Goal: Transaction & Acquisition: Obtain resource

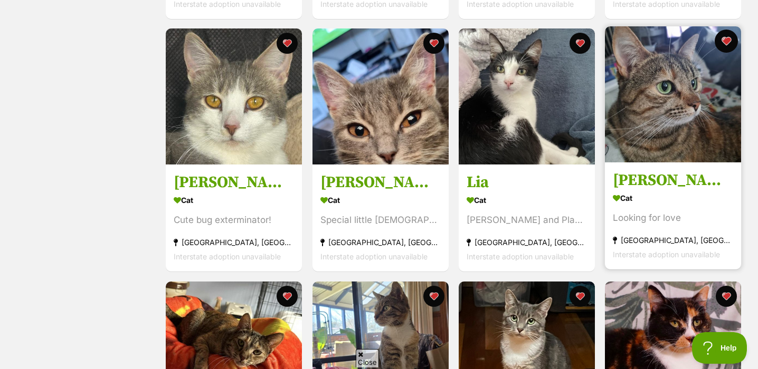
click at [730, 38] on button "favourite" at bounding box center [726, 41] width 23 height 23
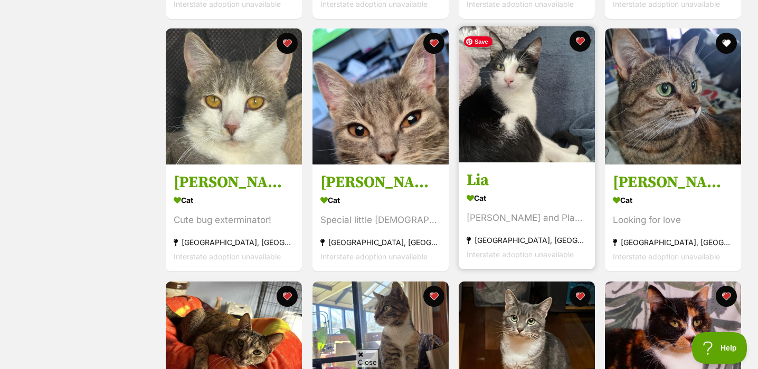
click at [562, 132] on img at bounding box center [527, 94] width 136 height 136
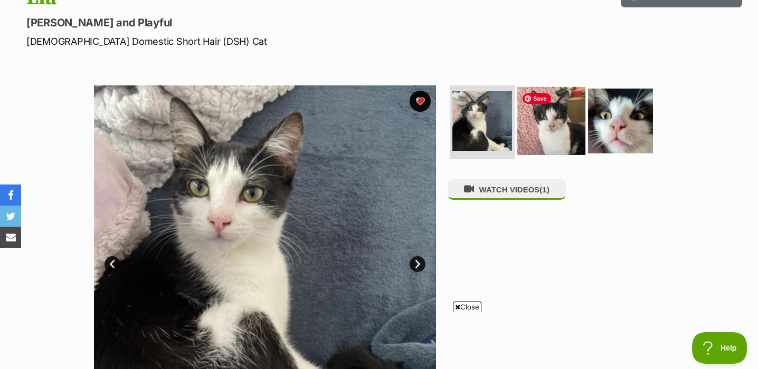
click at [558, 121] on img at bounding box center [551, 121] width 68 height 68
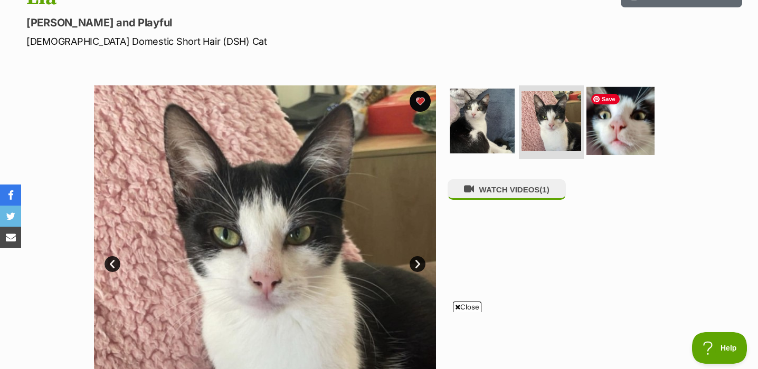
click at [617, 129] on img at bounding box center [620, 121] width 68 height 68
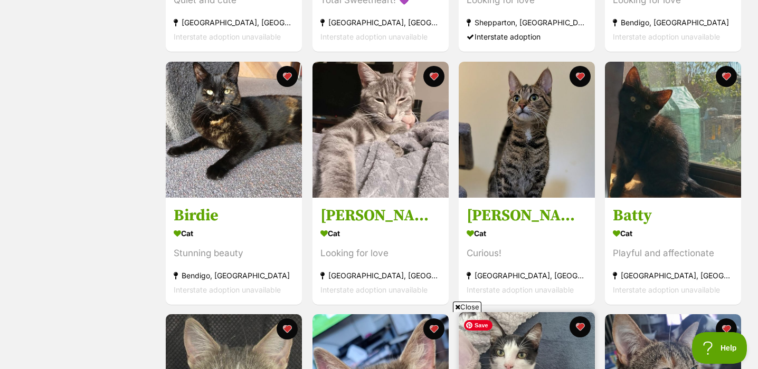
scroll to position [2686, 0]
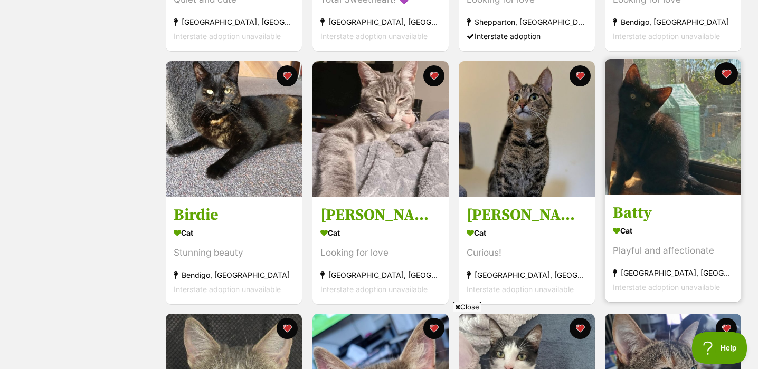
click at [726, 74] on button "favourite" at bounding box center [726, 73] width 23 height 23
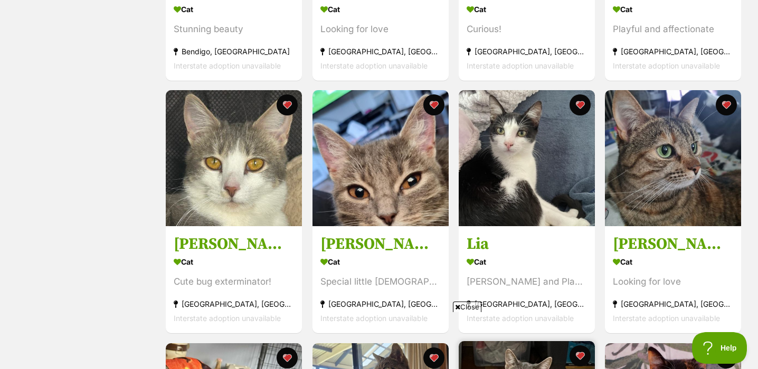
scroll to position [2904, 0]
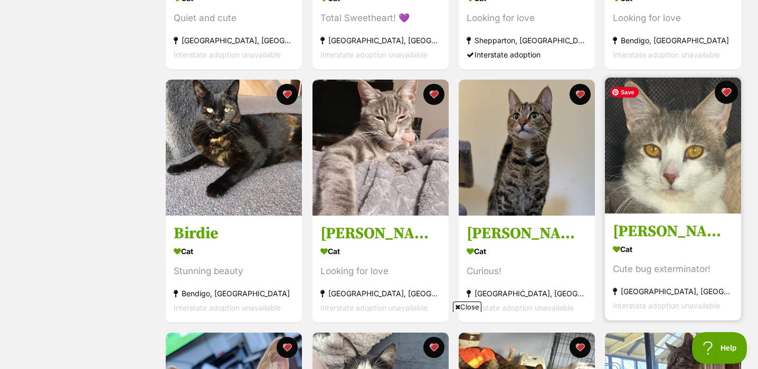
click at [727, 94] on button "favourite" at bounding box center [726, 92] width 23 height 23
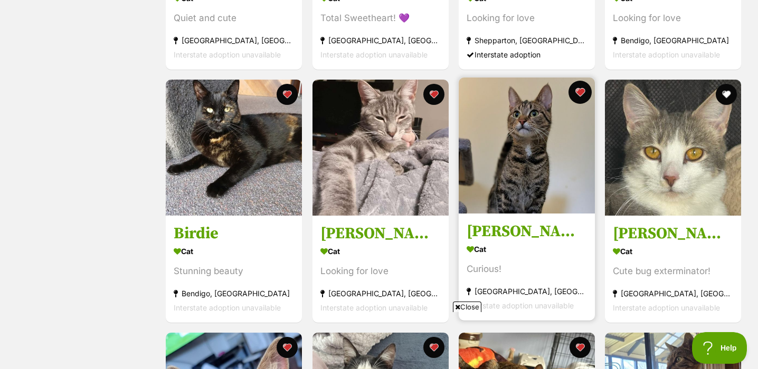
click at [582, 94] on button "favourite" at bounding box center [579, 92] width 23 height 23
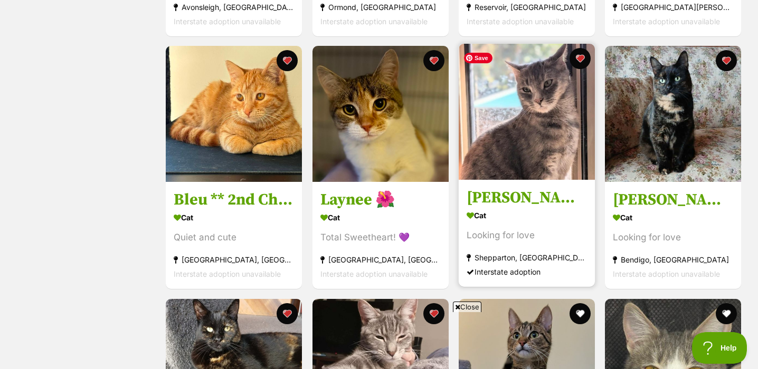
scroll to position [2161, 0]
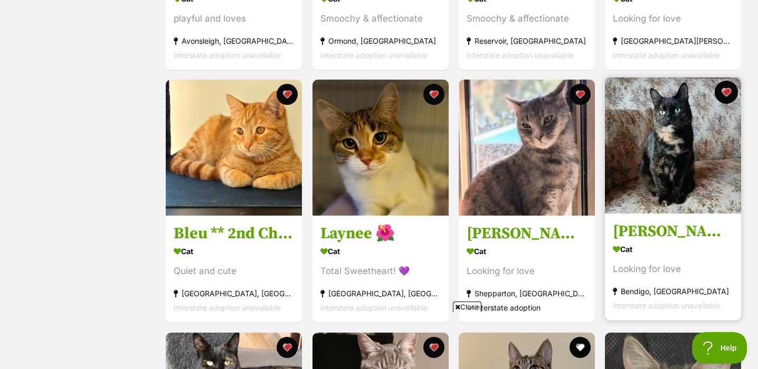
click at [728, 92] on button "favourite" at bounding box center [726, 92] width 23 height 23
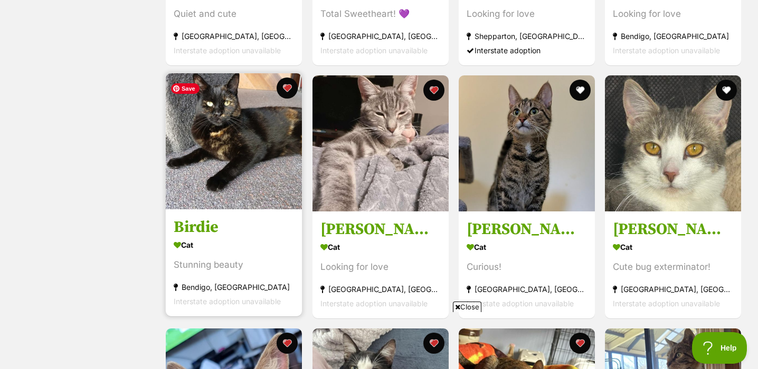
scroll to position [2427, 0]
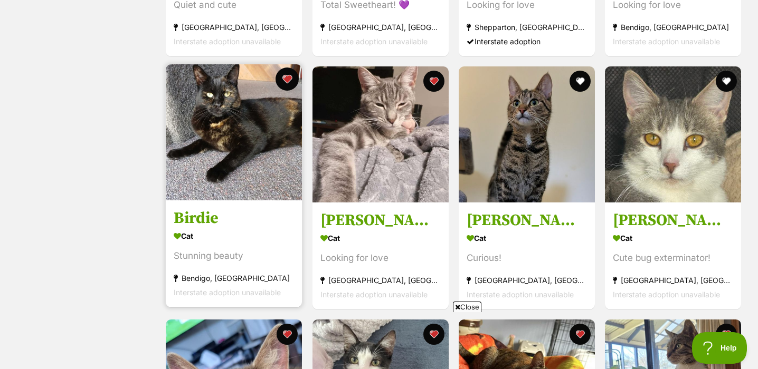
click at [291, 82] on button "favourite" at bounding box center [287, 79] width 23 height 23
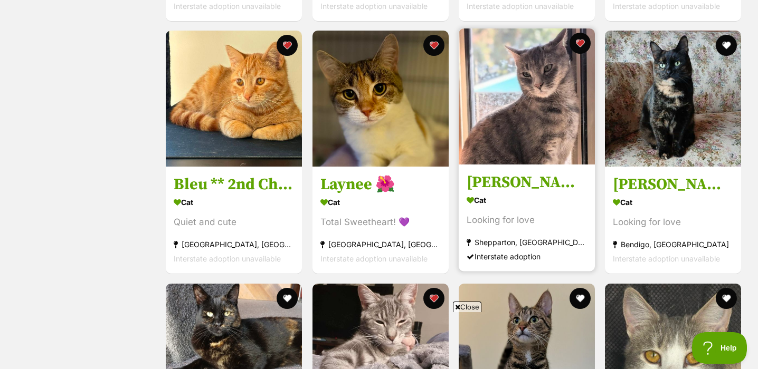
scroll to position [2159, 0]
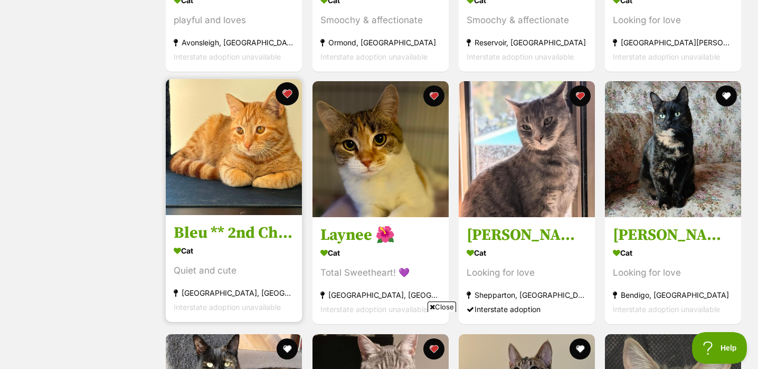
click at [287, 98] on button "favourite" at bounding box center [287, 93] width 23 height 23
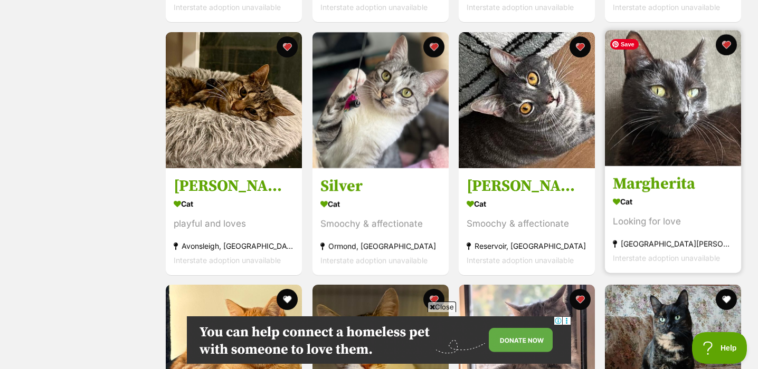
scroll to position [1935, 0]
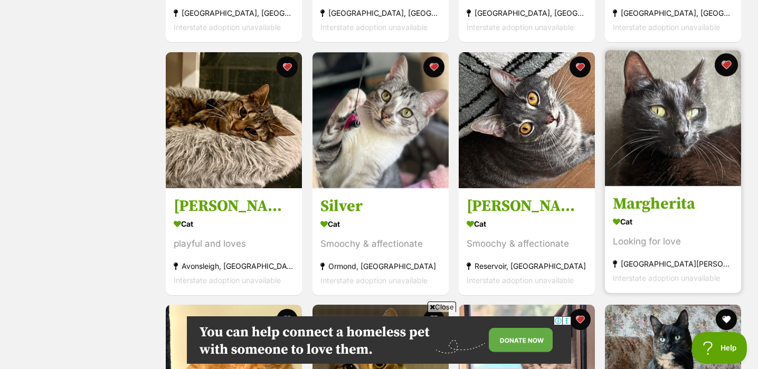
click at [732, 67] on button "favourite" at bounding box center [726, 64] width 23 height 23
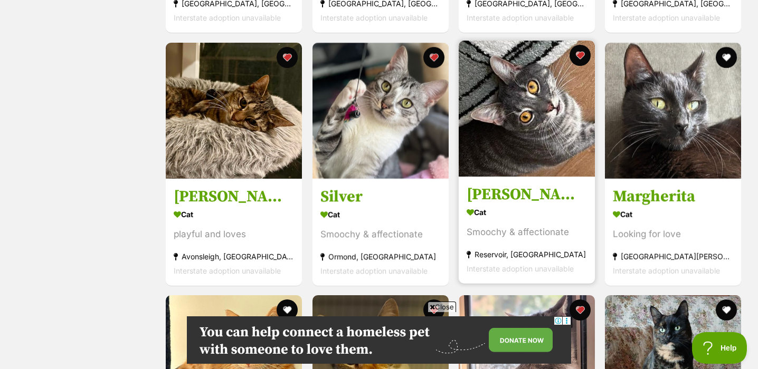
scroll to position [1946, 0]
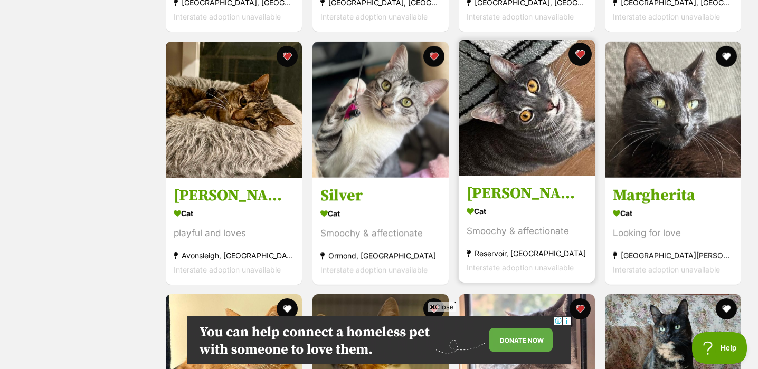
click at [581, 59] on button "favourite" at bounding box center [579, 54] width 23 height 23
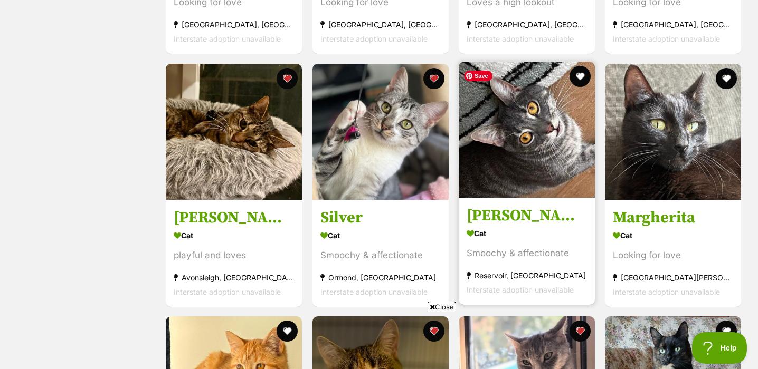
scroll to position [1925, 0]
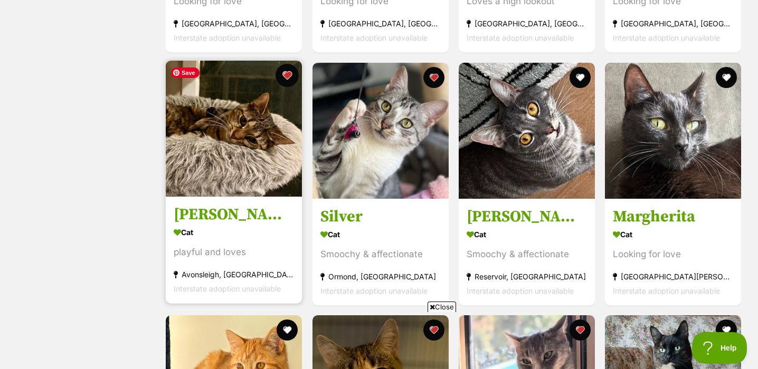
click at [291, 81] on button "favourite" at bounding box center [287, 75] width 23 height 23
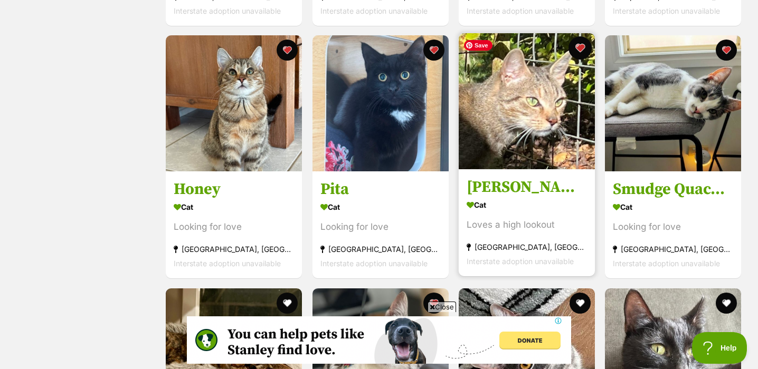
scroll to position [0, 0]
click at [586, 49] on button "favourite" at bounding box center [579, 47] width 23 height 23
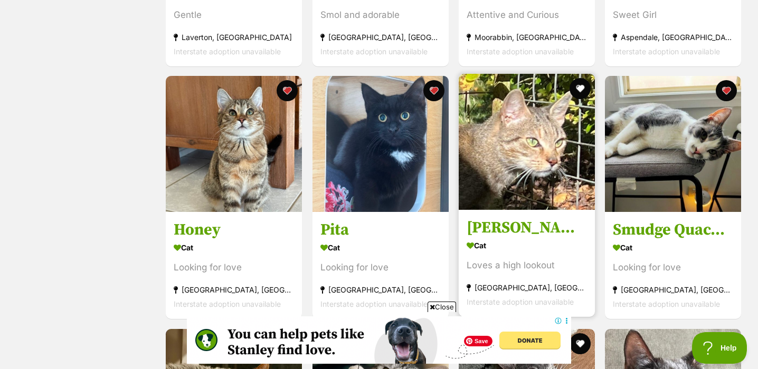
scroll to position [1647, 0]
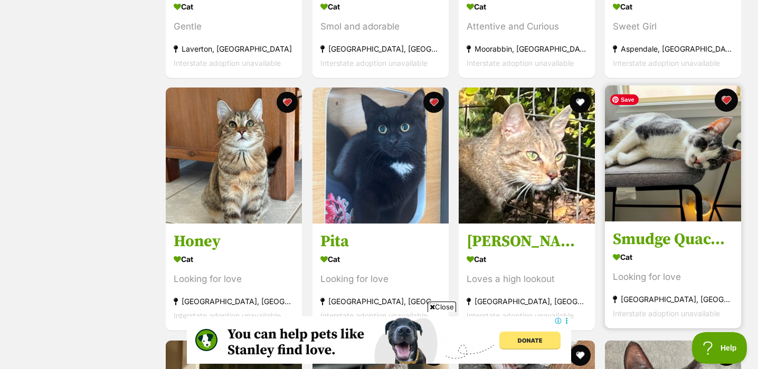
click at [729, 104] on button "favourite" at bounding box center [726, 100] width 23 height 23
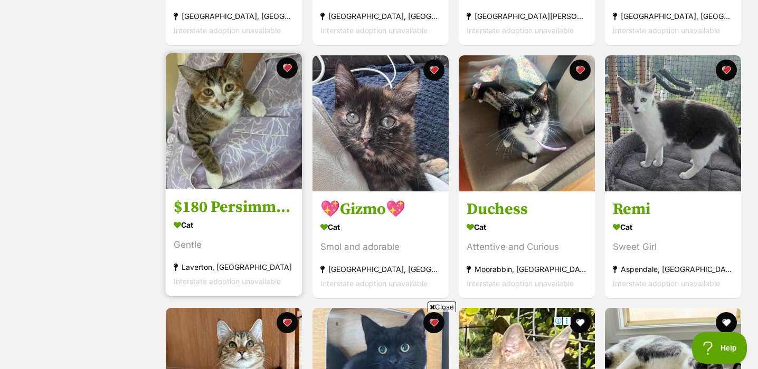
scroll to position [0, 0]
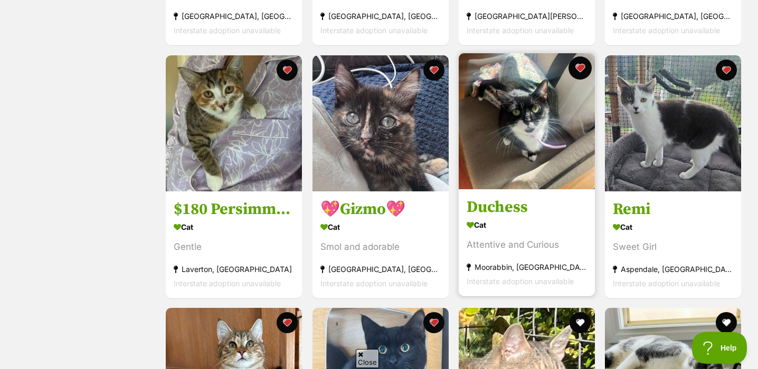
click at [583, 71] on button "favourite" at bounding box center [579, 67] width 23 height 23
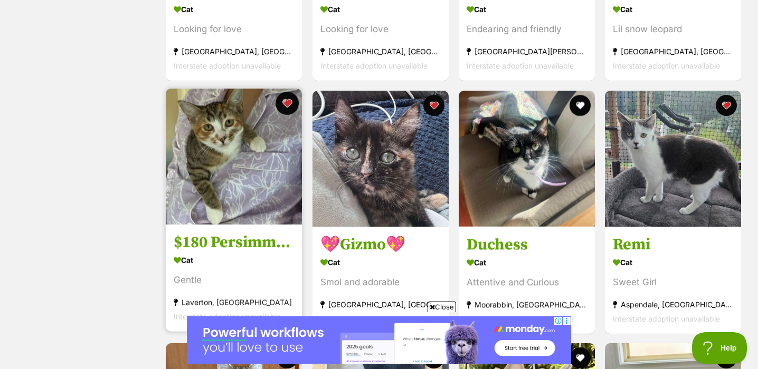
click at [287, 100] on button "favourite" at bounding box center [287, 103] width 23 height 23
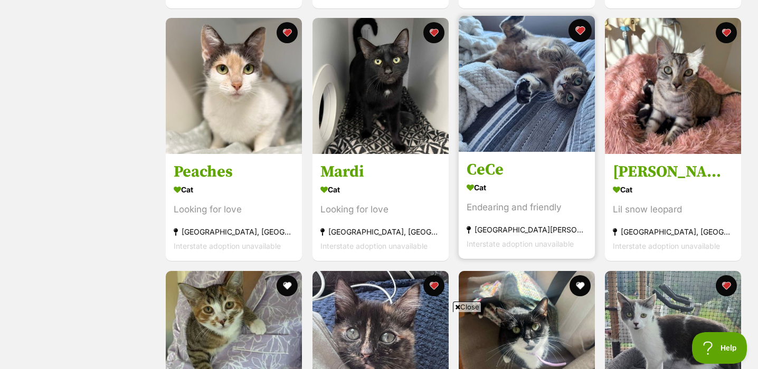
click at [578, 30] on button "favourite" at bounding box center [579, 30] width 23 height 23
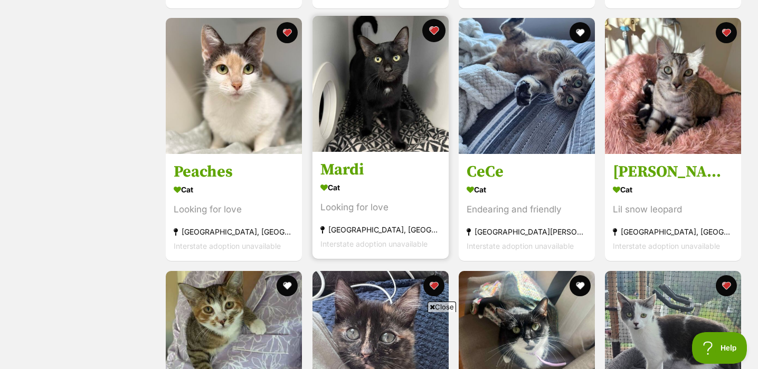
click at [433, 33] on button "favourite" at bounding box center [433, 30] width 23 height 23
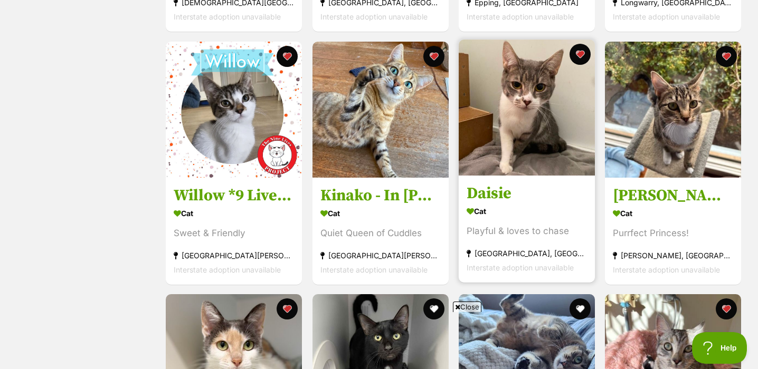
scroll to position [933, 0]
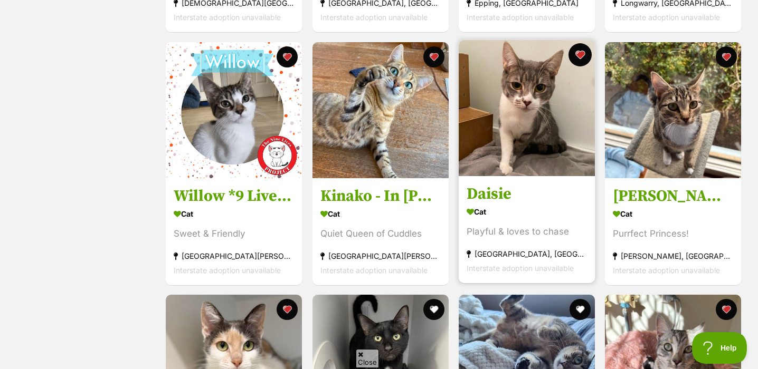
click at [582, 54] on button "favourite" at bounding box center [579, 54] width 23 height 23
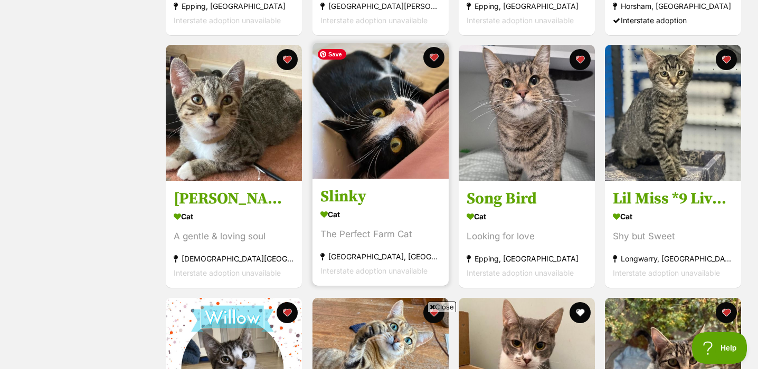
scroll to position [646, 0]
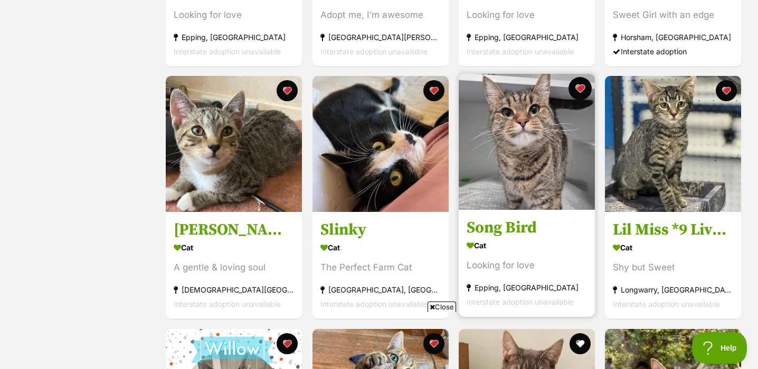
click at [579, 90] on button "favourite" at bounding box center [579, 88] width 23 height 23
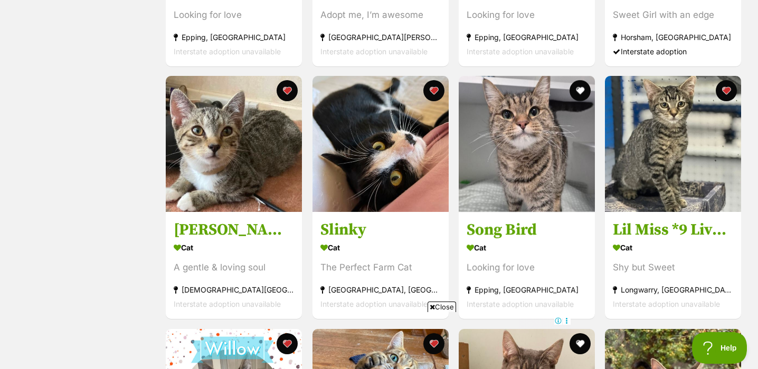
scroll to position [0, 0]
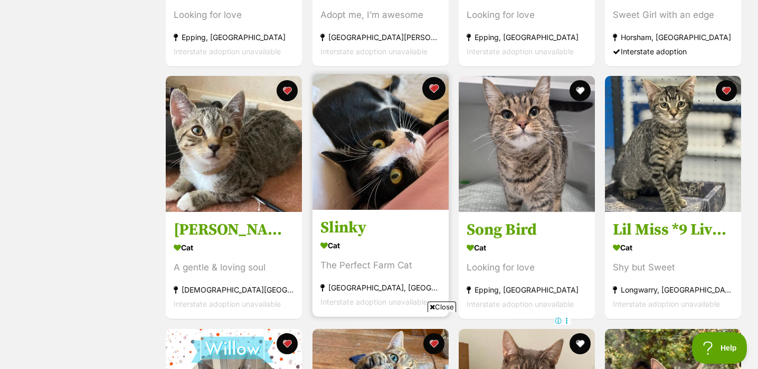
click at [438, 93] on button "favourite" at bounding box center [433, 88] width 23 height 23
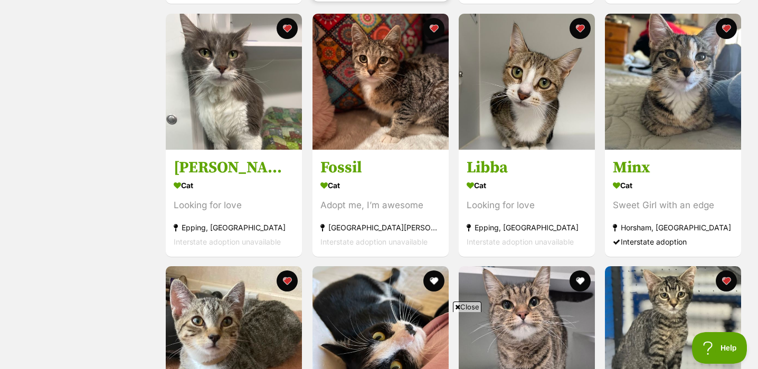
scroll to position [454, 0]
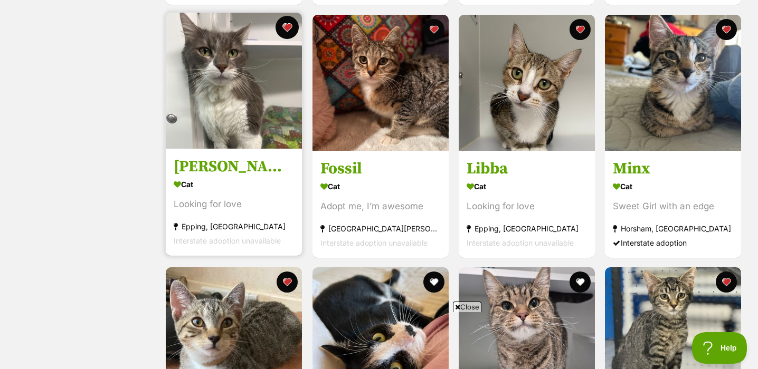
click at [286, 29] on button "favourite" at bounding box center [287, 27] width 23 height 23
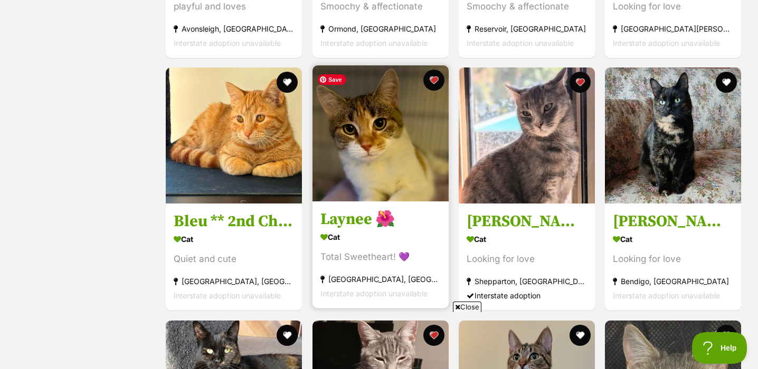
scroll to position [2179, 0]
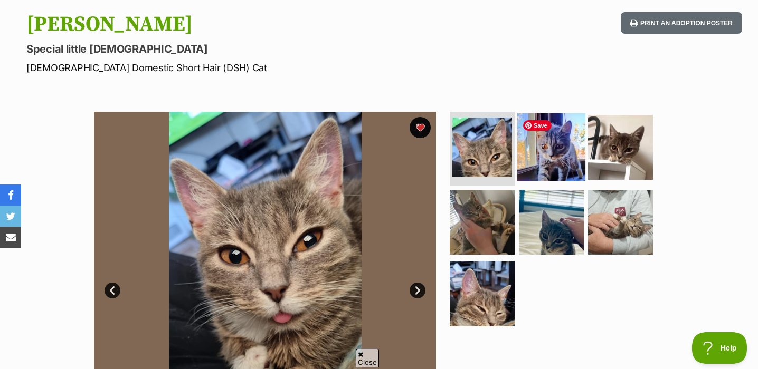
click at [575, 151] on img at bounding box center [551, 147] width 68 height 68
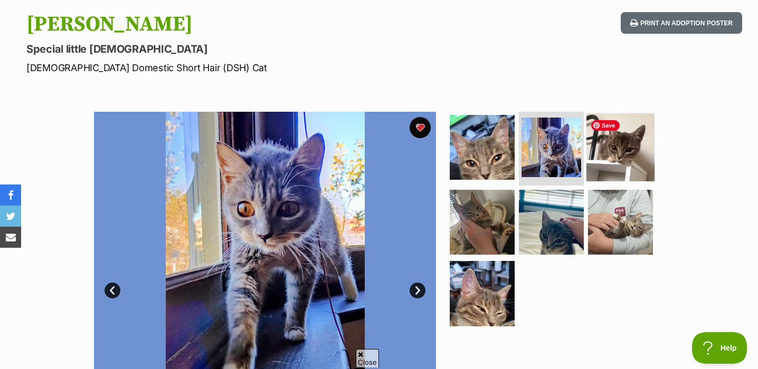
click at [635, 155] on img at bounding box center [620, 147] width 68 height 68
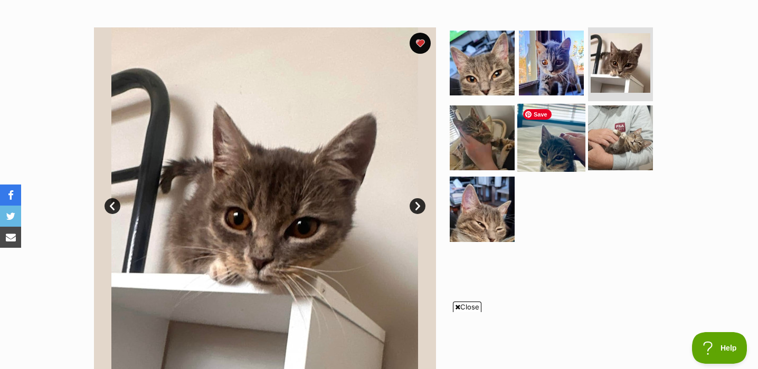
click at [579, 158] on img at bounding box center [551, 137] width 68 height 68
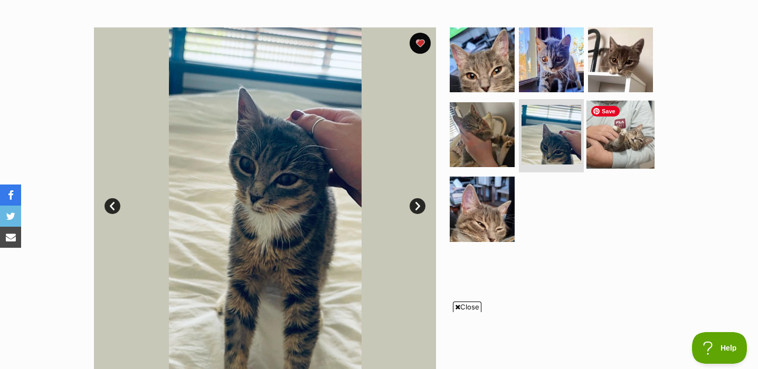
click at [614, 156] on img at bounding box center [620, 134] width 68 height 68
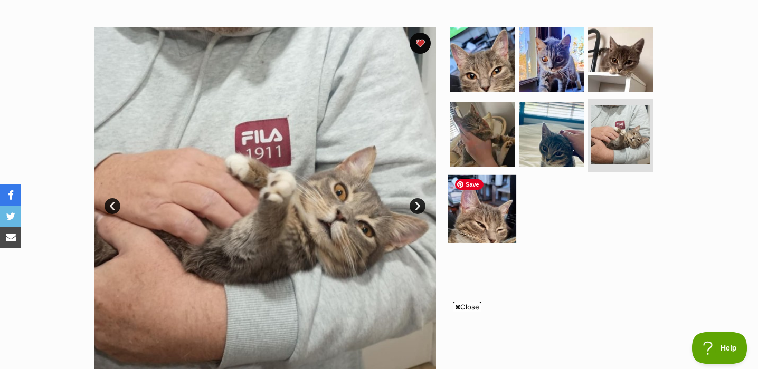
click at [481, 215] on img at bounding box center [482, 209] width 68 height 68
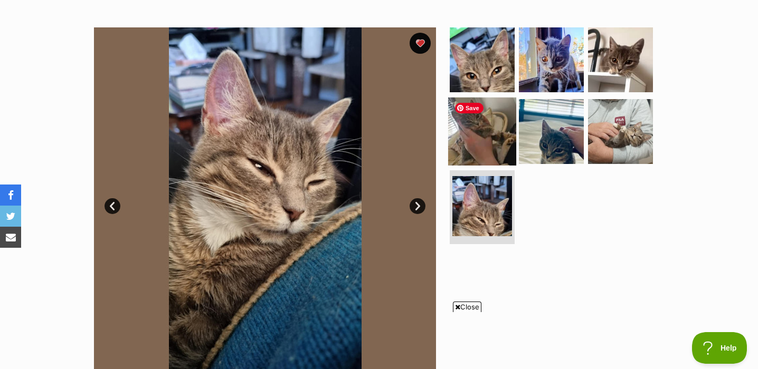
click at [491, 156] on img at bounding box center [482, 131] width 68 height 68
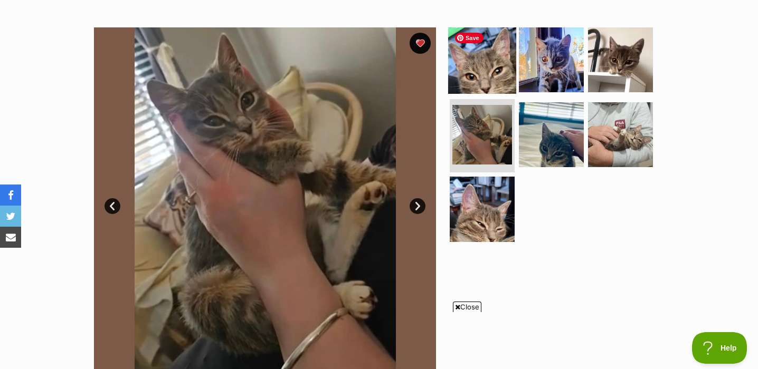
click at [490, 73] on img at bounding box center [482, 60] width 68 height 68
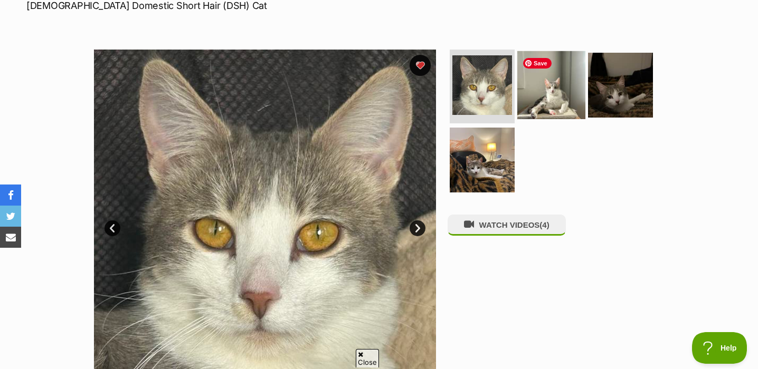
click at [546, 75] on img at bounding box center [551, 85] width 68 height 68
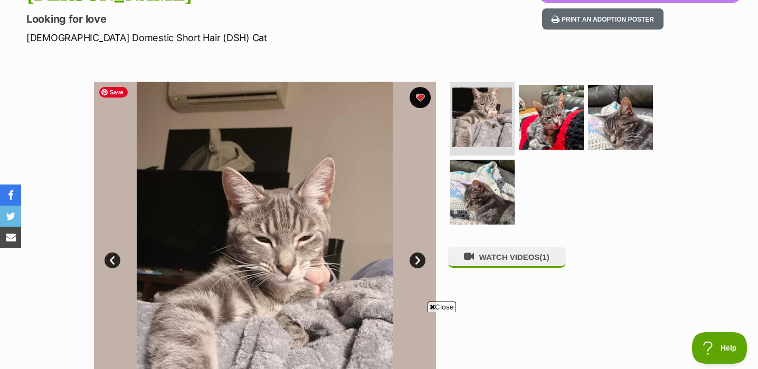
scroll to position [116, 0]
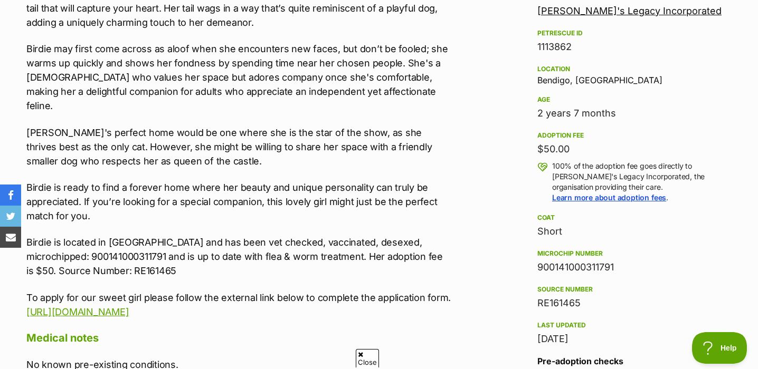
scroll to position [658, 0]
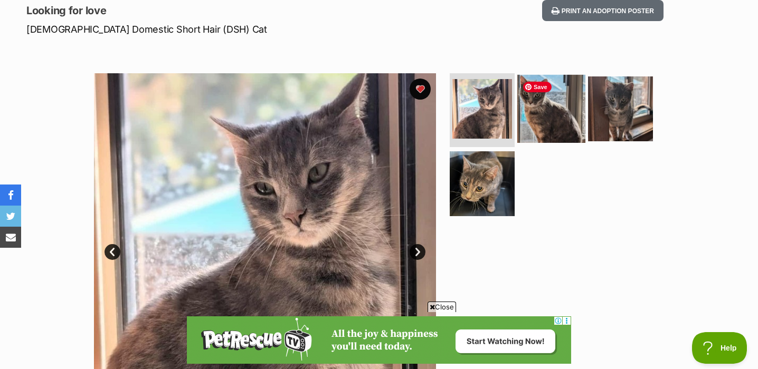
click at [556, 119] on img at bounding box center [551, 109] width 68 height 68
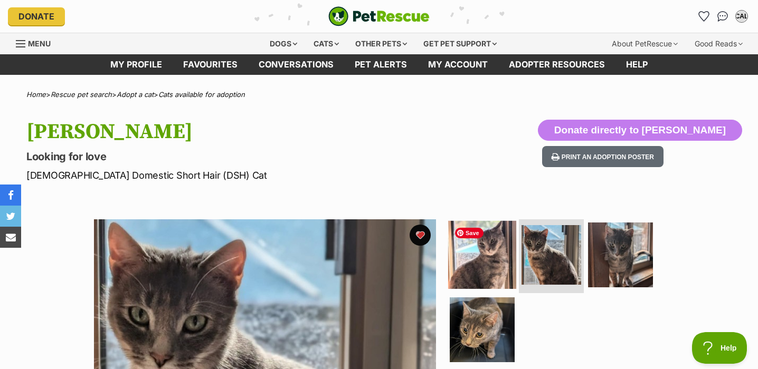
click at [474, 241] on img at bounding box center [482, 255] width 68 height 68
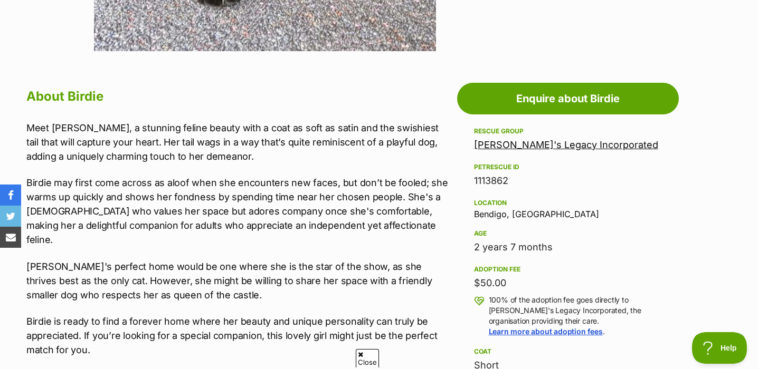
scroll to position [516, 0]
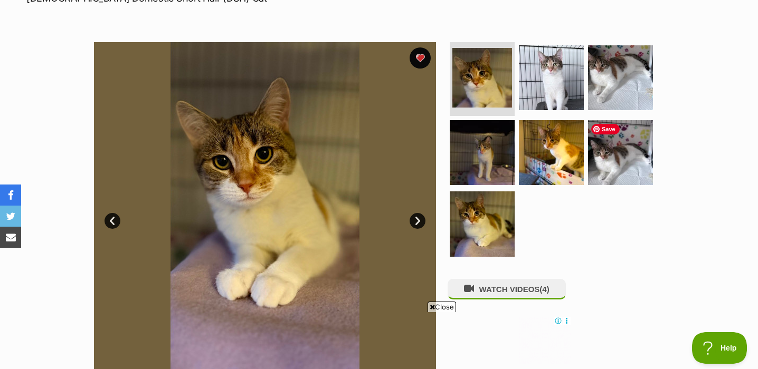
scroll to position [179, 0]
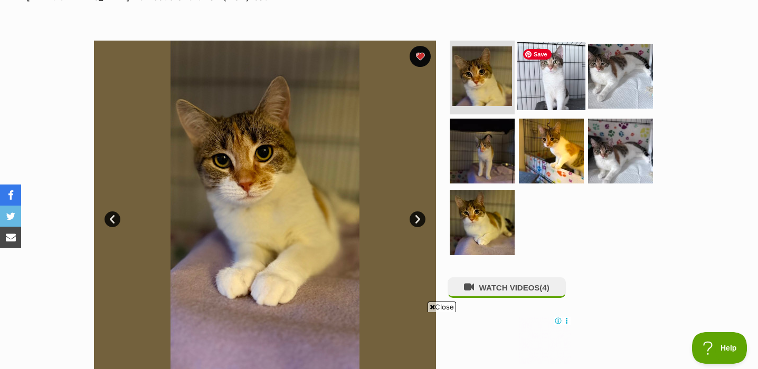
click at [552, 79] on img at bounding box center [551, 76] width 68 height 68
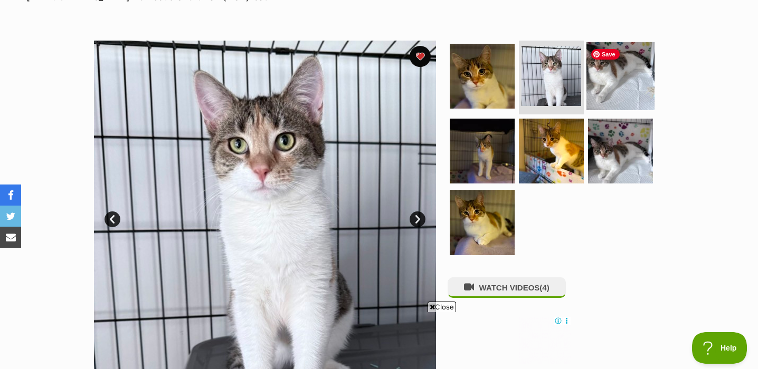
click at [626, 78] on img at bounding box center [620, 76] width 68 height 68
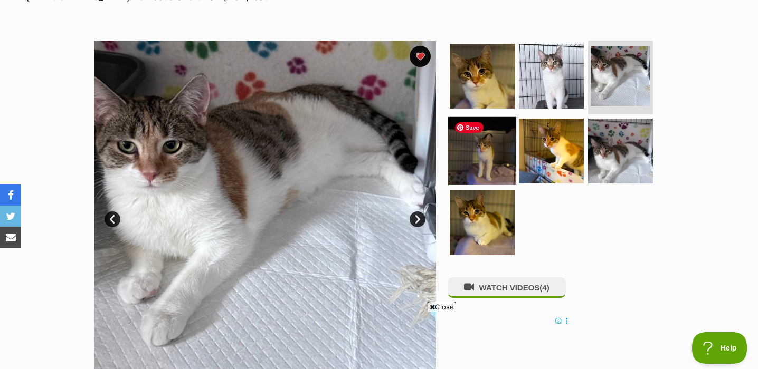
click at [500, 155] on img at bounding box center [482, 151] width 68 height 68
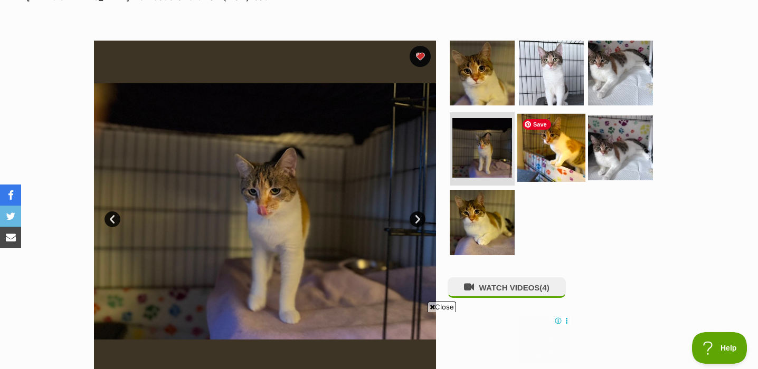
click at [563, 164] on img at bounding box center [551, 147] width 68 height 68
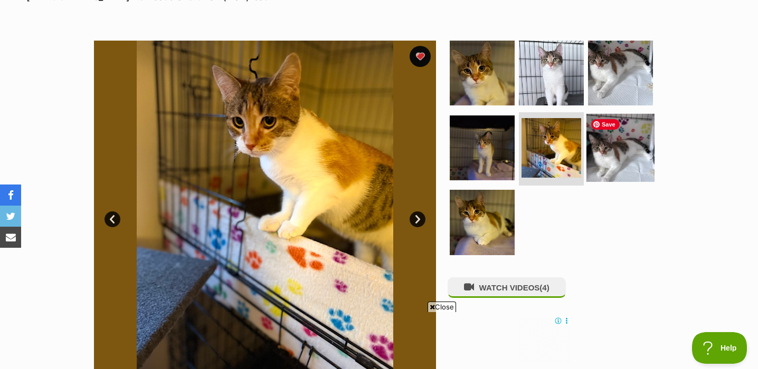
click at [621, 157] on img at bounding box center [620, 147] width 68 height 68
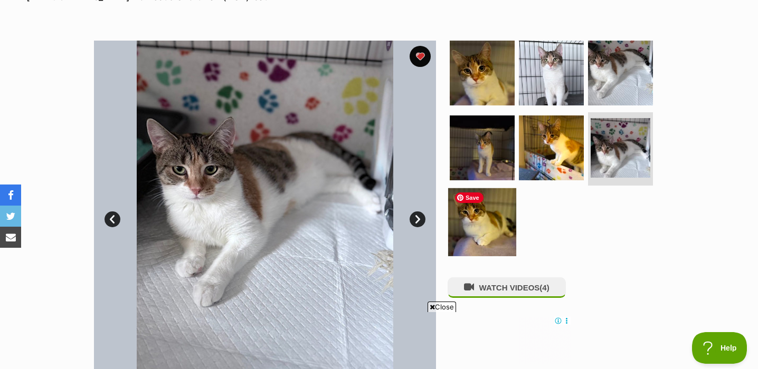
click at [491, 230] on img at bounding box center [482, 222] width 68 height 68
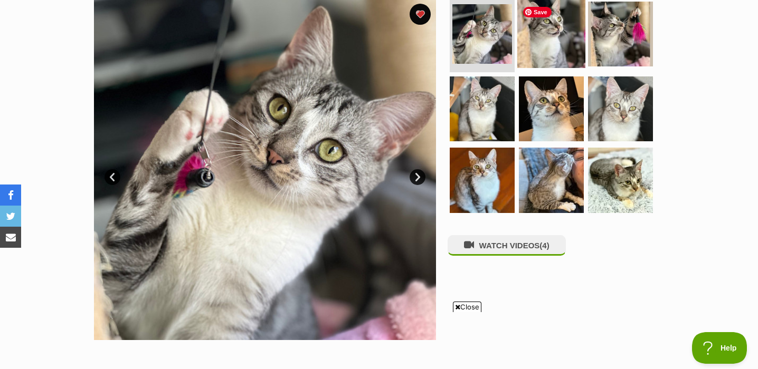
click at [564, 35] on img at bounding box center [551, 34] width 68 height 68
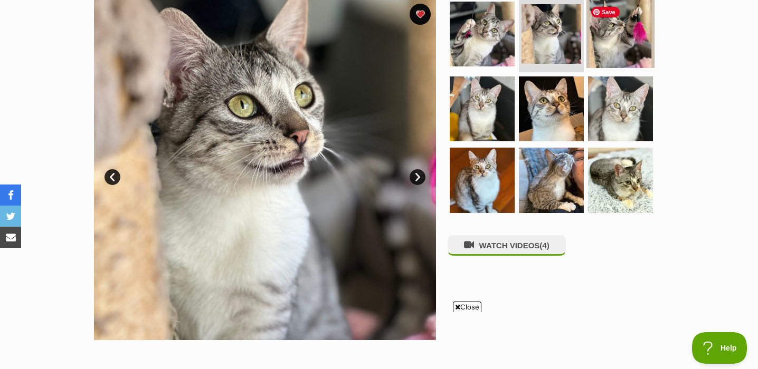
click at [634, 49] on img at bounding box center [620, 34] width 68 height 68
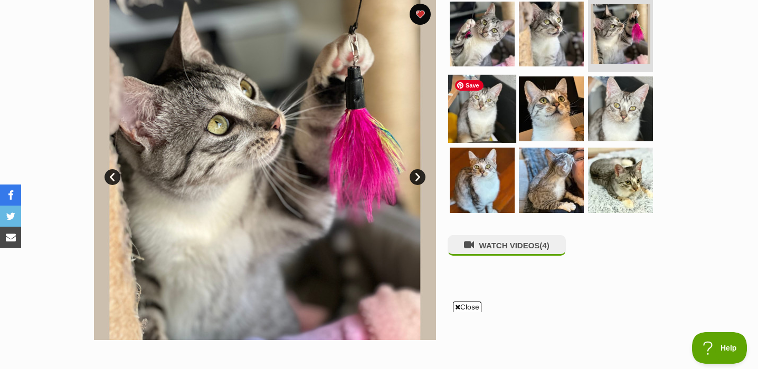
click at [479, 120] on img at bounding box center [482, 108] width 68 height 68
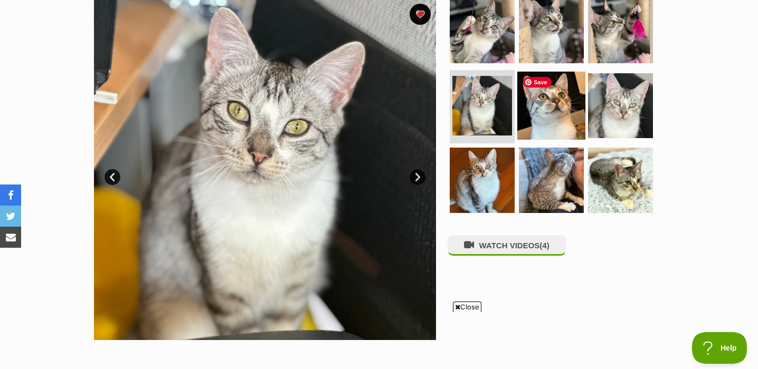
click at [557, 106] on img at bounding box center [551, 105] width 68 height 68
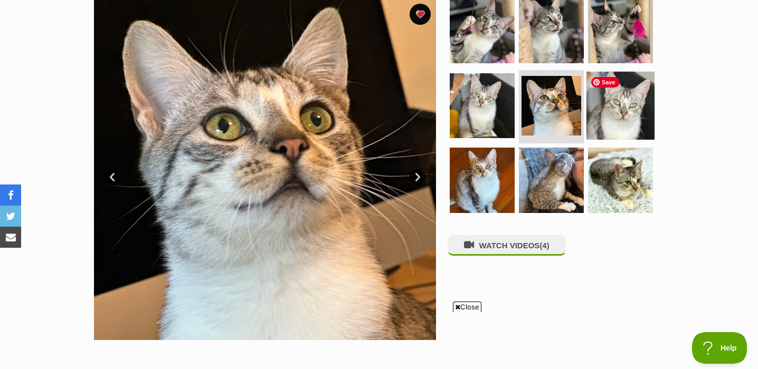
click at [626, 116] on img at bounding box center [620, 105] width 68 height 68
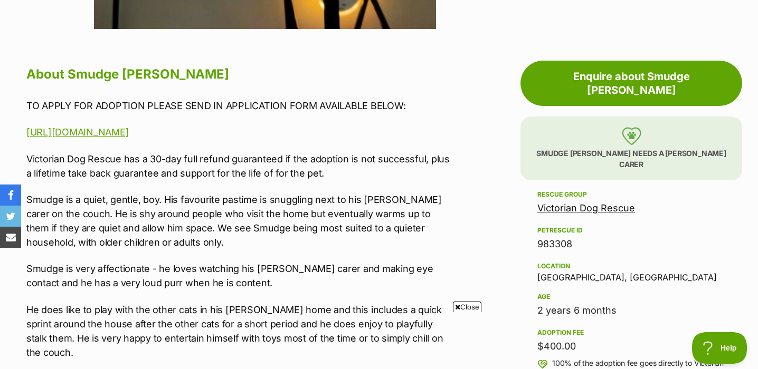
scroll to position [533, 0]
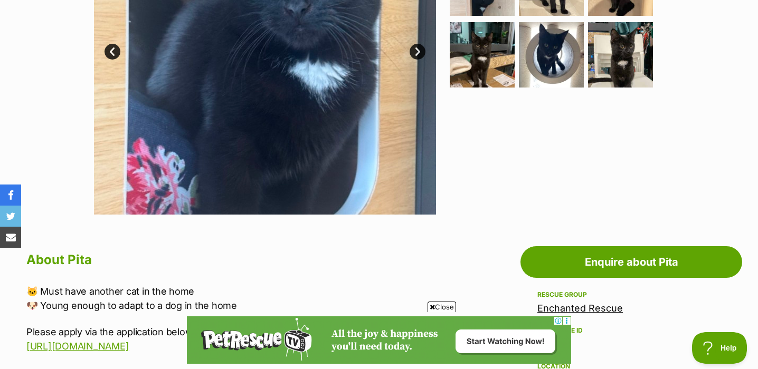
scroll to position [582, 0]
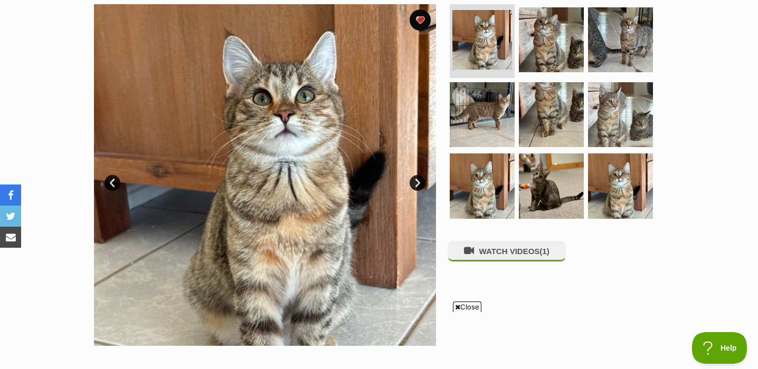
scroll to position [213, 0]
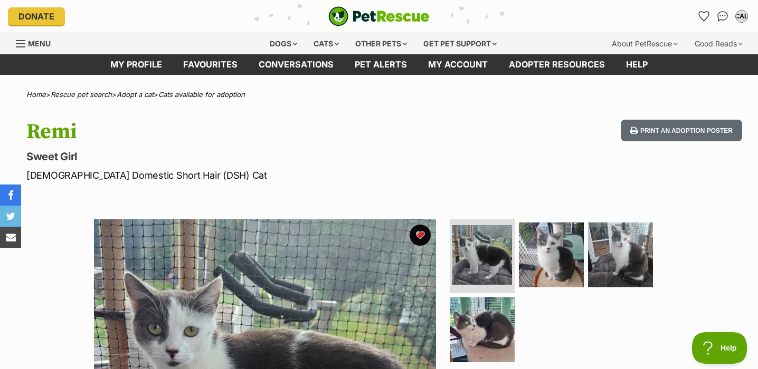
scroll to position [81, 0]
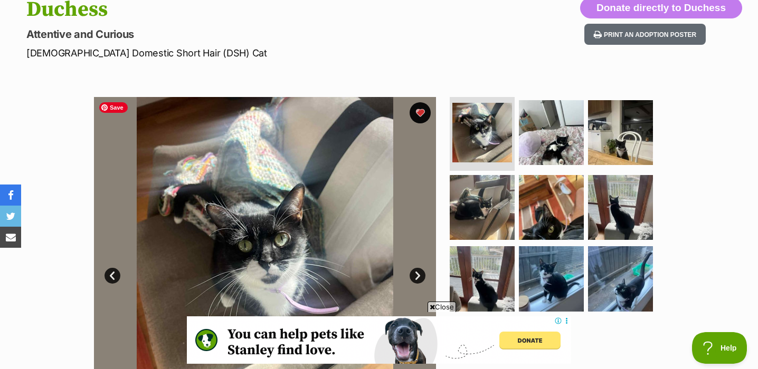
scroll to position [123, 0]
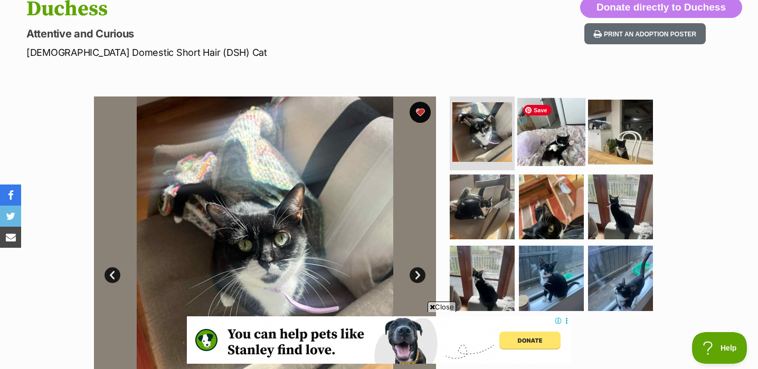
click at [555, 145] on img at bounding box center [551, 132] width 68 height 68
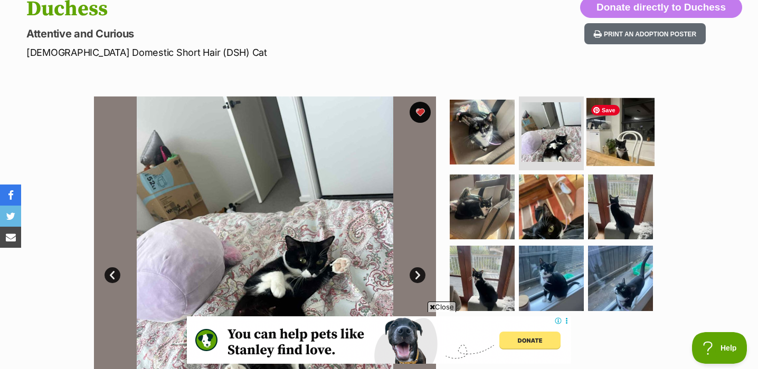
click at [645, 140] on img at bounding box center [620, 132] width 68 height 68
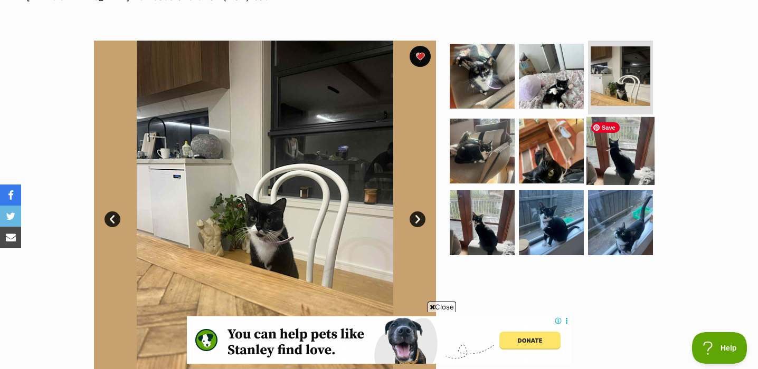
scroll to position [195, 0]
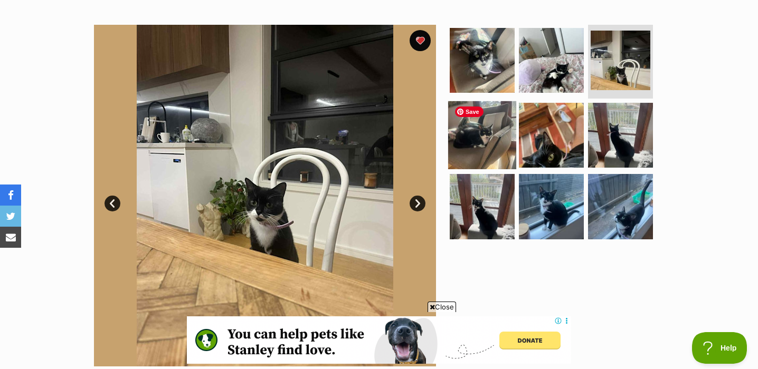
click at [510, 134] on img at bounding box center [482, 135] width 68 height 68
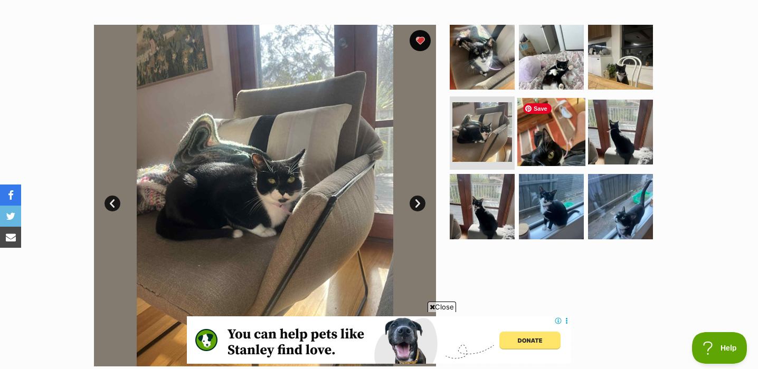
click at [562, 159] on img at bounding box center [551, 132] width 68 height 68
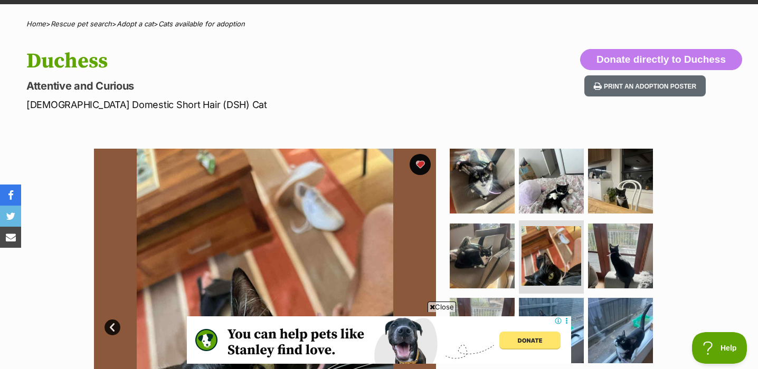
scroll to position [66, 0]
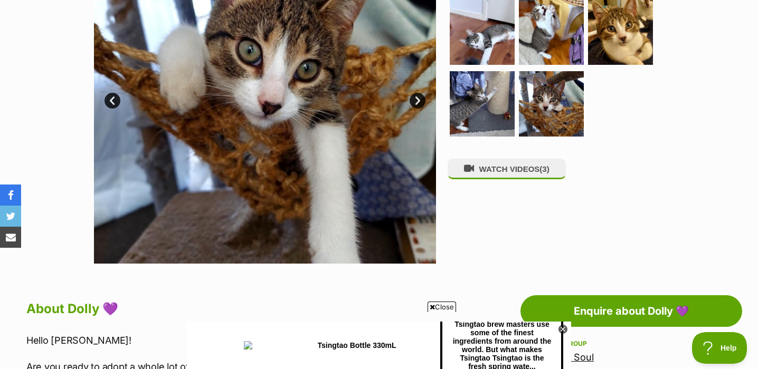
scroll to position [130, 0]
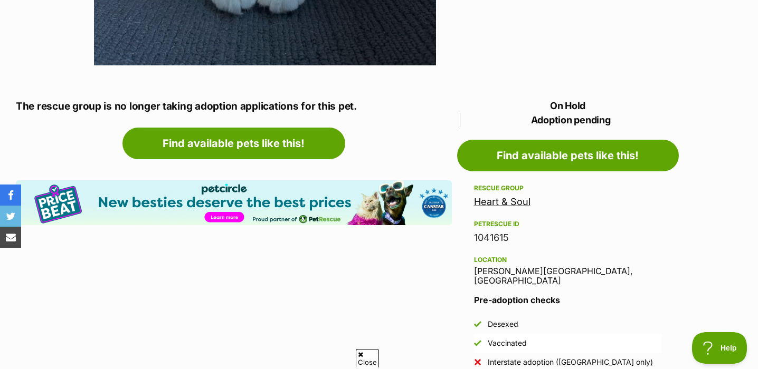
scroll to position [527, 0]
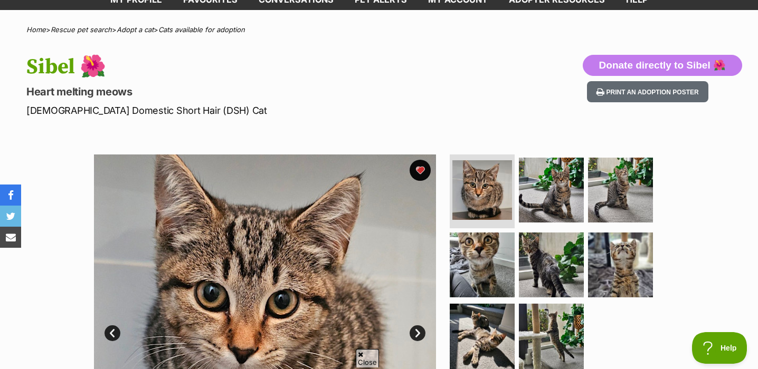
scroll to position [64, 0]
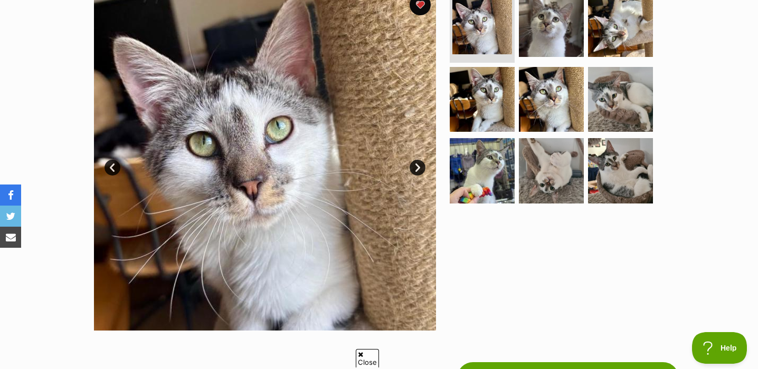
scroll to position [239, 0]
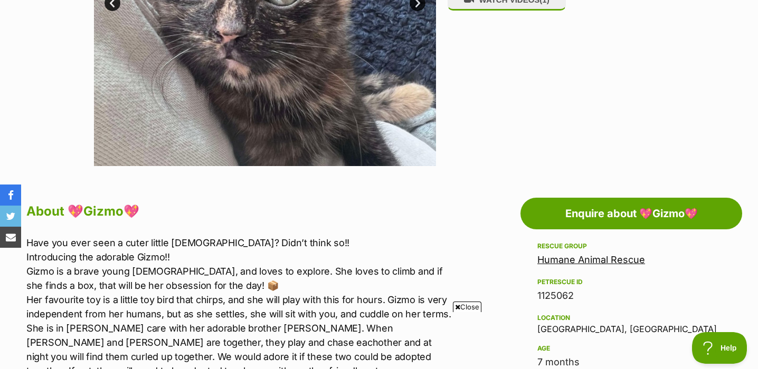
scroll to position [688, 0]
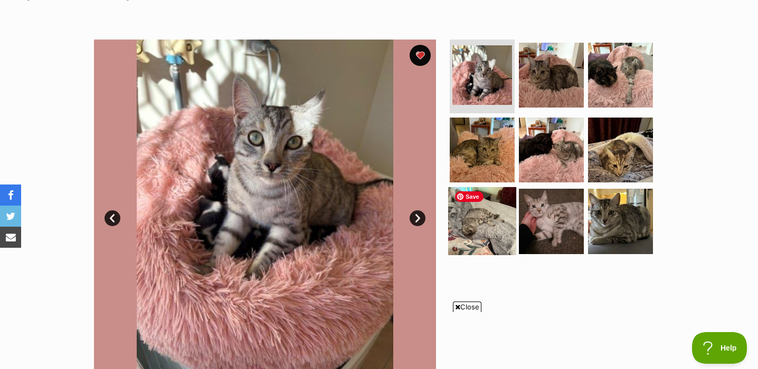
scroll to position [176, 0]
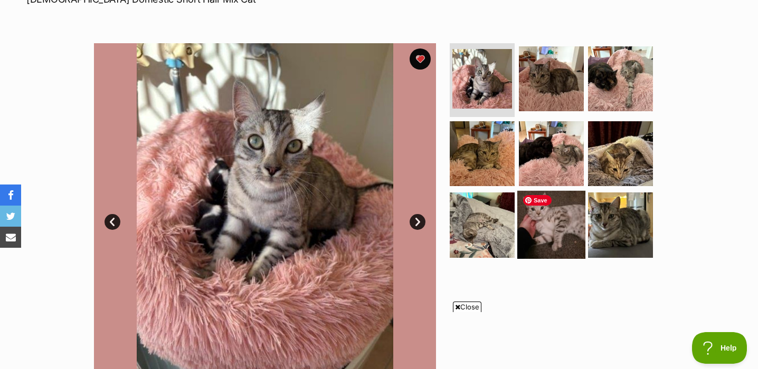
click at [565, 230] on img at bounding box center [551, 225] width 68 height 68
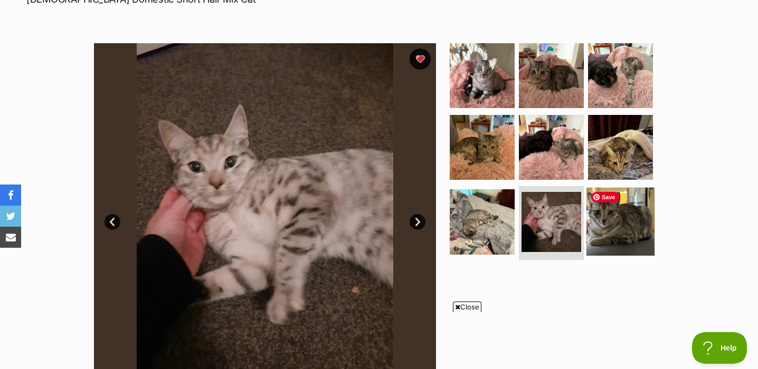
click at [622, 227] on img at bounding box center [620, 222] width 68 height 68
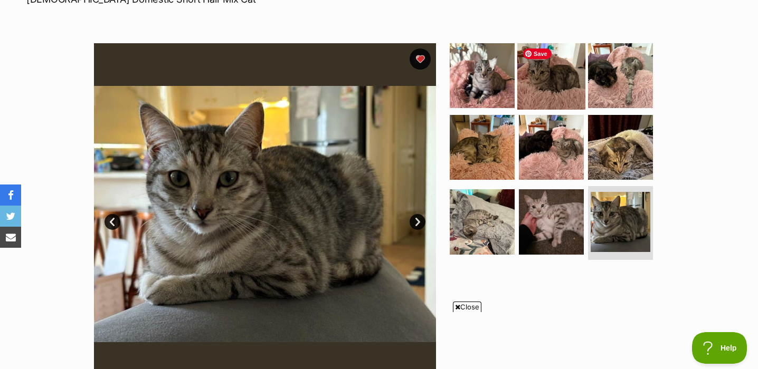
click at [544, 82] on img at bounding box center [551, 76] width 68 height 68
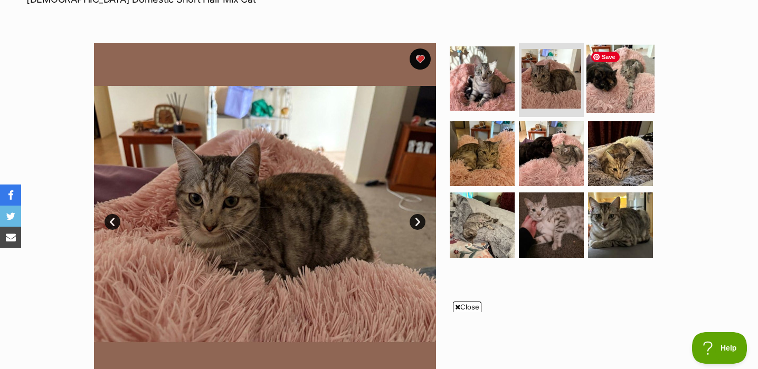
click at [610, 72] on img at bounding box center [620, 79] width 68 height 68
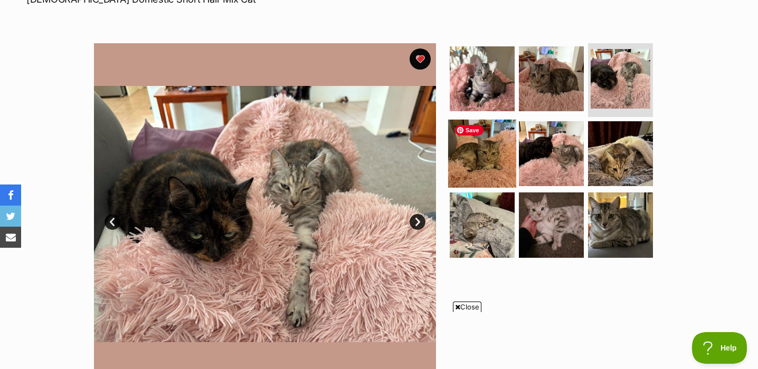
click at [488, 163] on img at bounding box center [482, 153] width 68 height 68
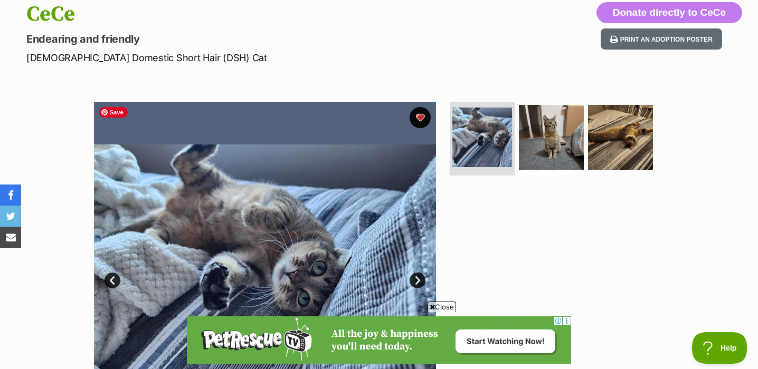
scroll to position [110, 0]
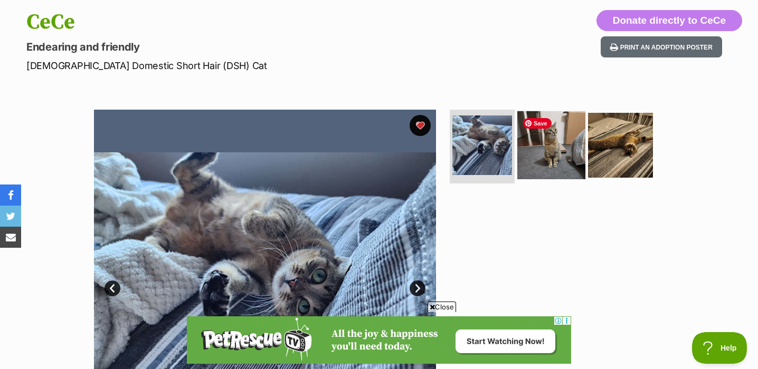
click at [550, 162] on img at bounding box center [551, 145] width 68 height 68
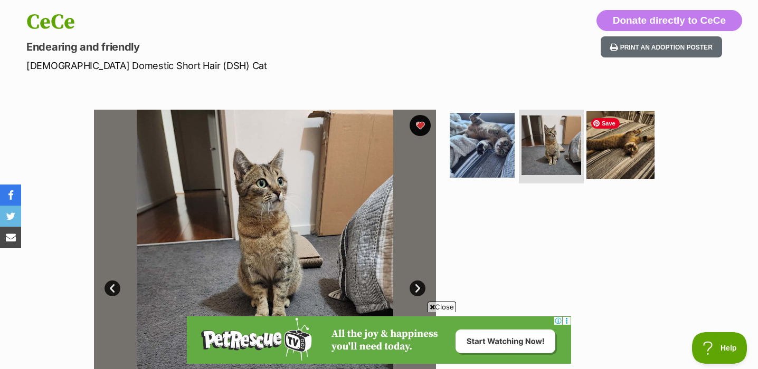
click at [626, 163] on img at bounding box center [620, 145] width 68 height 68
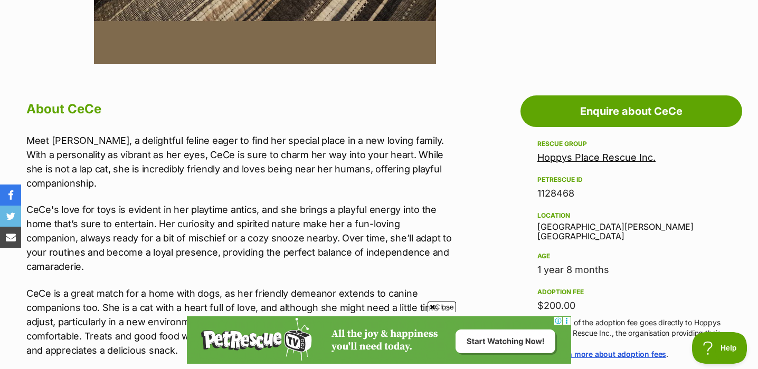
scroll to position [595, 0]
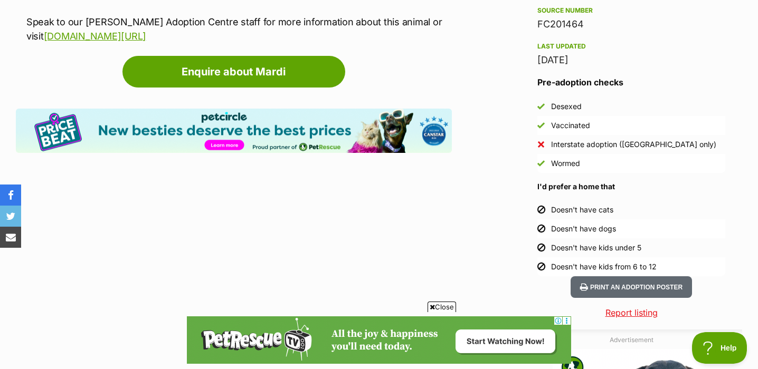
scroll to position [922, 0]
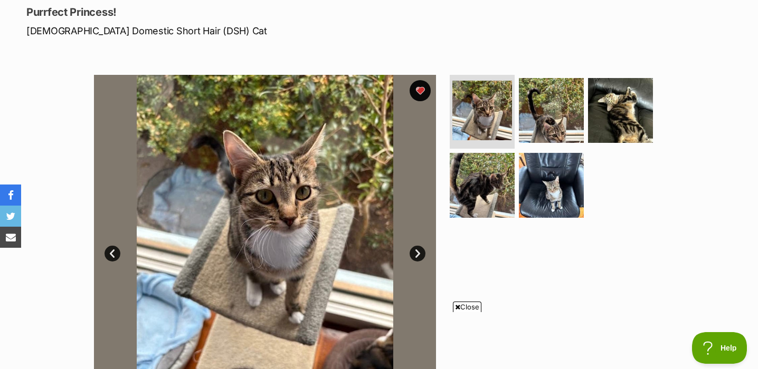
scroll to position [155, 0]
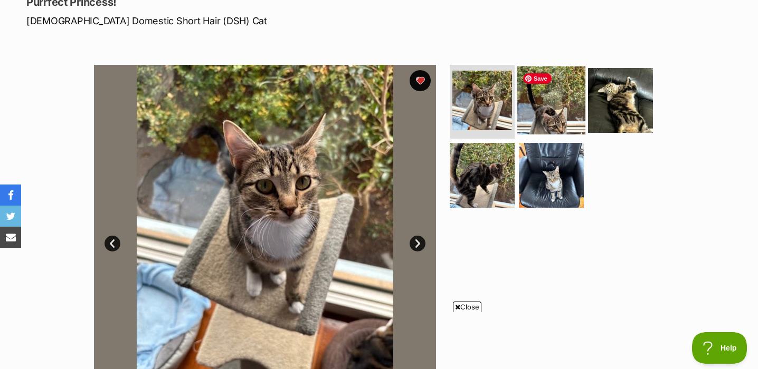
click at [567, 102] on img at bounding box center [551, 101] width 68 height 68
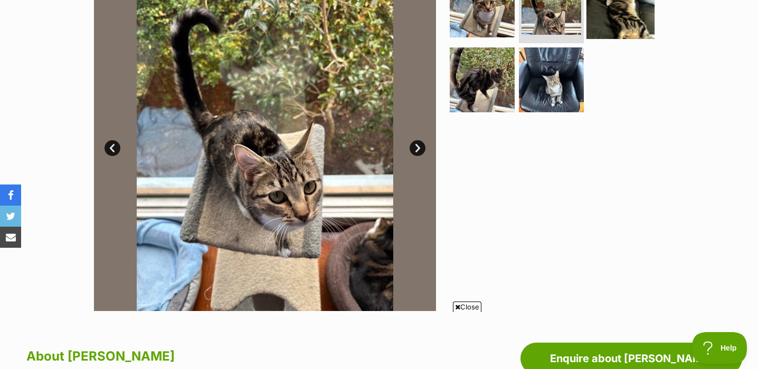
scroll to position [260, 0]
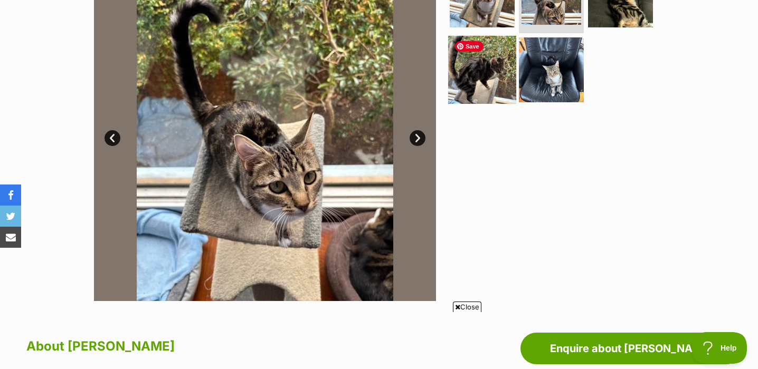
click at [496, 80] on img at bounding box center [482, 69] width 68 height 68
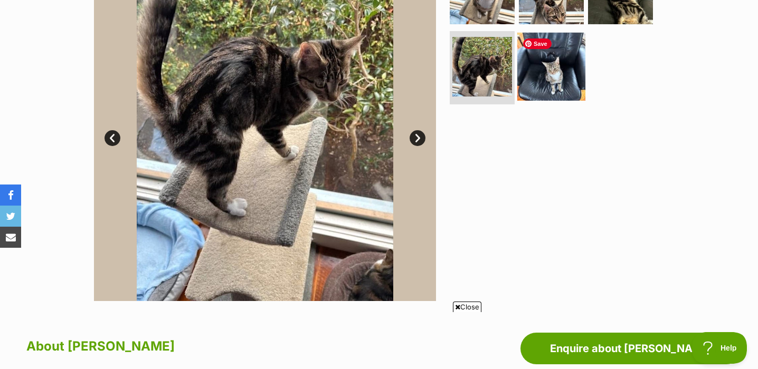
click at [577, 83] on img at bounding box center [551, 66] width 68 height 68
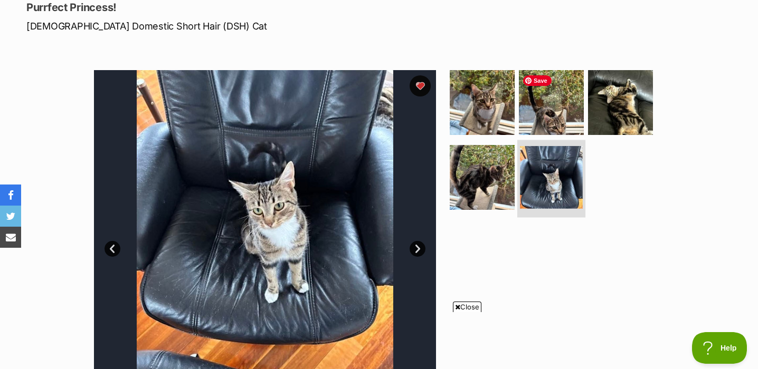
scroll to position [150, 0]
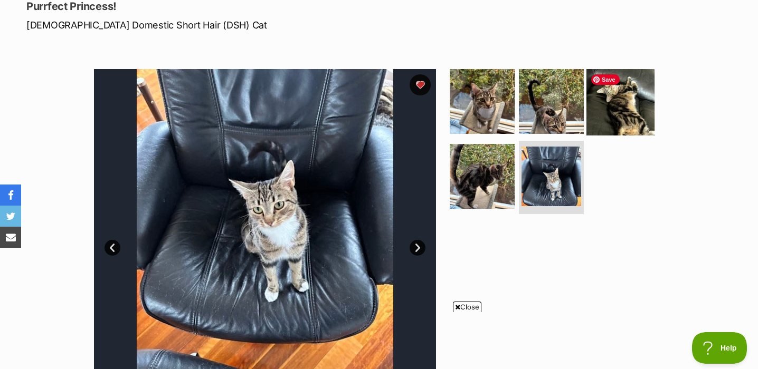
click at [624, 114] on img at bounding box center [620, 102] width 68 height 68
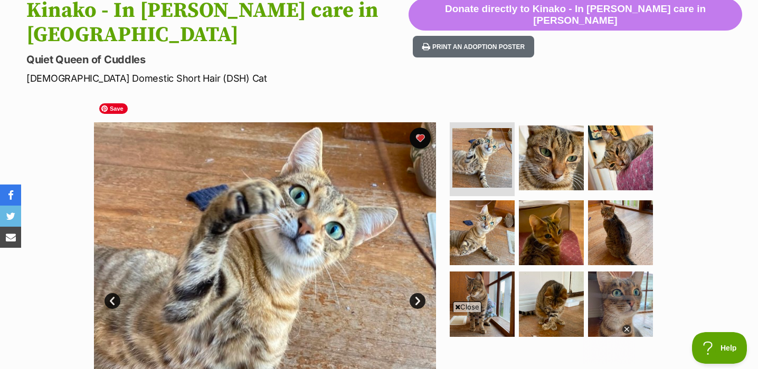
scroll to position [117, 0]
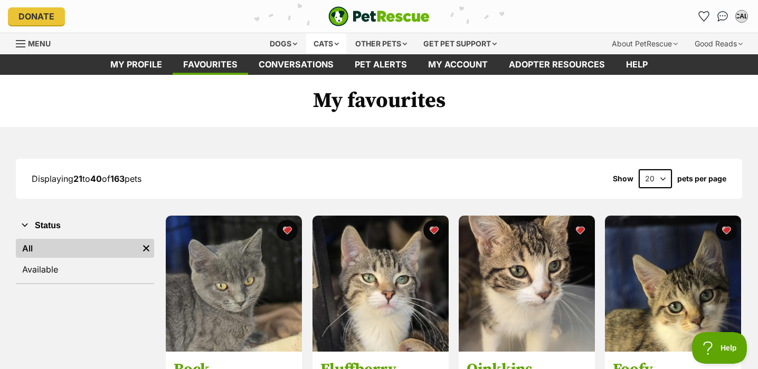
click at [323, 45] on div "Cats" at bounding box center [326, 43] width 40 height 21
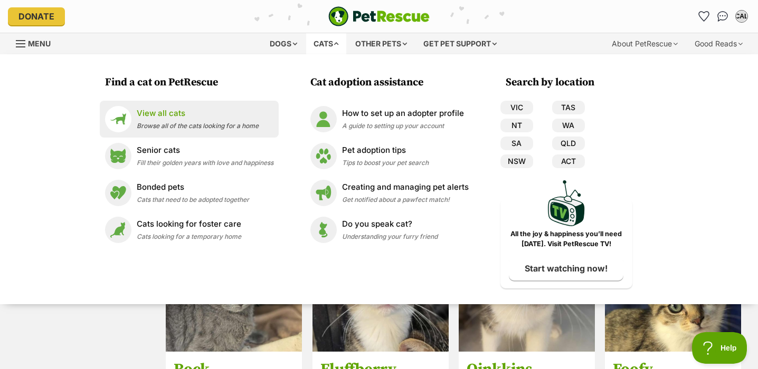
click at [198, 115] on p "View all cats" at bounding box center [198, 114] width 122 height 12
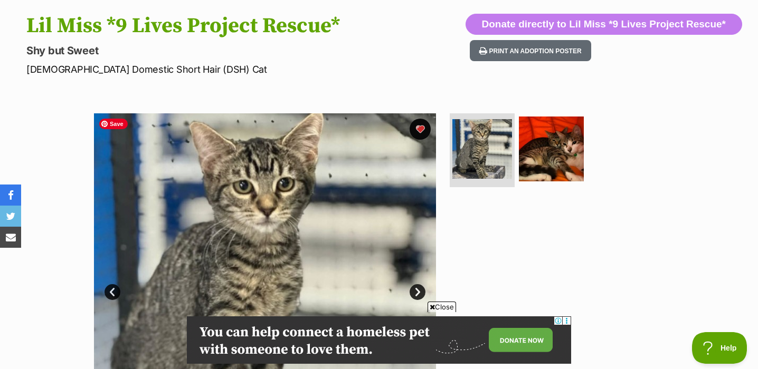
scroll to position [162, 0]
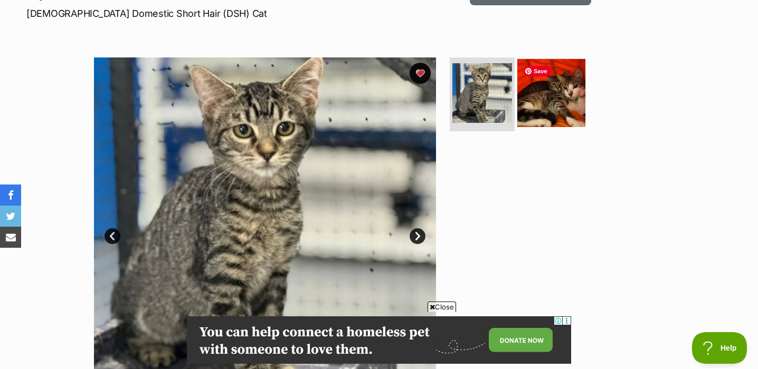
click at [571, 98] on img at bounding box center [551, 93] width 68 height 68
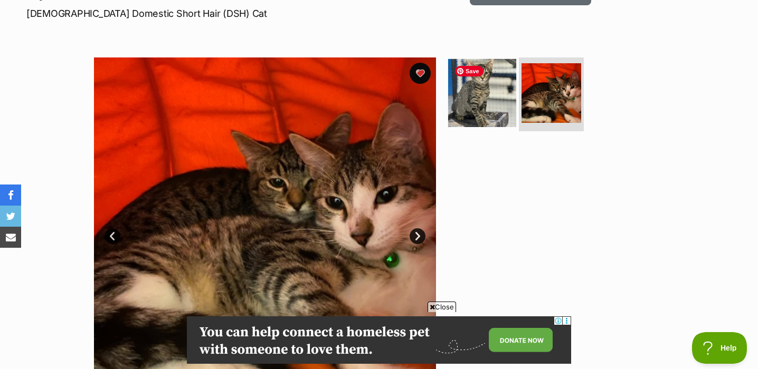
click at [495, 109] on img at bounding box center [482, 93] width 68 height 68
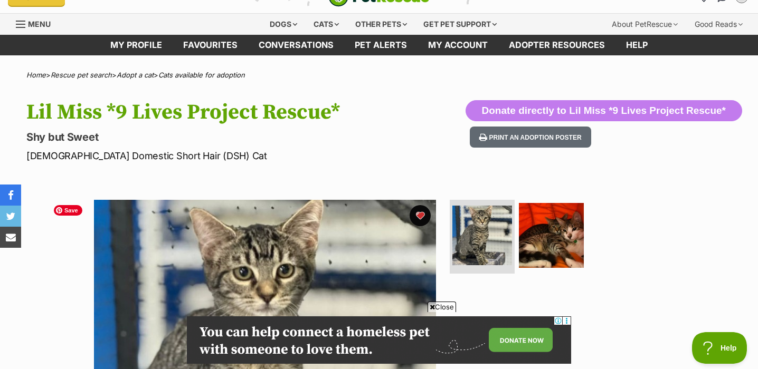
scroll to position [0, 0]
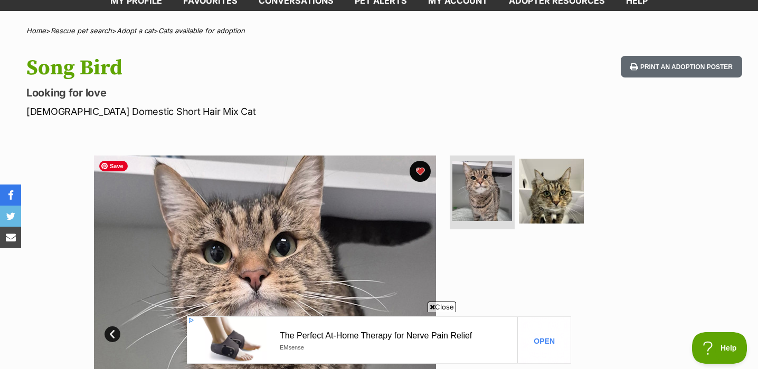
scroll to position [64, 0]
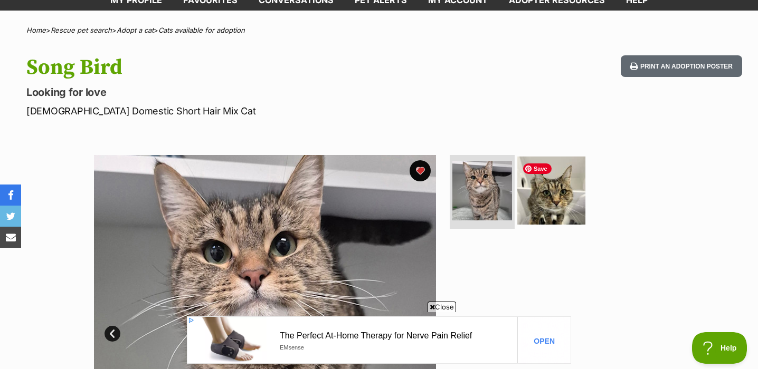
click at [567, 198] on img at bounding box center [551, 191] width 68 height 68
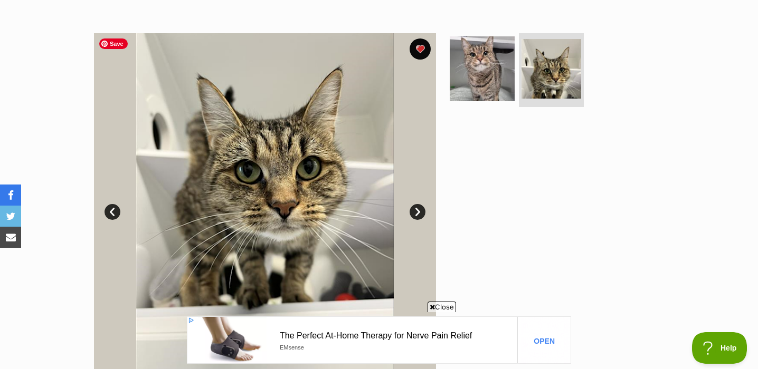
scroll to position [52, 0]
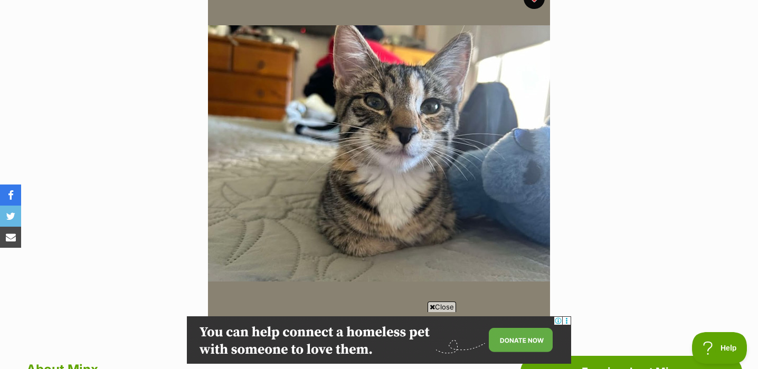
scroll to position [113, 0]
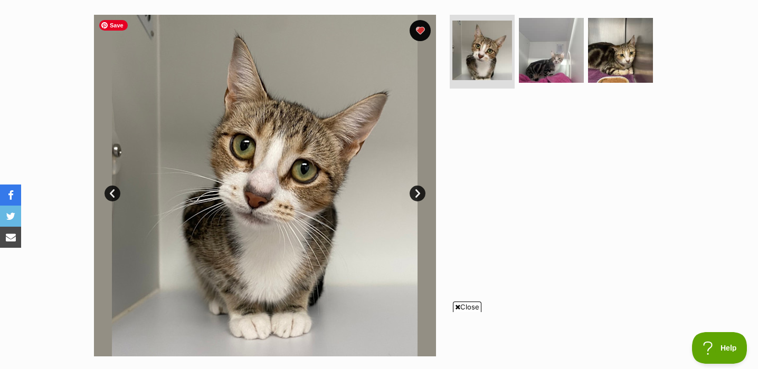
scroll to position [207, 0]
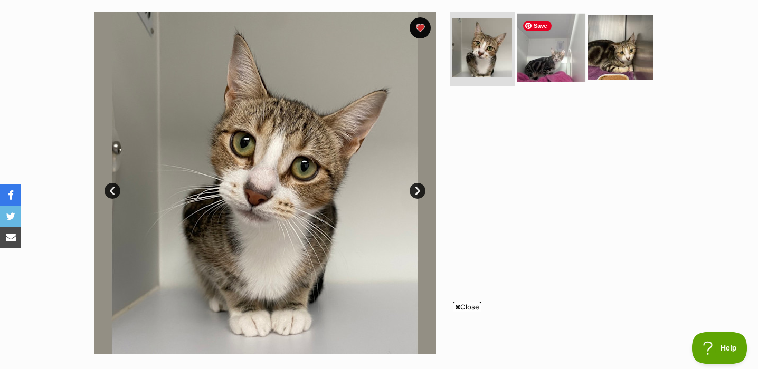
click at [553, 56] on img at bounding box center [551, 48] width 68 height 68
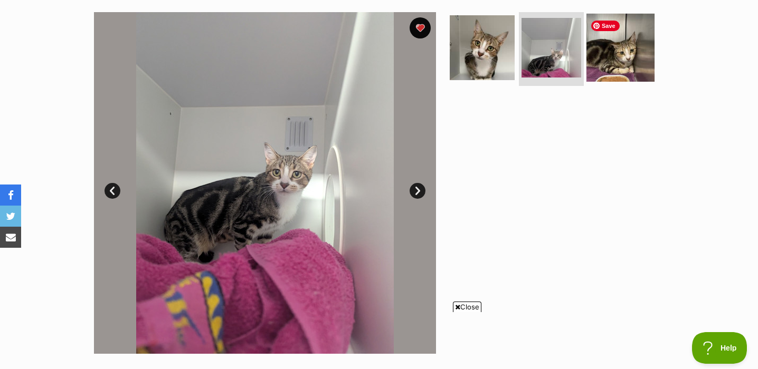
click at [607, 52] on img at bounding box center [620, 48] width 68 height 68
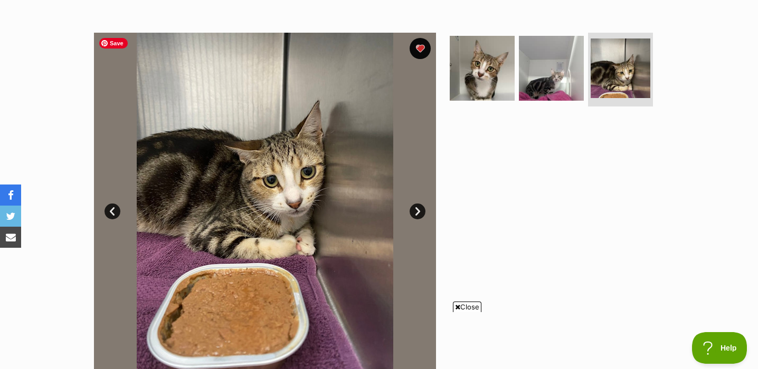
scroll to position [0, 0]
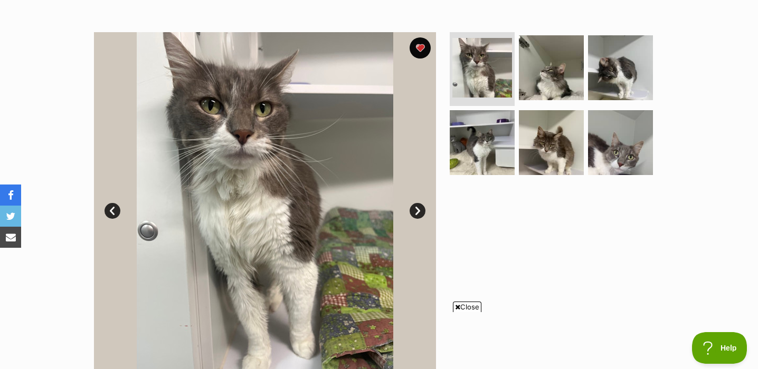
scroll to position [184, 0]
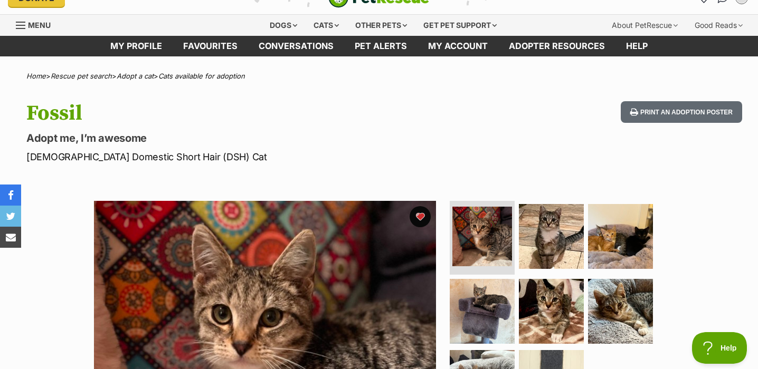
scroll to position [20, 0]
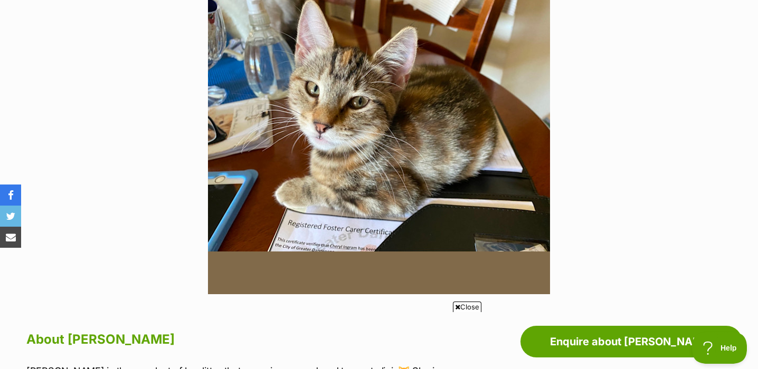
scroll to position [229, 0]
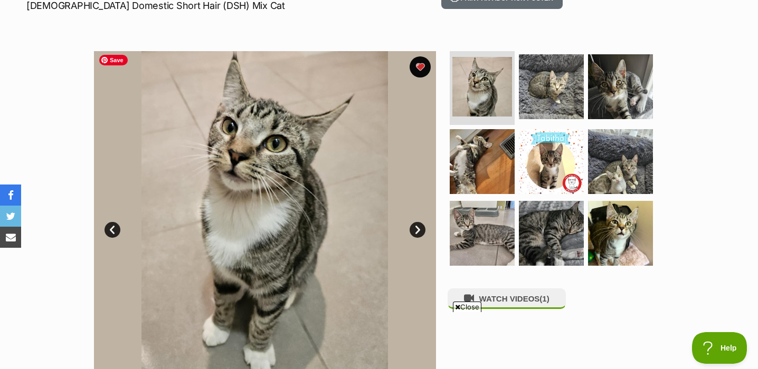
scroll to position [172, 0]
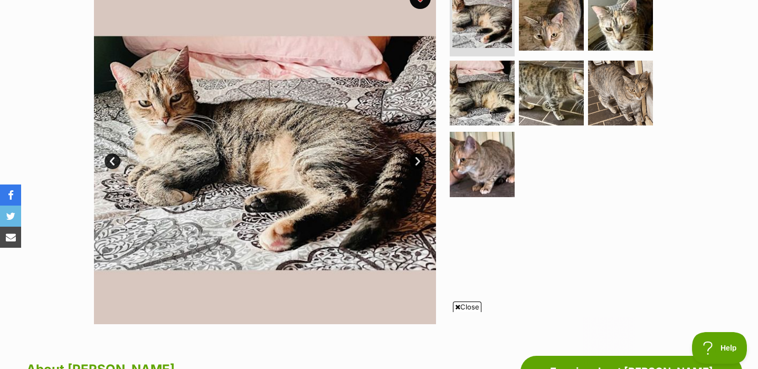
scroll to position [225, 0]
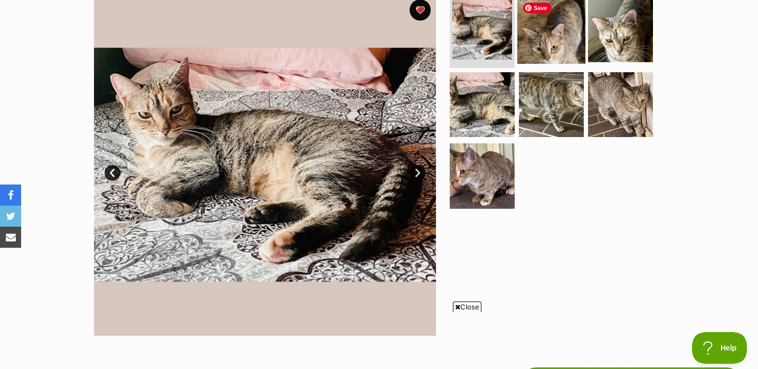
click at [552, 51] on img at bounding box center [551, 30] width 68 height 68
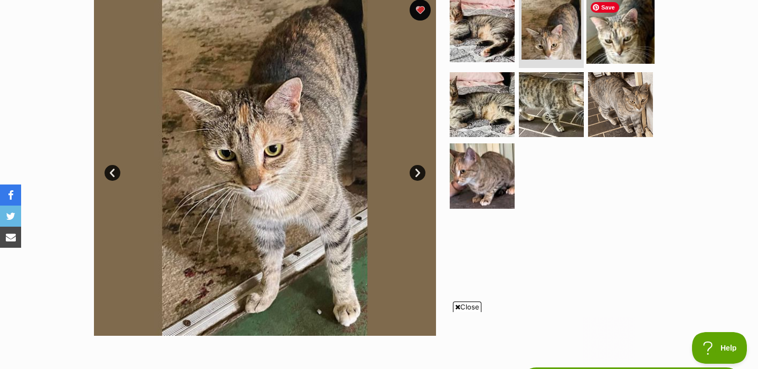
click at [632, 56] on img at bounding box center [620, 30] width 68 height 68
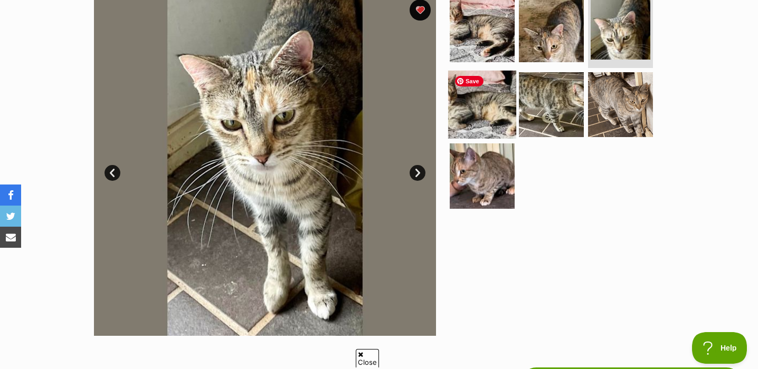
click at [483, 113] on img at bounding box center [482, 104] width 68 height 68
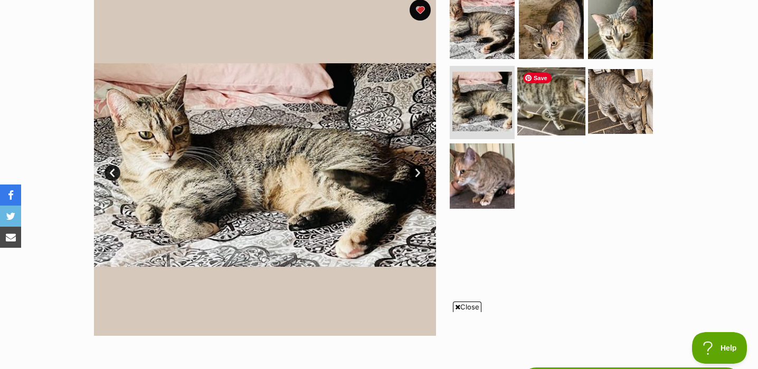
click at [558, 112] on img at bounding box center [551, 101] width 68 height 68
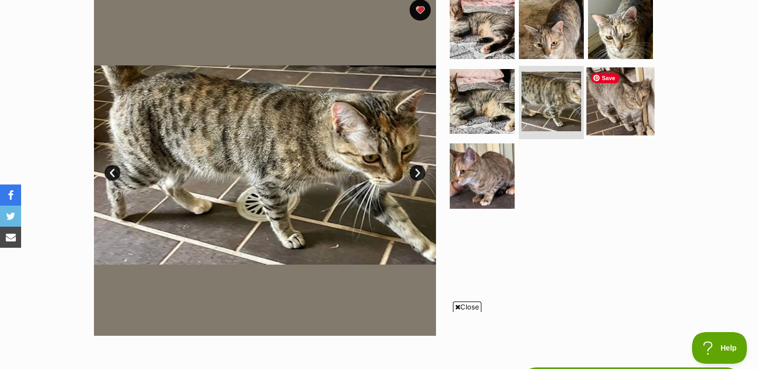
click at [629, 90] on img at bounding box center [620, 101] width 68 height 68
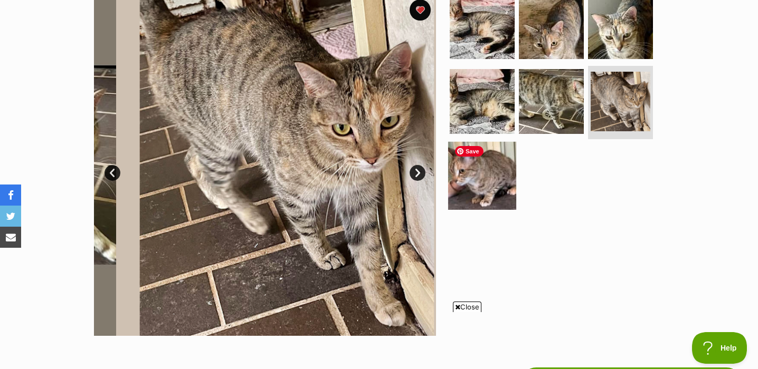
click at [479, 181] on img at bounding box center [482, 176] width 68 height 68
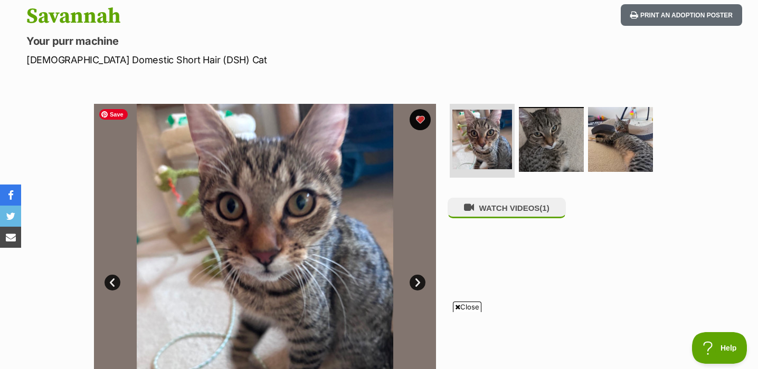
scroll to position [116, 0]
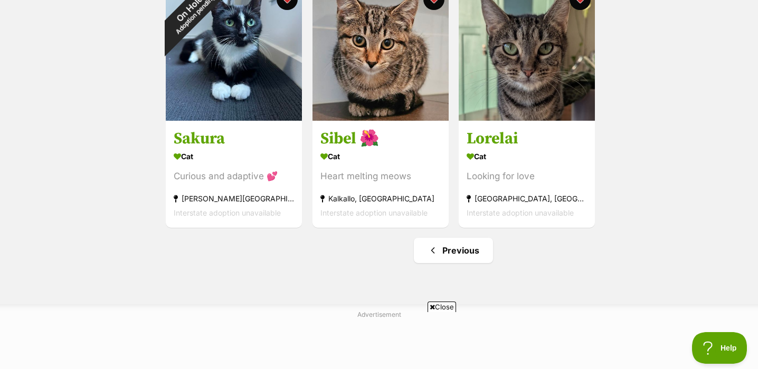
scroll to position [3305, 0]
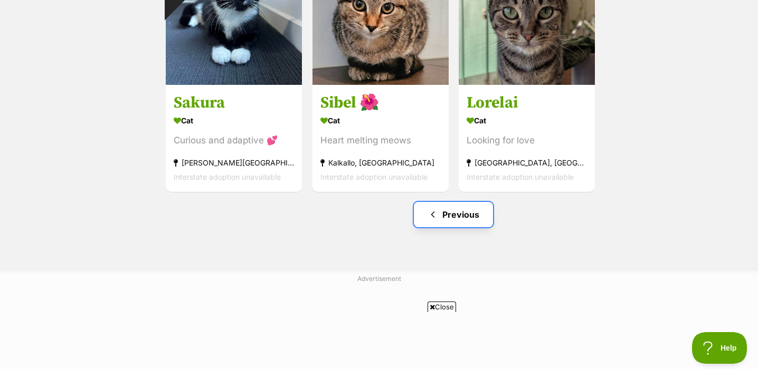
click at [433, 221] on span "Previous page" at bounding box center [433, 214] width 11 height 13
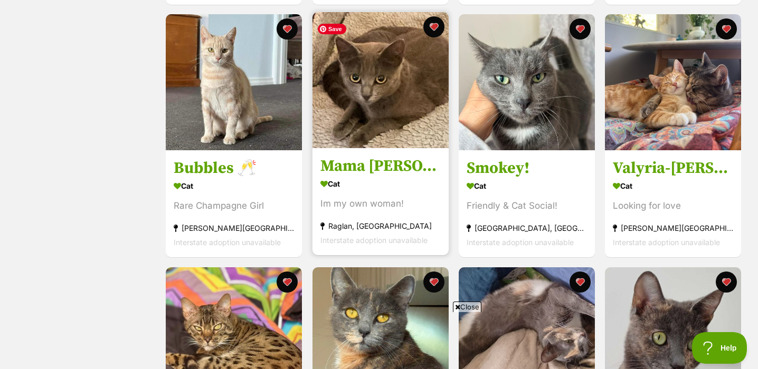
scroll to position [3490, 0]
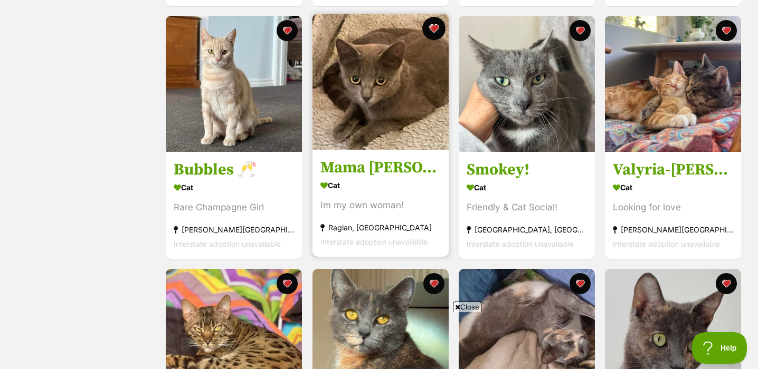
click at [438, 31] on button "favourite" at bounding box center [433, 28] width 23 height 23
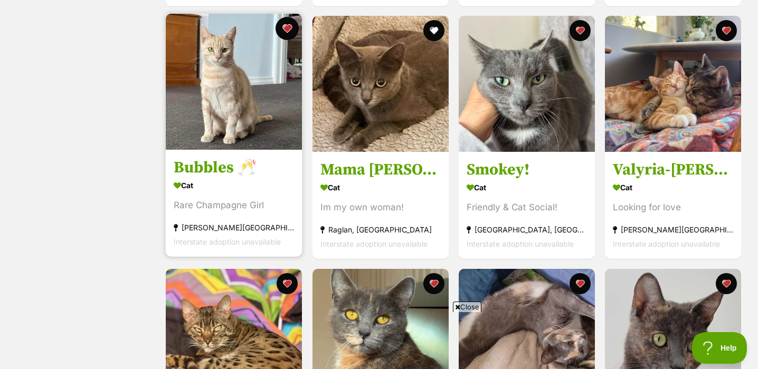
click at [287, 36] on button "favourite" at bounding box center [287, 28] width 23 height 23
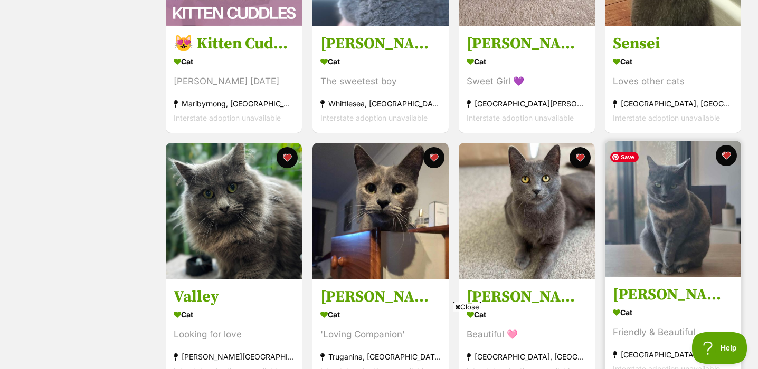
scroll to position [0, 0]
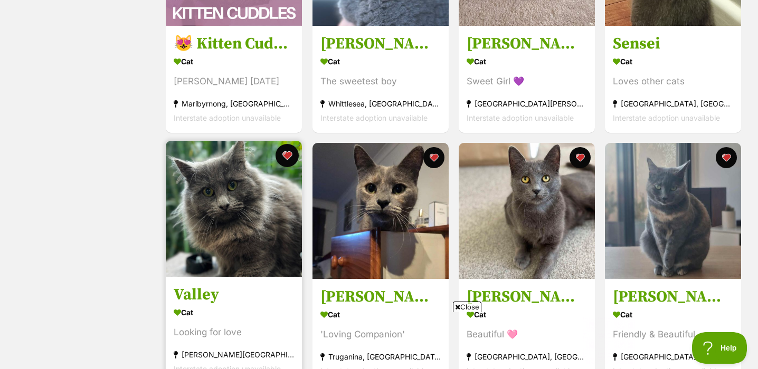
click at [289, 160] on button "favourite" at bounding box center [287, 155] width 23 height 23
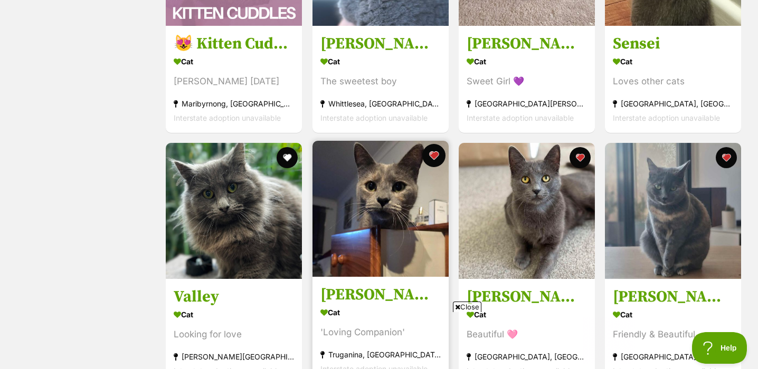
click at [435, 160] on button "favourite" at bounding box center [433, 155] width 23 height 23
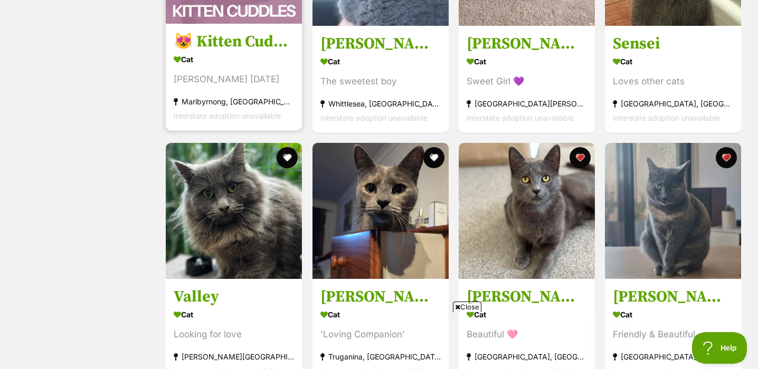
scroll to position [3153, 0]
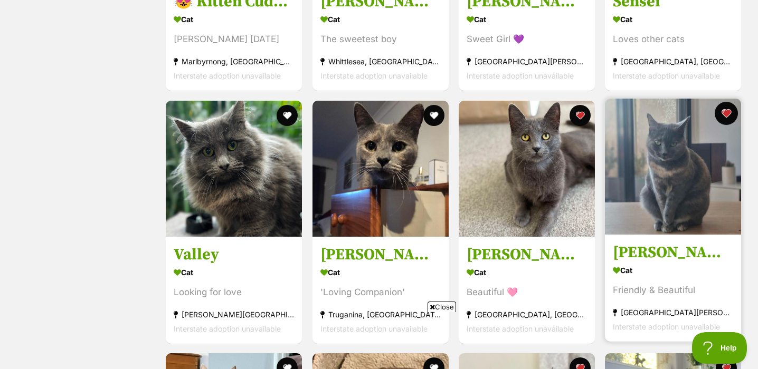
click at [732, 118] on button "favourite" at bounding box center [726, 113] width 23 height 23
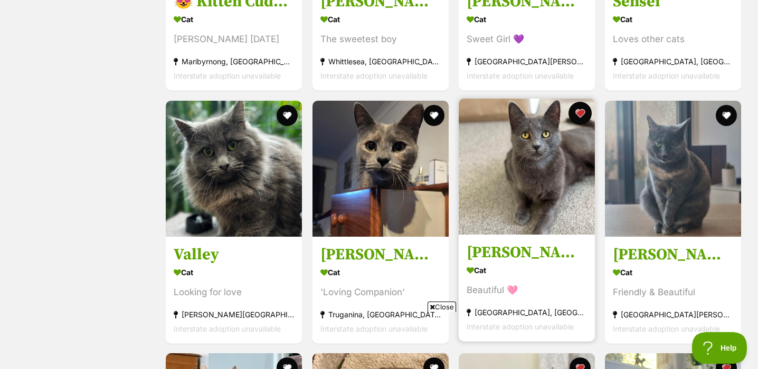
click at [583, 119] on button "favourite" at bounding box center [579, 113] width 23 height 23
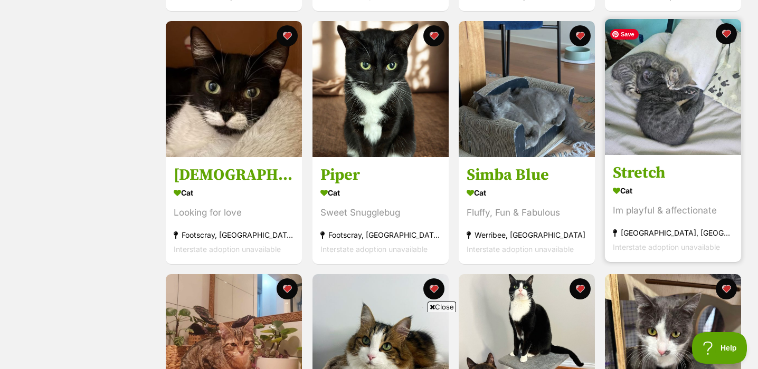
scroll to position [2466, 0]
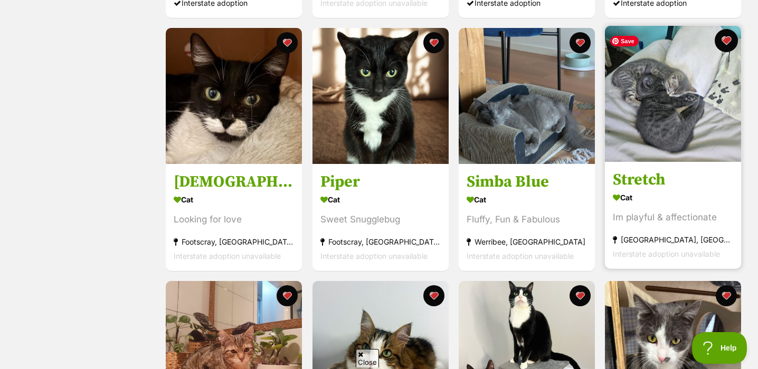
click at [732, 42] on button "favourite" at bounding box center [726, 40] width 23 height 23
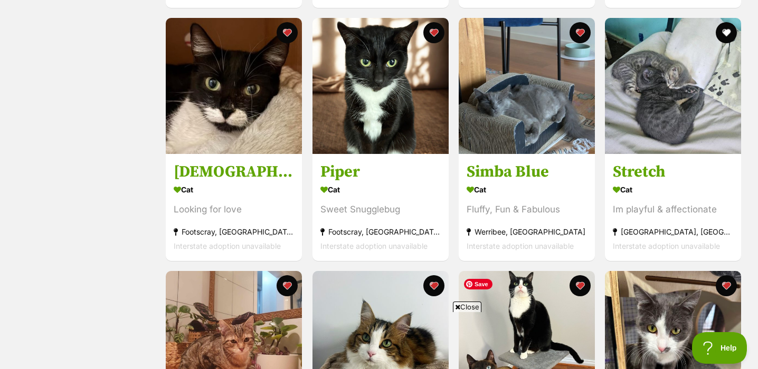
scroll to position [2475, 0]
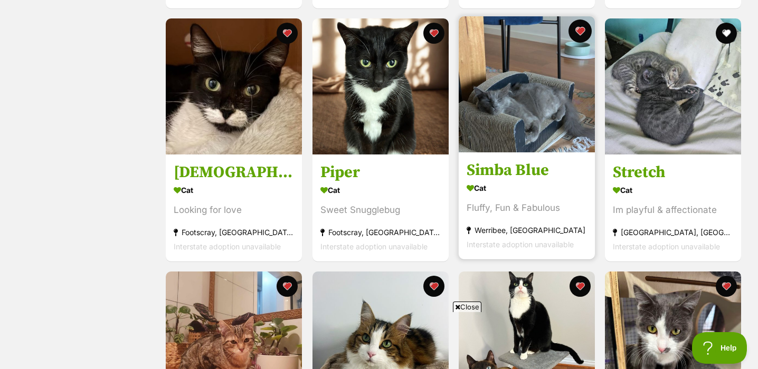
click at [581, 32] on button "favourite" at bounding box center [579, 31] width 23 height 23
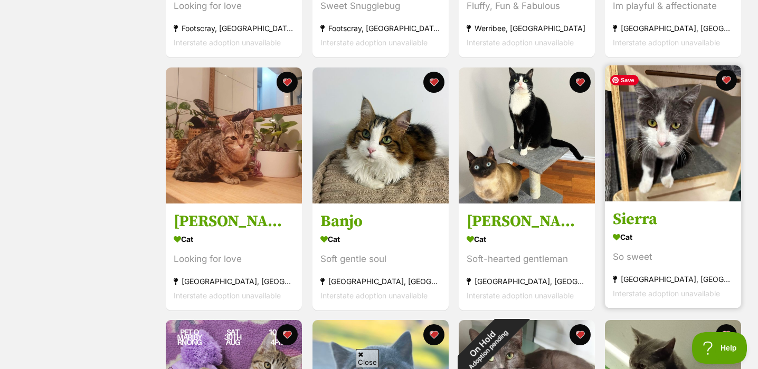
scroll to position [0, 0]
click at [727, 83] on button "favourite" at bounding box center [726, 80] width 23 height 23
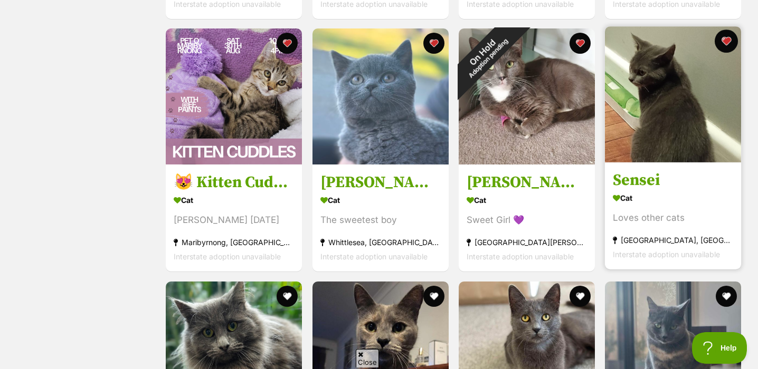
click at [728, 44] on button "favourite" at bounding box center [726, 41] width 23 height 23
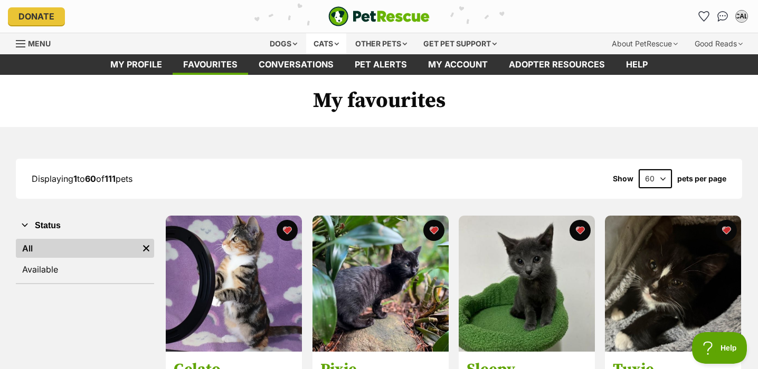
click at [325, 43] on div "Cats" at bounding box center [326, 43] width 40 height 21
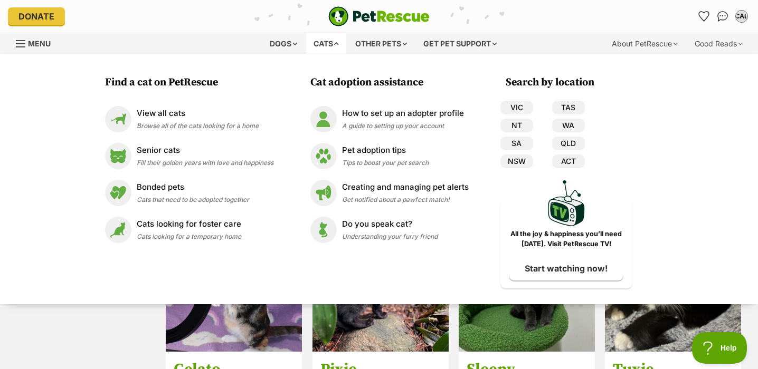
click at [325, 40] on div "Cats" at bounding box center [326, 43] width 40 height 21
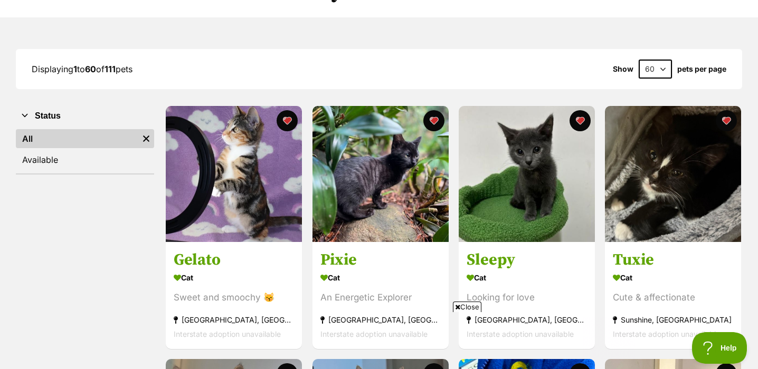
scroll to position [110, 0]
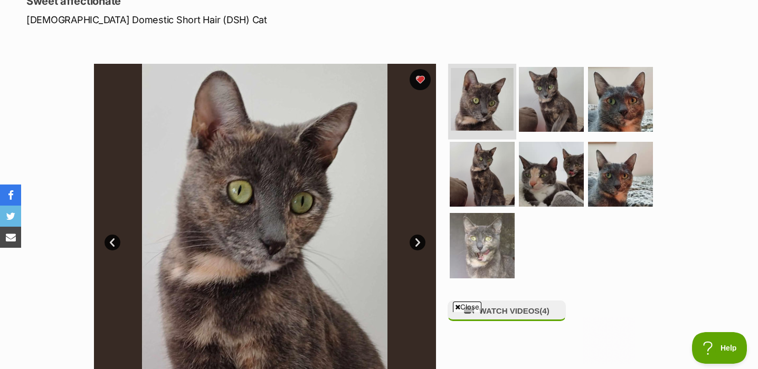
scroll to position [156, 0]
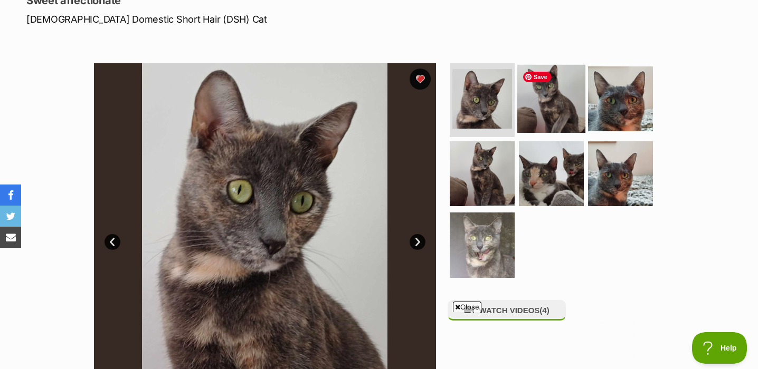
click at [576, 90] on img at bounding box center [551, 99] width 68 height 68
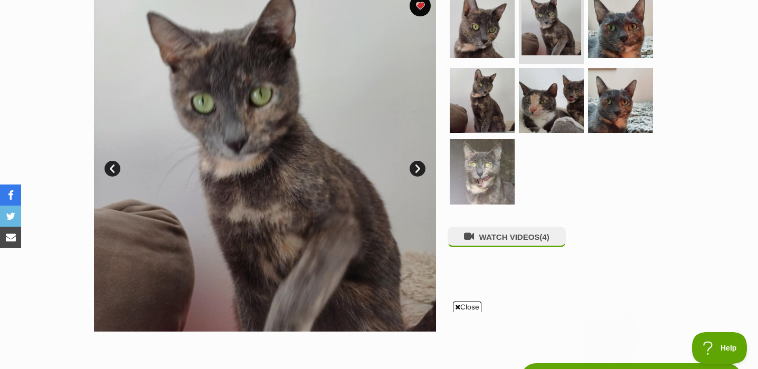
scroll to position [231, 0]
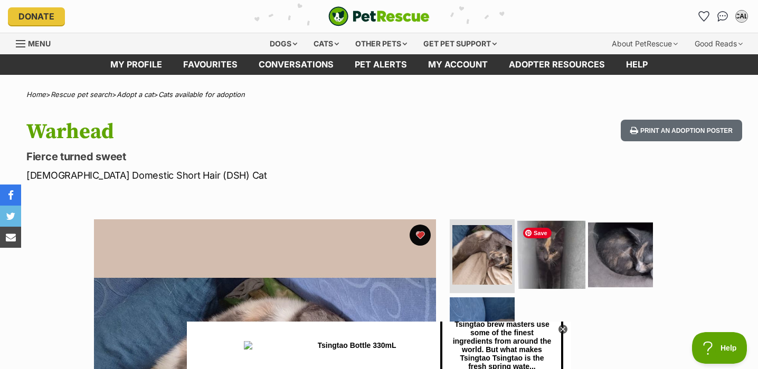
click at [581, 252] on img at bounding box center [551, 255] width 68 height 68
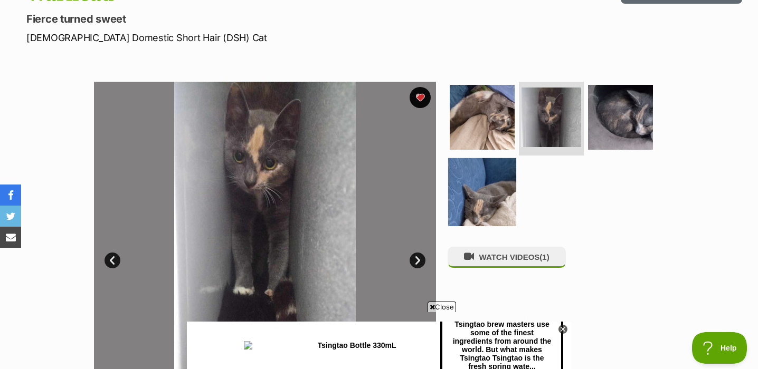
scroll to position [129, 0]
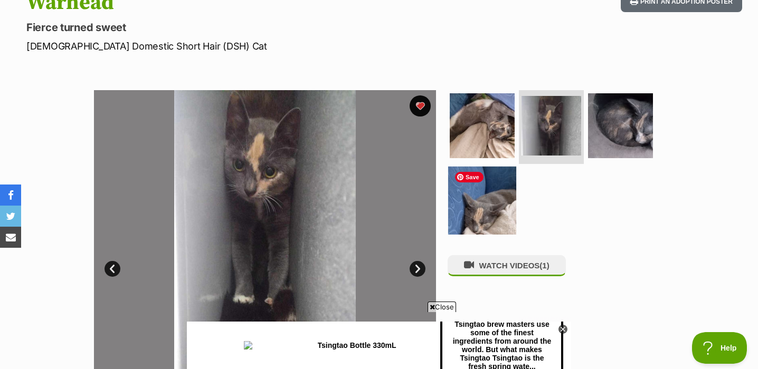
click at [499, 223] on img at bounding box center [482, 200] width 68 height 68
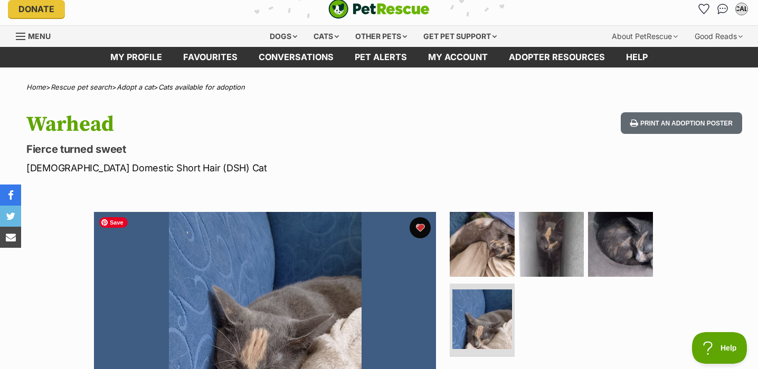
scroll to position [0, 0]
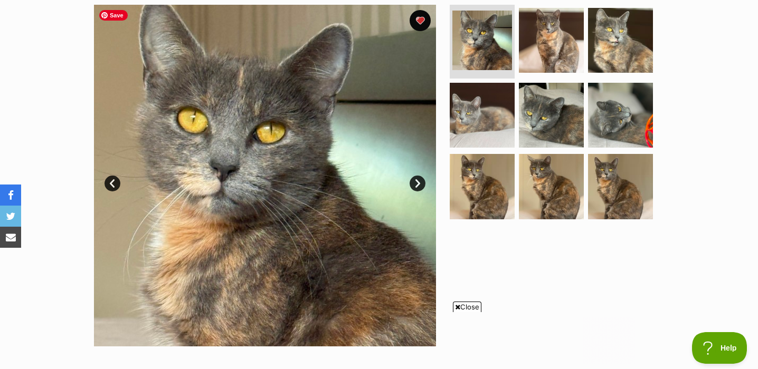
scroll to position [213, 0]
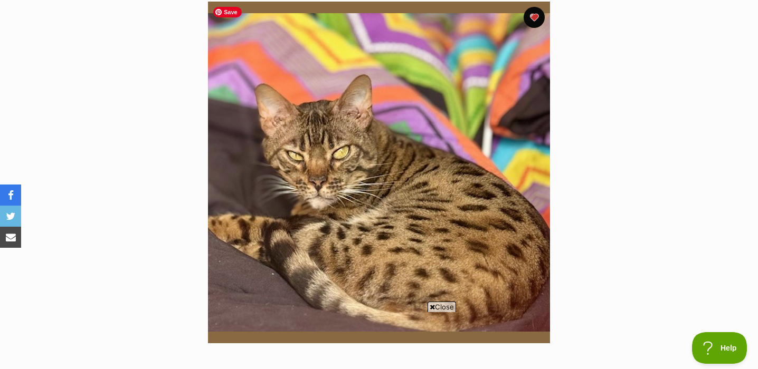
scroll to position [183, 0]
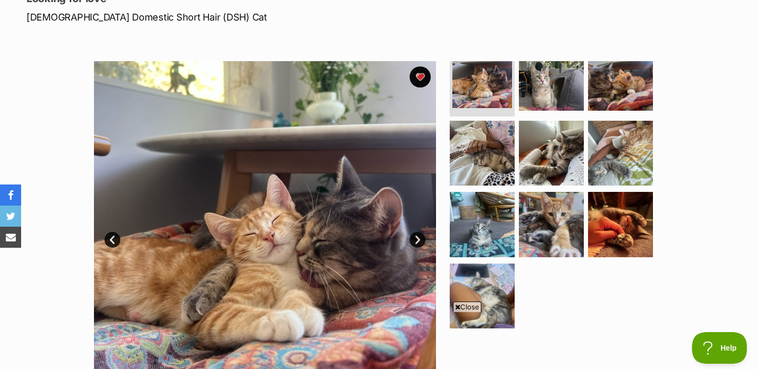
scroll to position [159, 0]
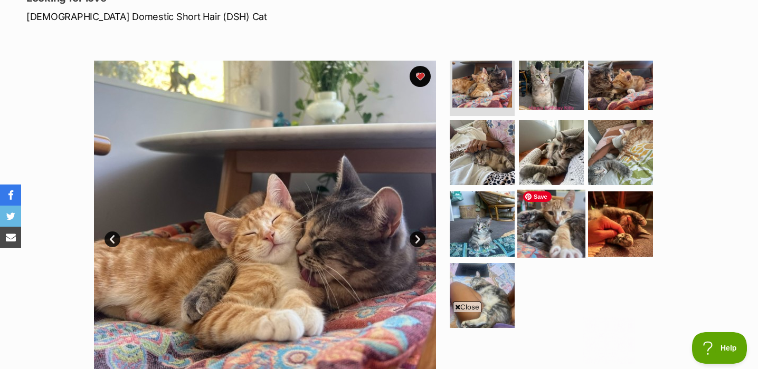
click at [556, 229] on img at bounding box center [551, 224] width 68 height 68
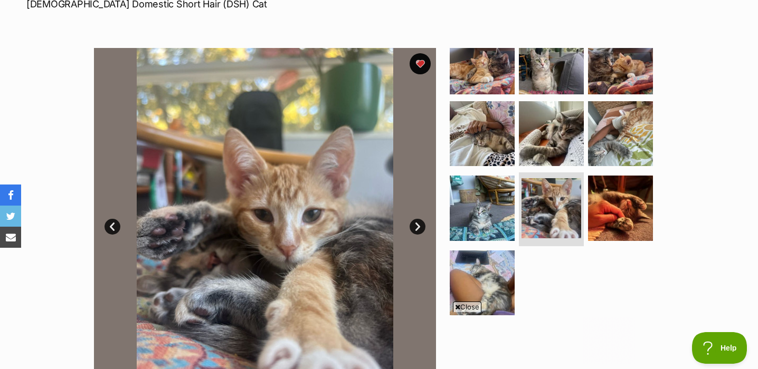
scroll to position [175, 0]
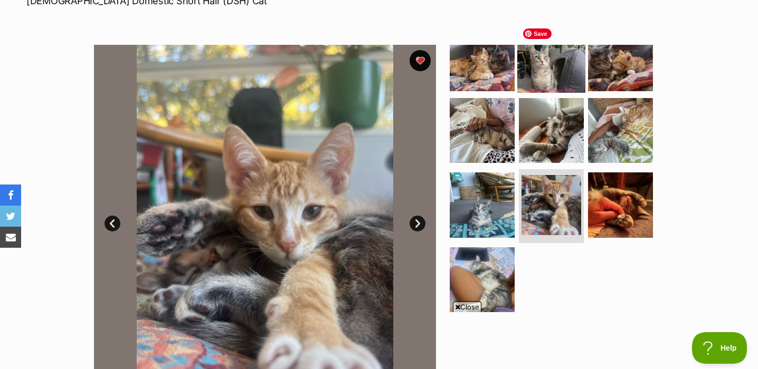
click at [555, 71] on img at bounding box center [551, 59] width 68 height 68
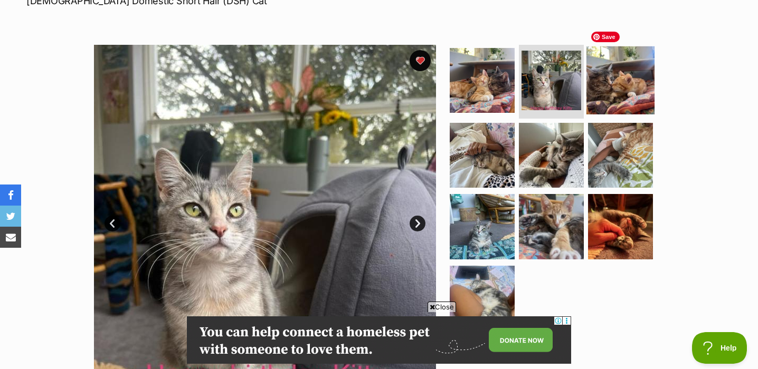
scroll to position [0, 0]
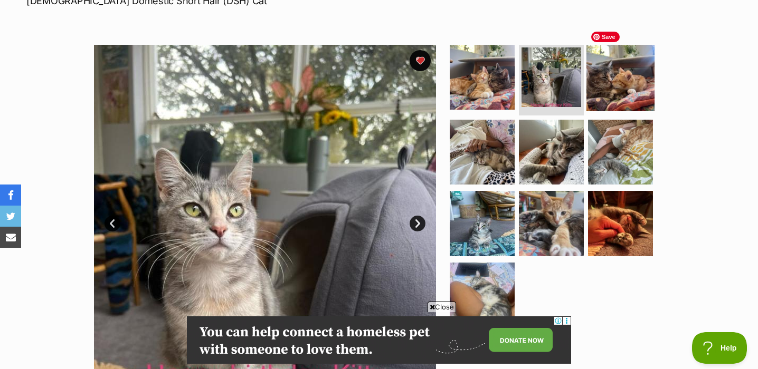
click at [630, 93] on img at bounding box center [620, 77] width 68 height 68
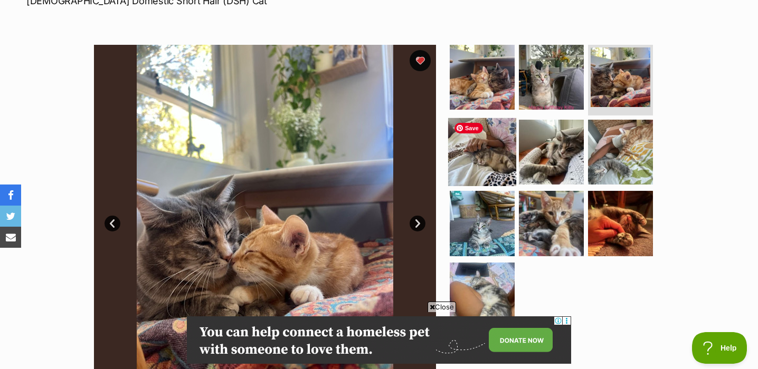
click at [485, 160] on img at bounding box center [482, 152] width 68 height 68
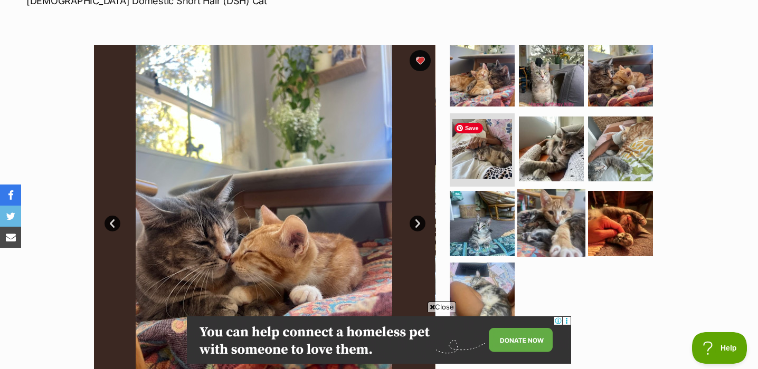
scroll to position [0, 0]
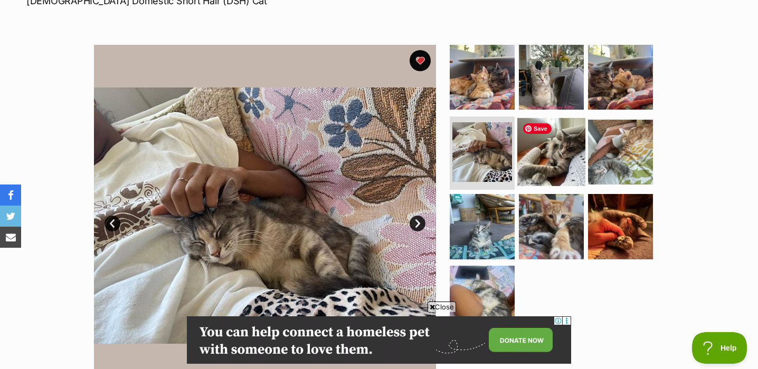
click at [554, 148] on img at bounding box center [551, 152] width 68 height 68
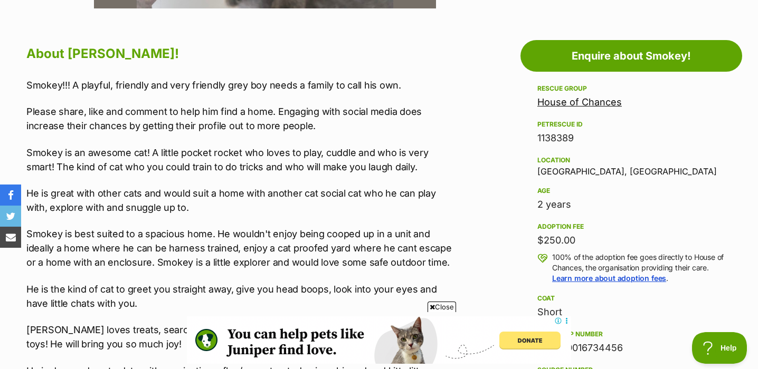
scroll to position [559, 0]
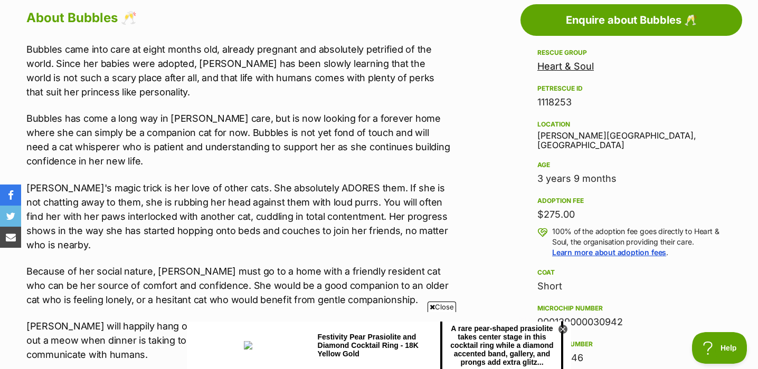
scroll to position [588, 0]
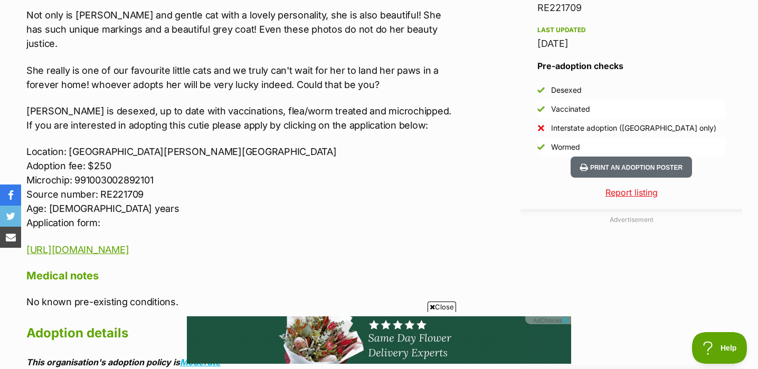
scroll to position [946, 0]
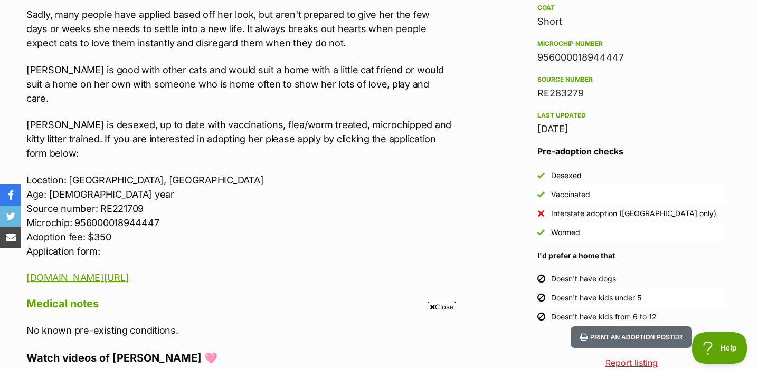
scroll to position [849, 0]
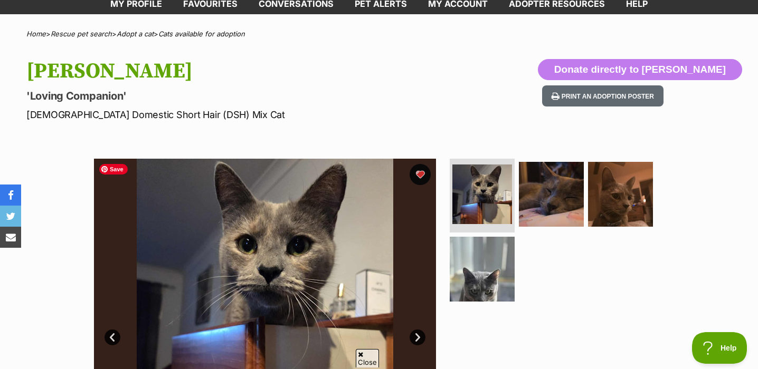
scroll to position [52, 0]
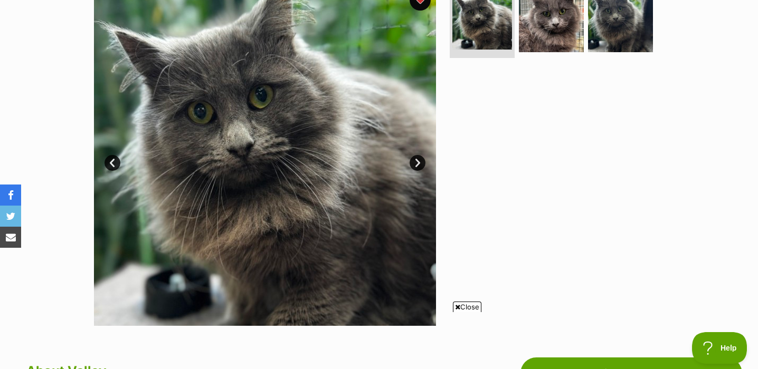
scroll to position [183, 0]
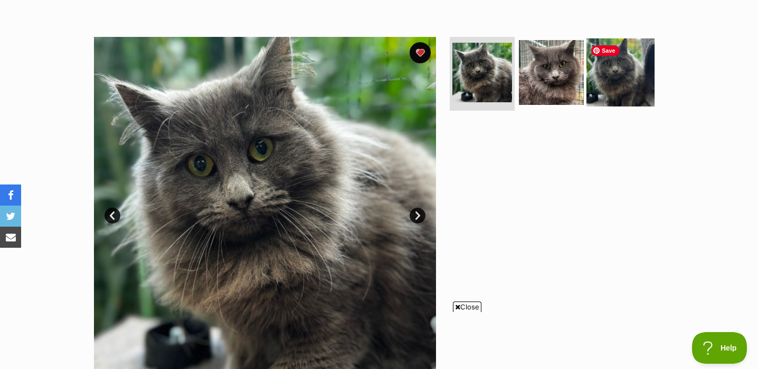
click at [631, 86] on img at bounding box center [620, 73] width 68 height 68
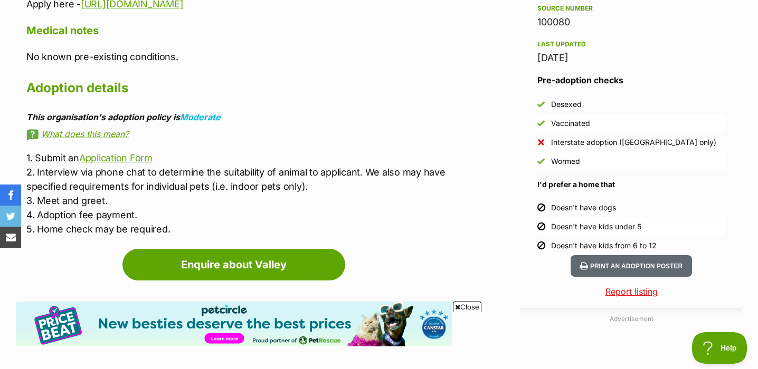
scroll to position [924, 0]
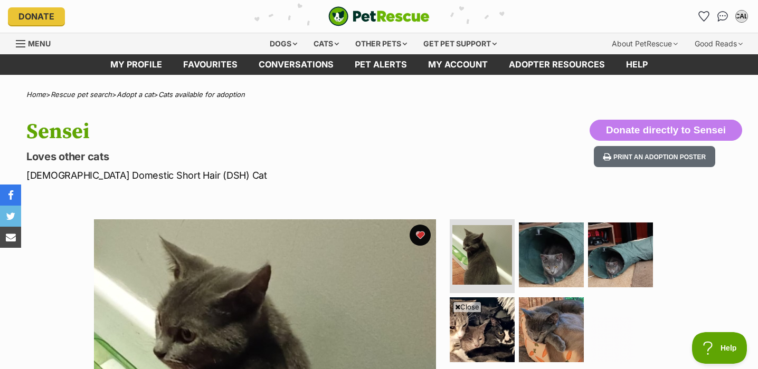
scroll to position [283, 0]
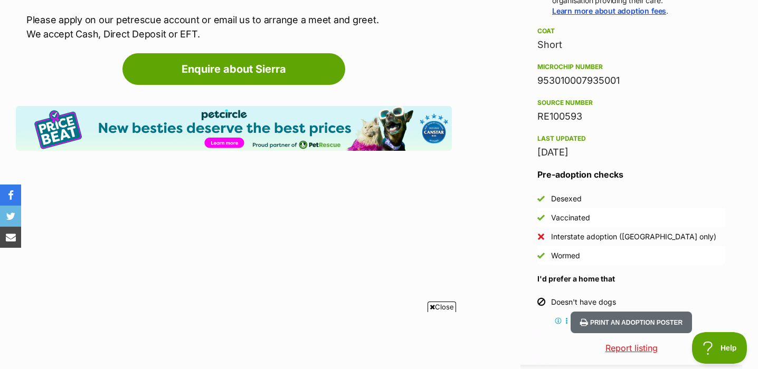
scroll to position [854, 0]
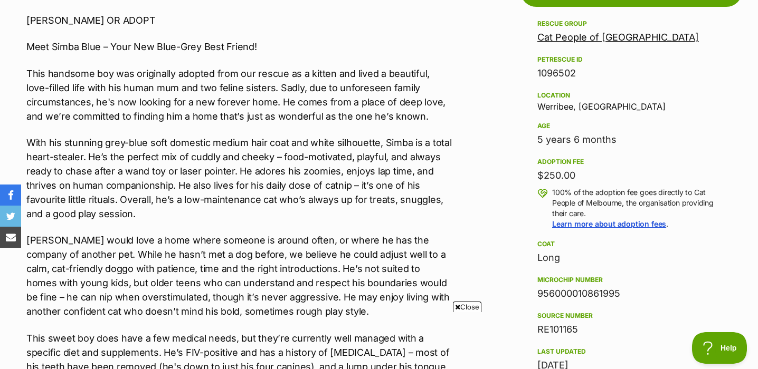
scroll to position [620, 0]
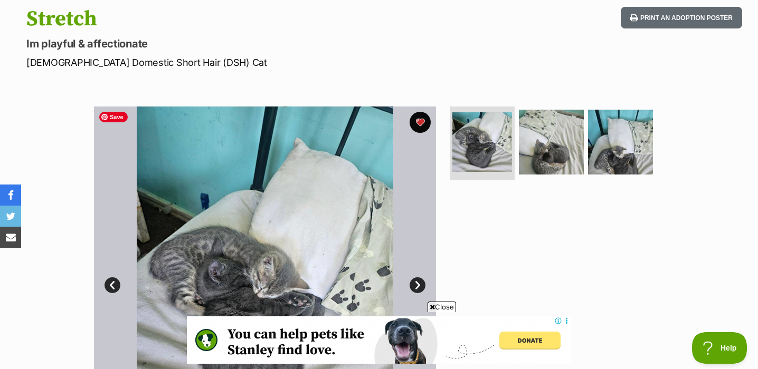
scroll to position [111, 0]
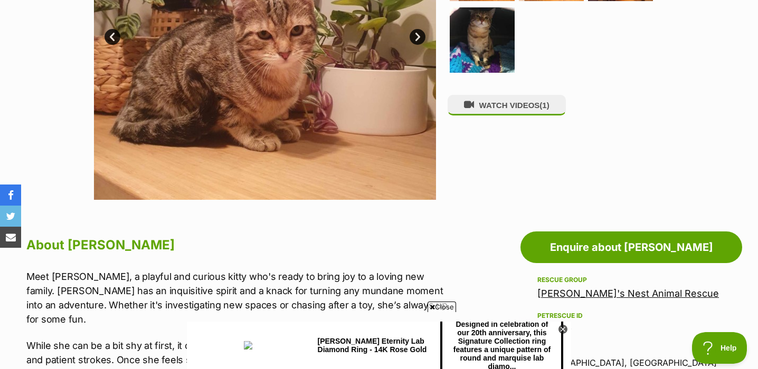
scroll to position [359, 0]
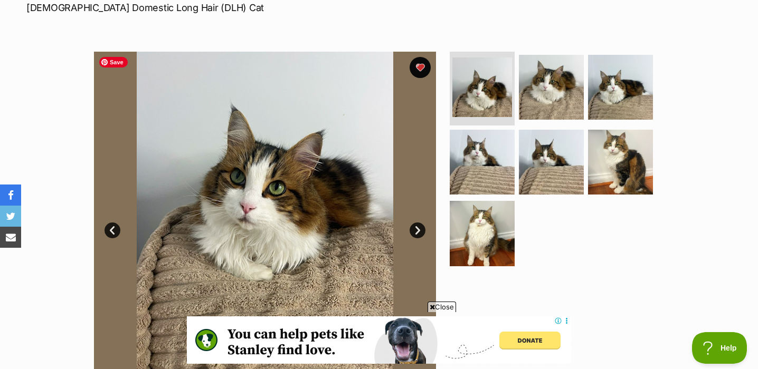
scroll to position [135, 0]
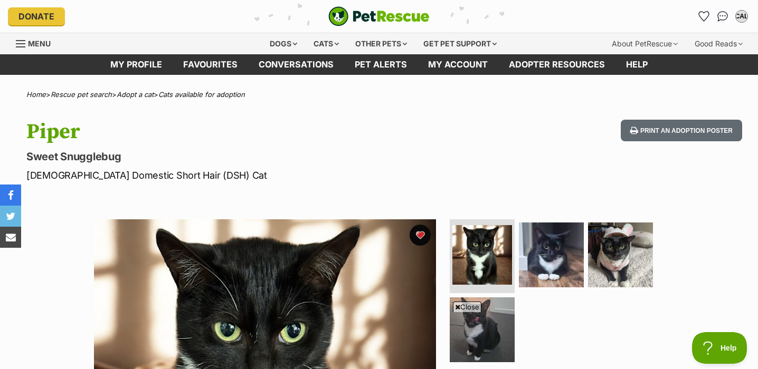
scroll to position [184, 0]
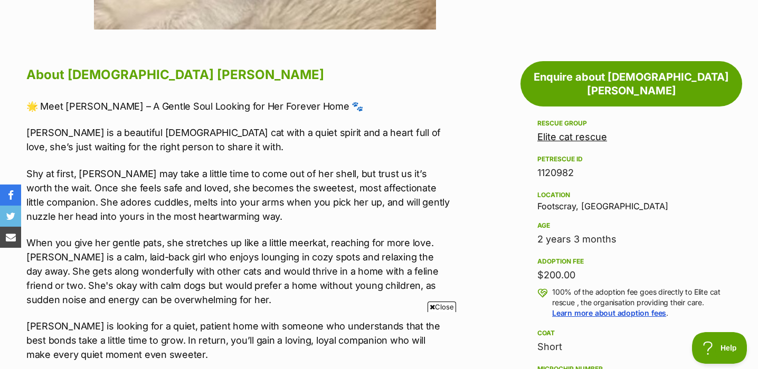
scroll to position [566, 0]
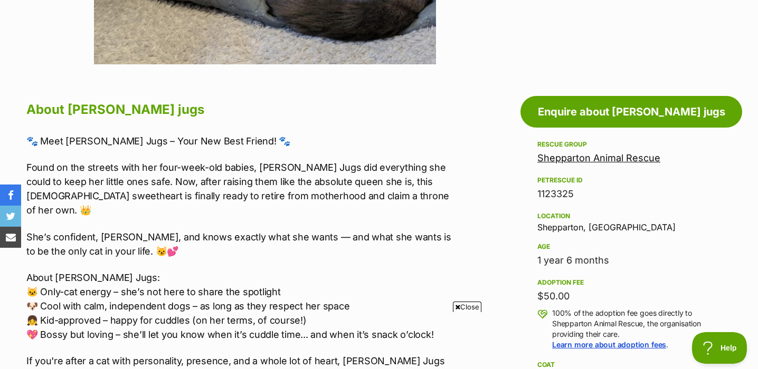
scroll to position [719, 0]
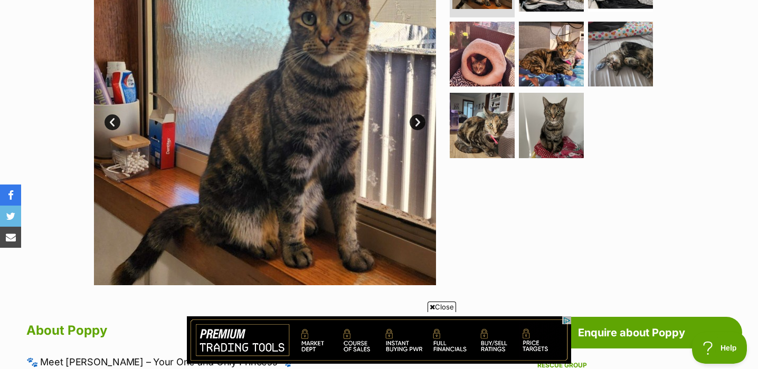
scroll to position [238, 0]
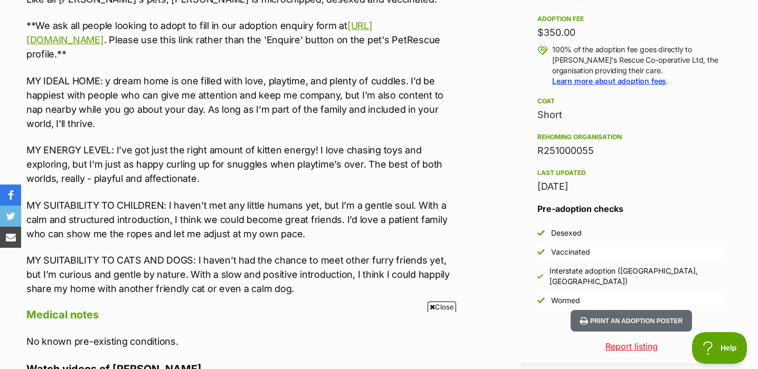
scroll to position [777, 0]
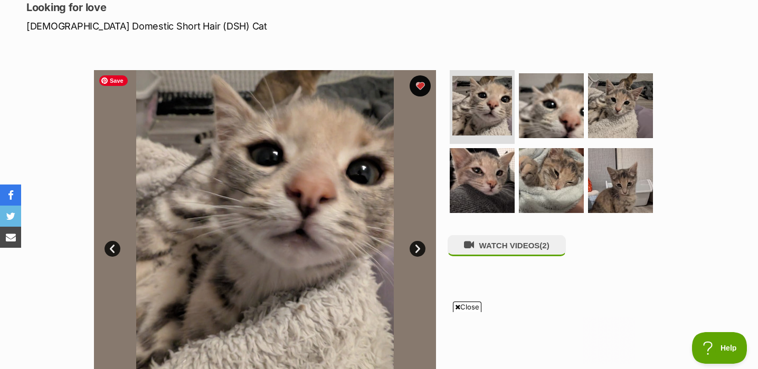
scroll to position [149, 0]
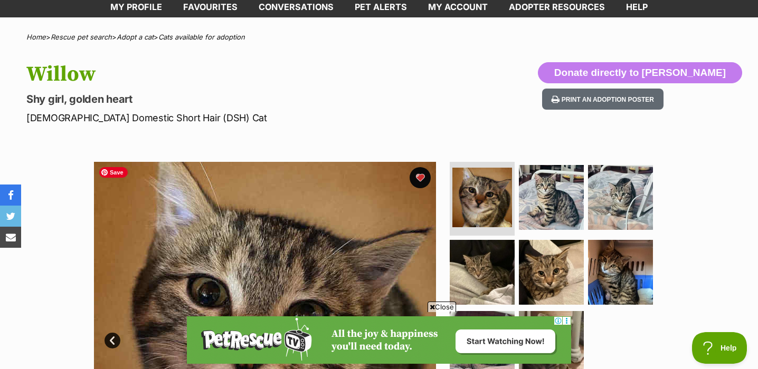
scroll to position [53, 0]
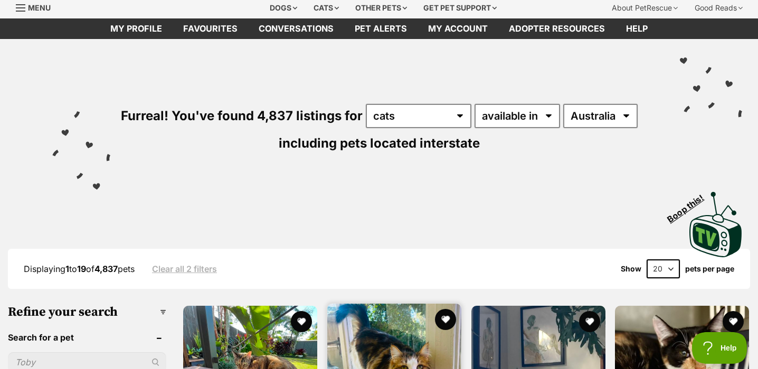
scroll to position [4, 0]
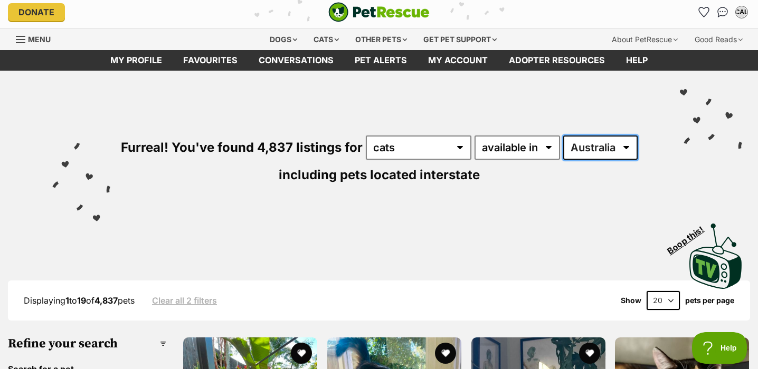
click at [594, 154] on select "[GEOGRAPHIC_DATA] [GEOGRAPHIC_DATA] [GEOGRAPHIC_DATA] [GEOGRAPHIC_DATA] [GEOGRA…" at bounding box center [600, 148] width 74 height 24
select select "VIC"
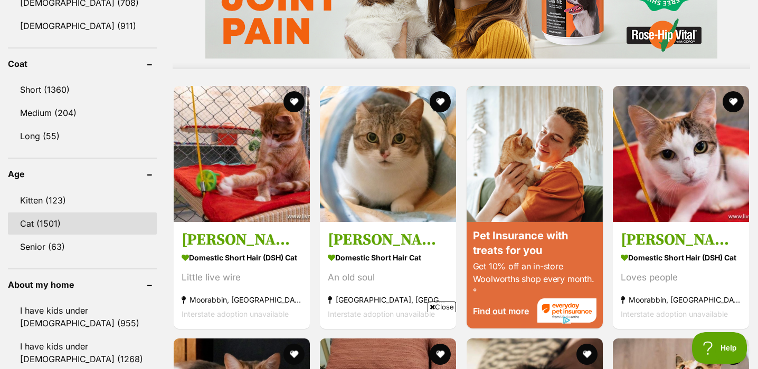
scroll to position [960, 0]
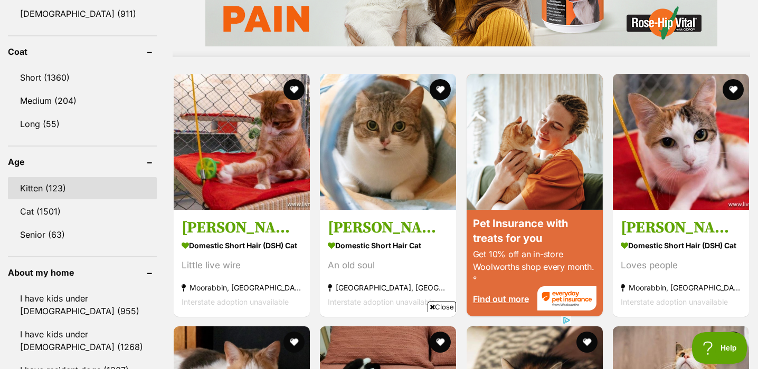
click at [108, 183] on link "Kitten (123)" at bounding box center [82, 188] width 149 height 22
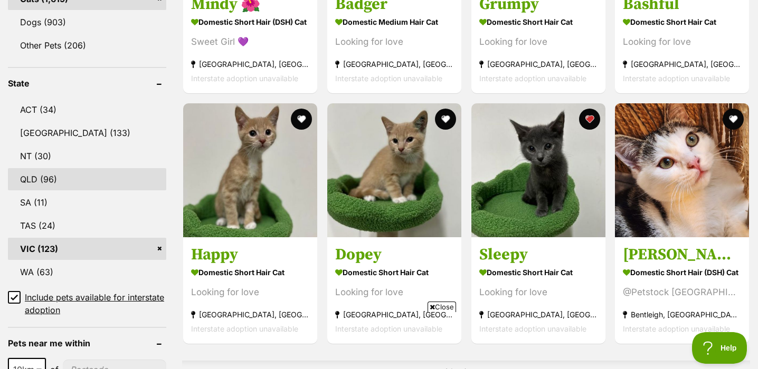
scroll to position [681, 0]
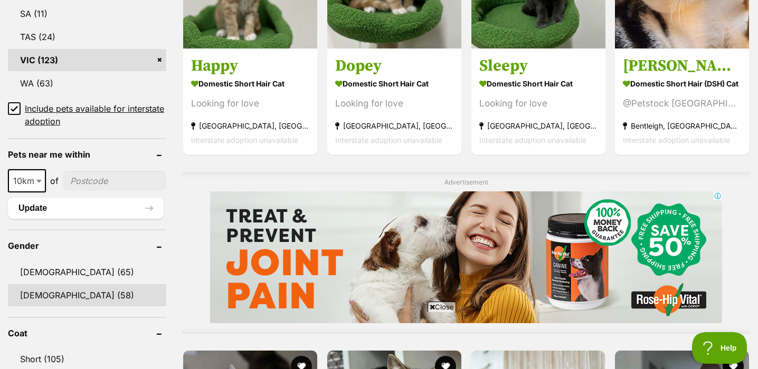
click at [107, 290] on link "Female (58)" at bounding box center [87, 295] width 158 height 22
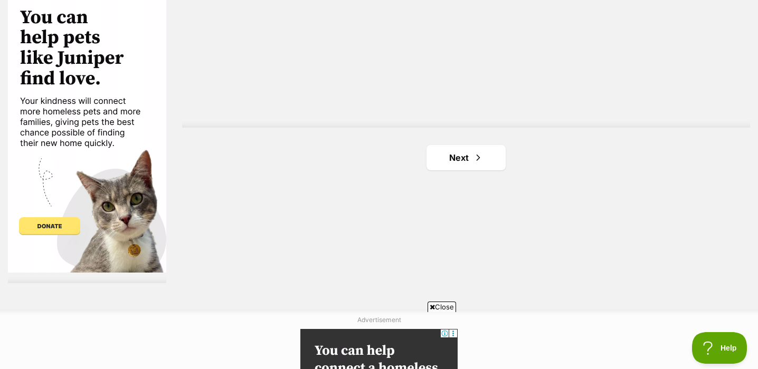
scroll to position [1948, 0]
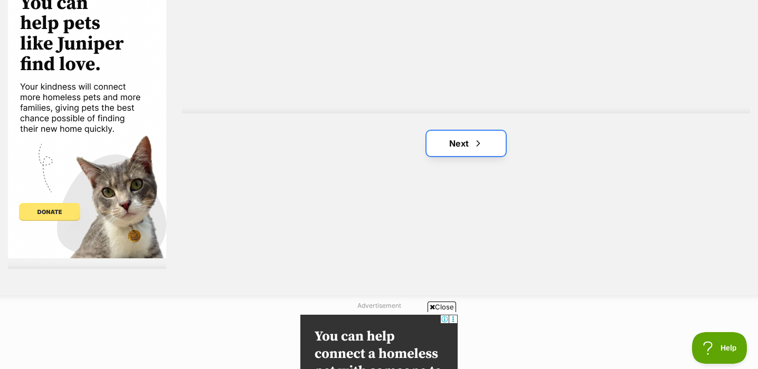
click at [490, 146] on link "Next" at bounding box center [465, 143] width 79 height 25
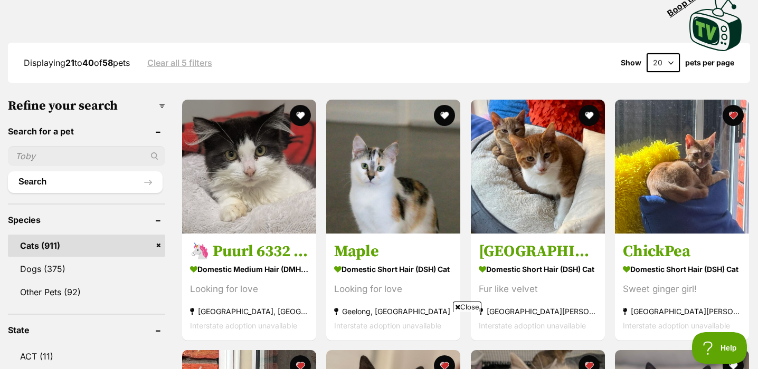
scroll to position [246, 0]
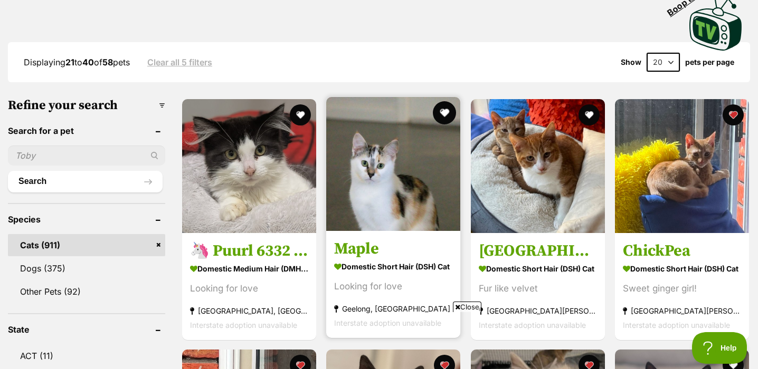
click at [449, 110] on button "favourite" at bounding box center [444, 112] width 23 height 23
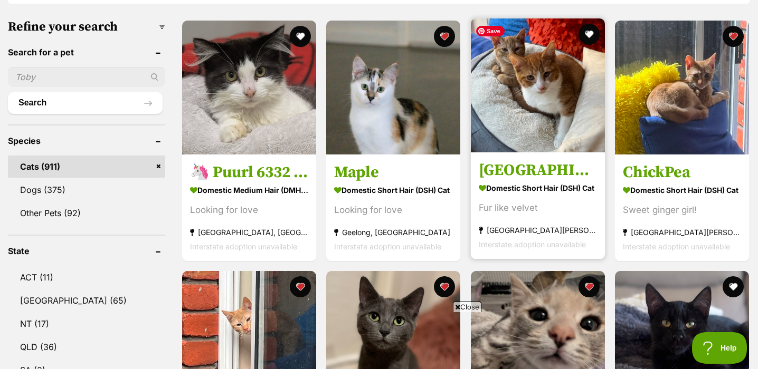
scroll to position [319, 0]
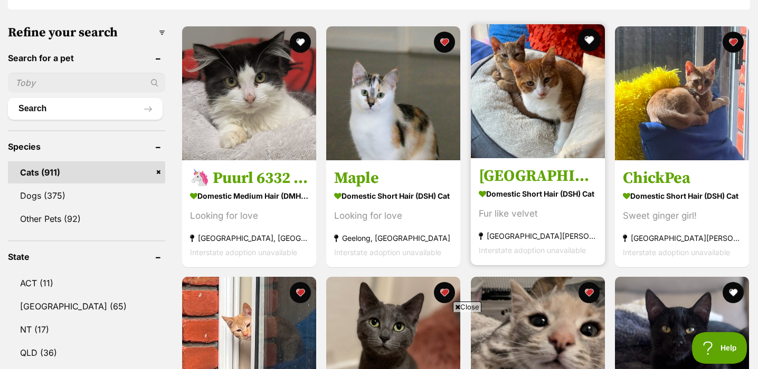
click at [591, 37] on button "favourite" at bounding box center [588, 40] width 23 height 23
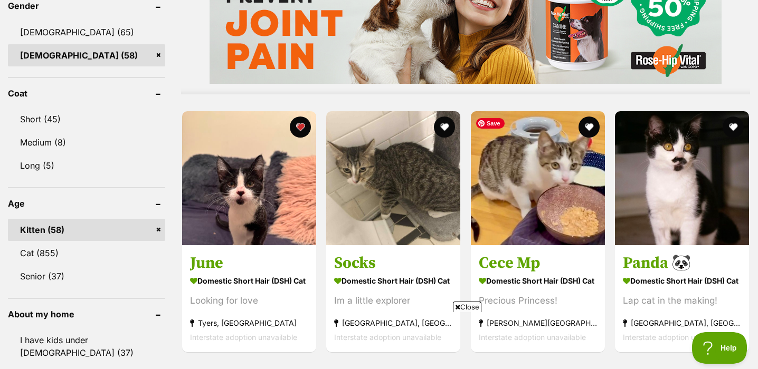
scroll to position [0, 0]
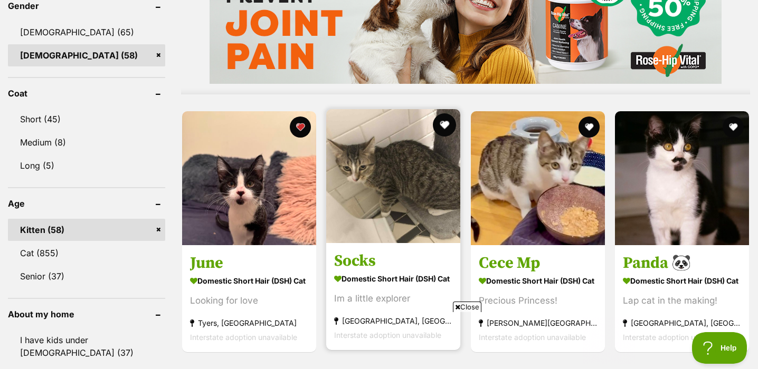
click at [451, 127] on button "favourite" at bounding box center [444, 124] width 23 height 23
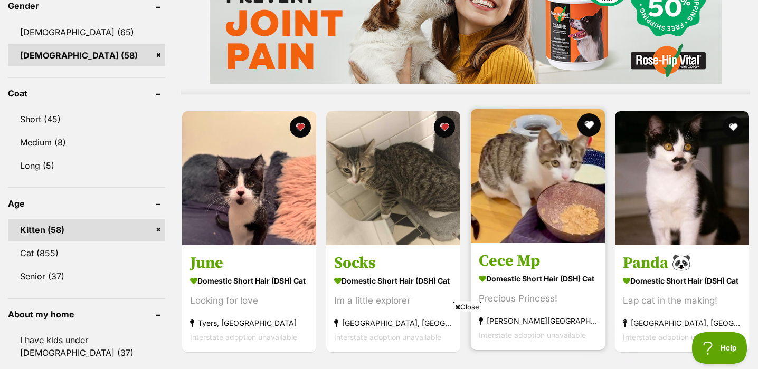
click at [588, 123] on button "favourite" at bounding box center [588, 124] width 23 height 23
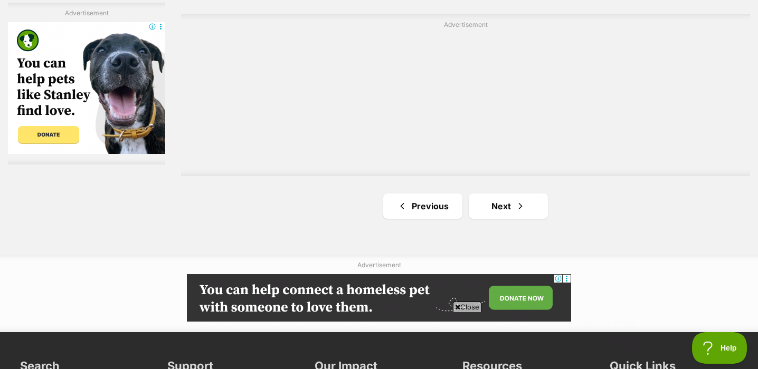
scroll to position [1887, 0]
click at [515, 205] on span "Next page" at bounding box center [520, 206] width 11 height 13
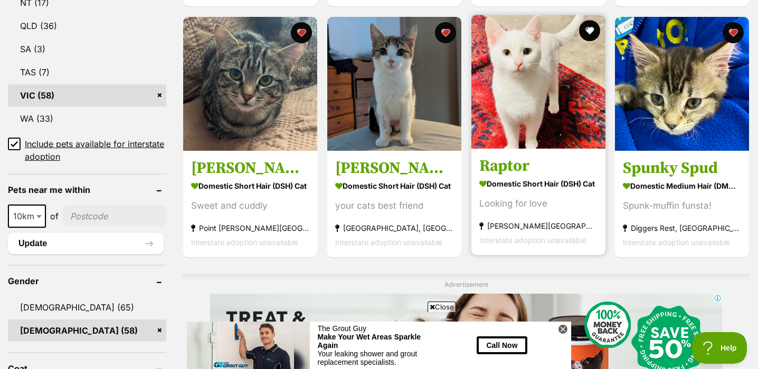
scroll to position [619, 0]
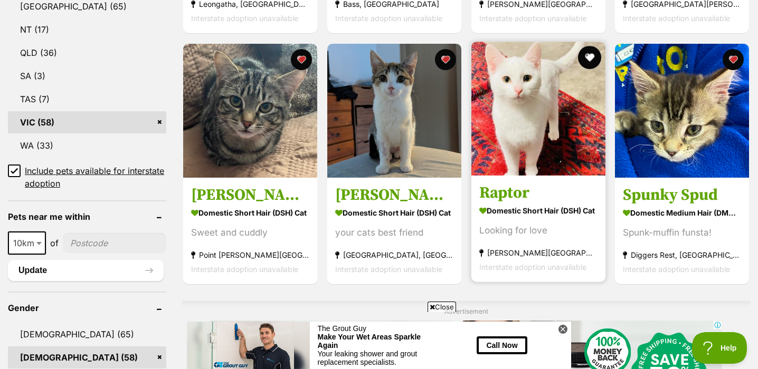
click at [592, 55] on button "favourite" at bounding box center [588, 57] width 23 height 23
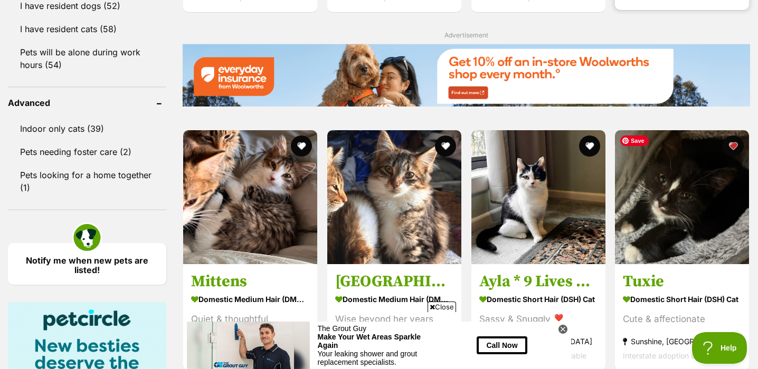
scroll to position [1333, 0]
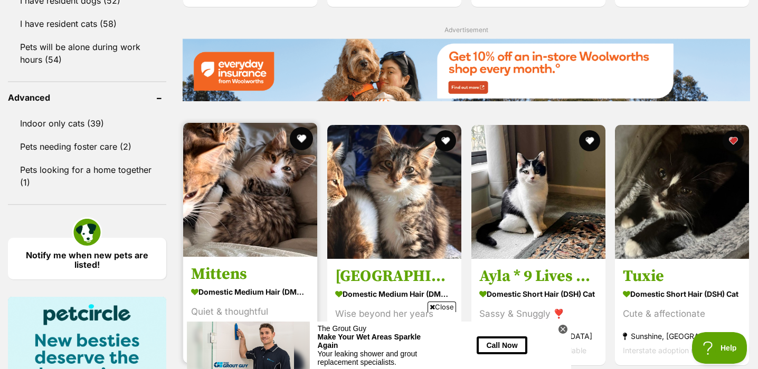
click at [307, 140] on button "favourite" at bounding box center [301, 138] width 23 height 23
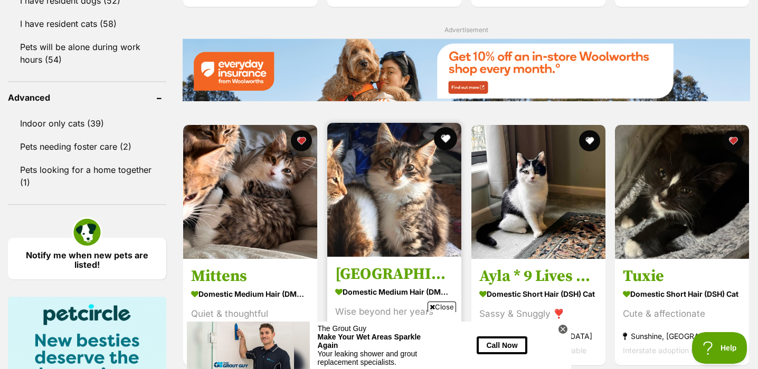
click at [448, 139] on button "favourite" at bounding box center [445, 138] width 23 height 23
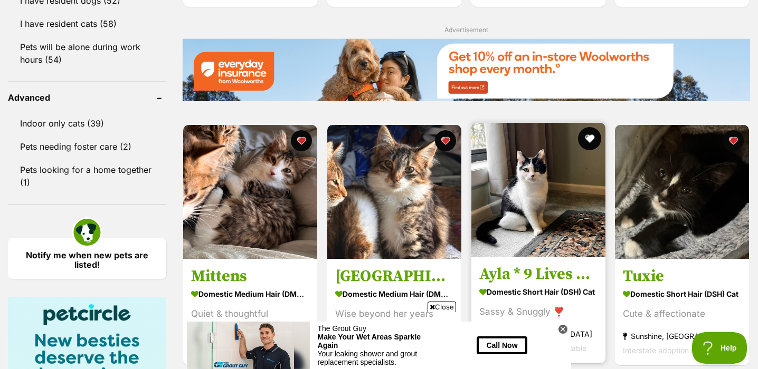
click at [591, 141] on button "favourite" at bounding box center [588, 138] width 23 height 23
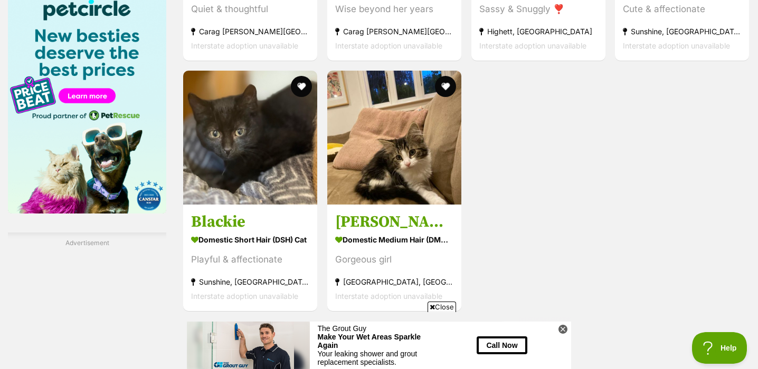
scroll to position [1640, 0]
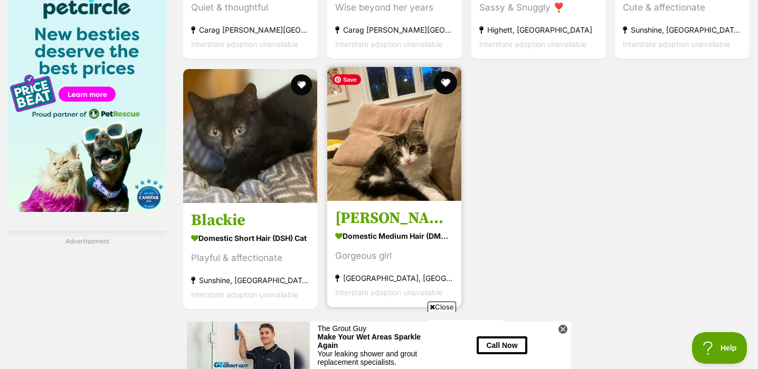
click at [448, 81] on button "favourite" at bounding box center [445, 82] width 23 height 23
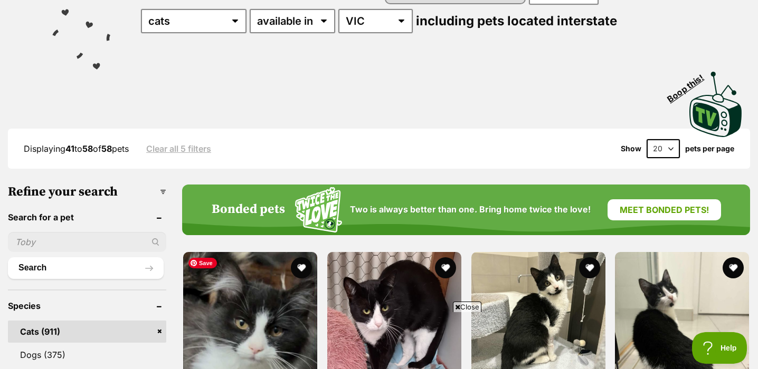
scroll to position [107, 0]
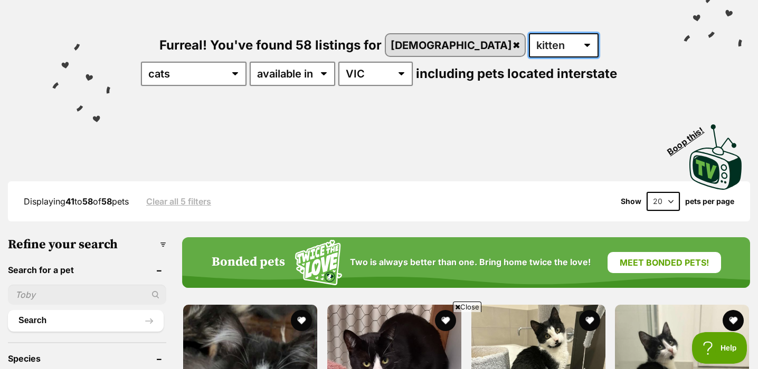
click at [529, 41] on select "any age kitten adult senior" at bounding box center [564, 45] width 70 height 24
select select "cat"
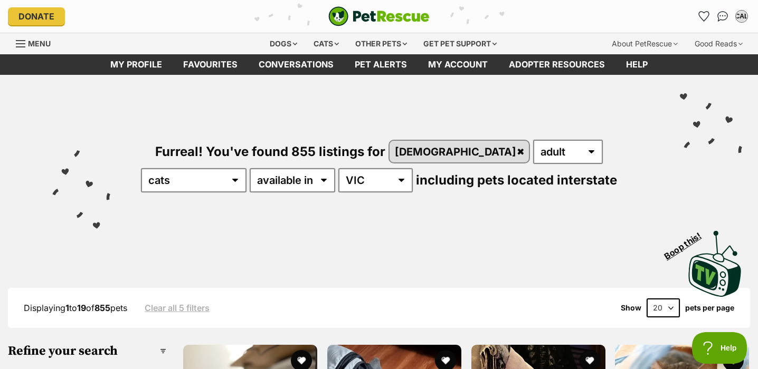
scroll to position [300, 0]
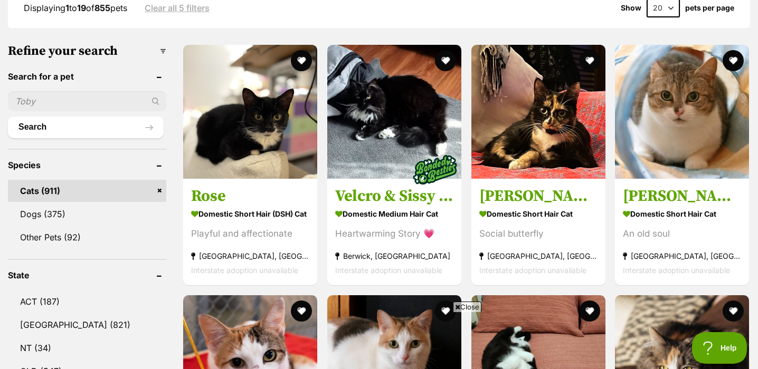
click at [108, 99] on input "text" at bounding box center [87, 101] width 158 height 20
paste input "Henrietta's"
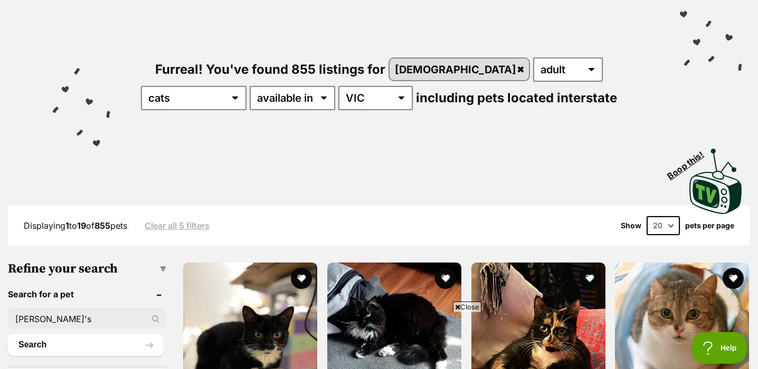
scroll to position [81, 0]
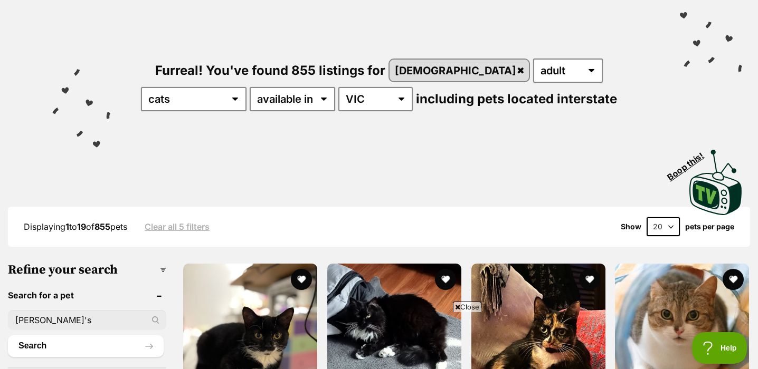
type input "Henrietta's"
click at [533, 69] on select "any age kitten adult senior" at bounding box center [568, 71] width 70 height 24
select select "any"
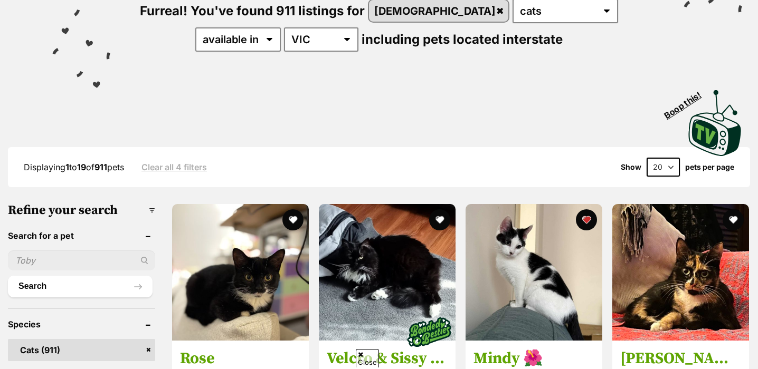
scroll to position [145, 0]
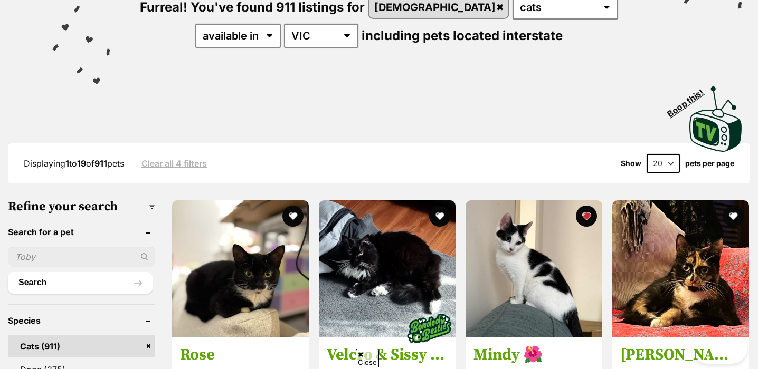
click at [115, 249] on input "text" at bounding box center [81, 257] width 147 height 20
paste input "[PERSON_NAME]'s"
type input "[PERSON_NAME]"
click at [31, 284] on button "Search" at bounding box center [80, 282] width 145 height 21
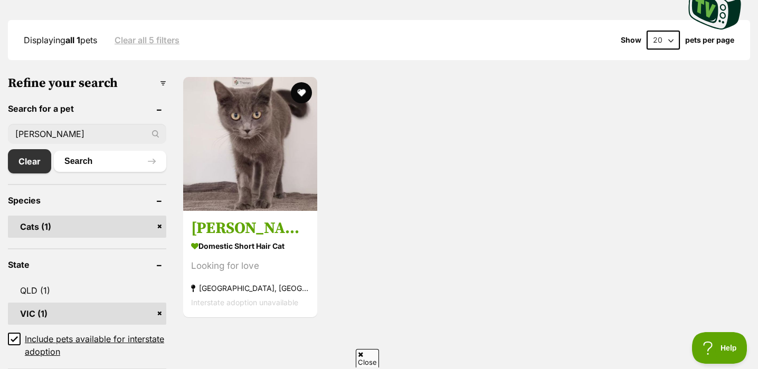
scroll to position [272, 0]
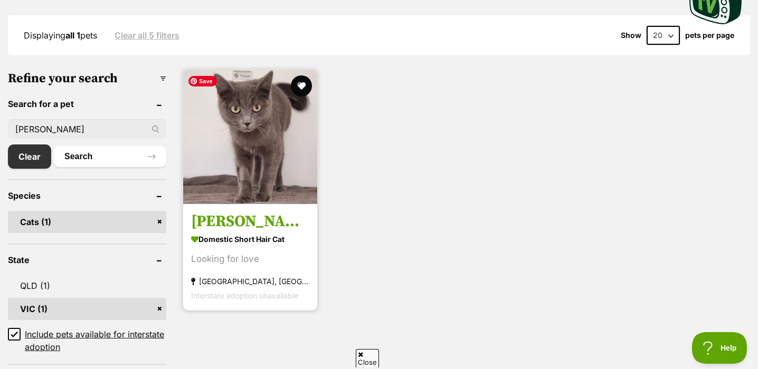
click at [250, 155] on img at bounding box center [250, 137] width 134 height 134
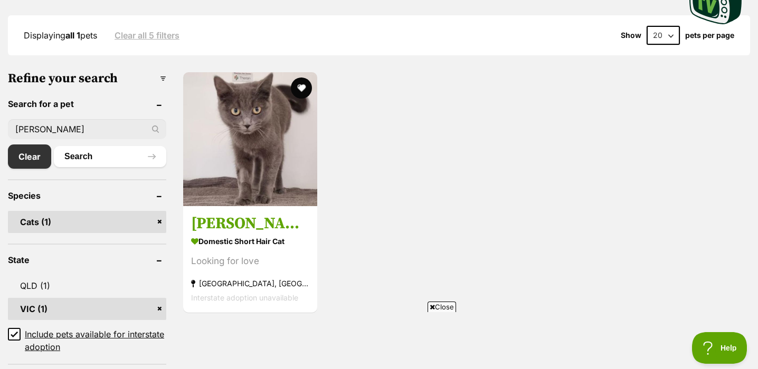
scroll to position [118, 0]
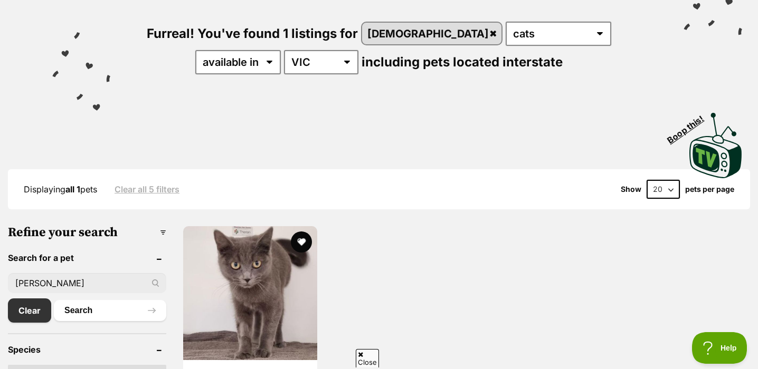
click at [61, 286] on input "[PERSON_NAME]" at bounding box center [87, 283] width 158 height 20
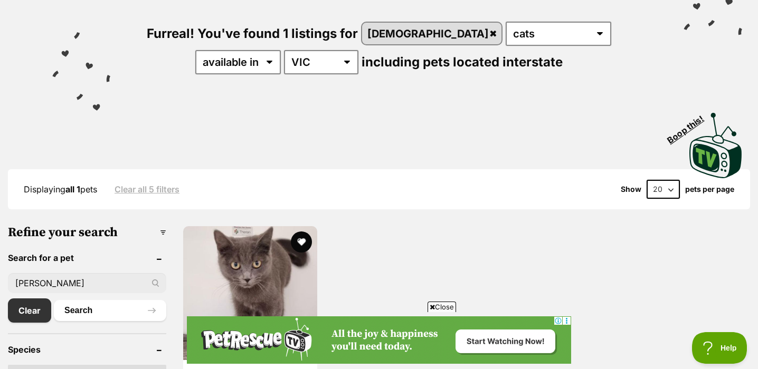
scroll to position [0, 0]
paste input "Sadie"
type input "Sadie"
click at [54, 300] on button "Search" at bounding box center [110, 310] width 112 height 21
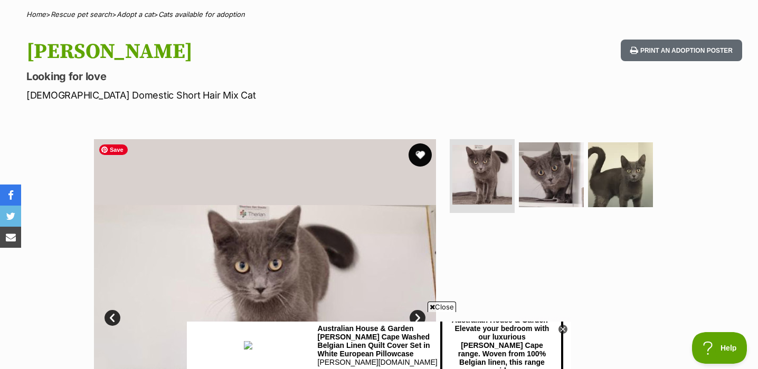
click at [417, 154] on button "favourite" at bounding box center [420, 155] width 23 height 23
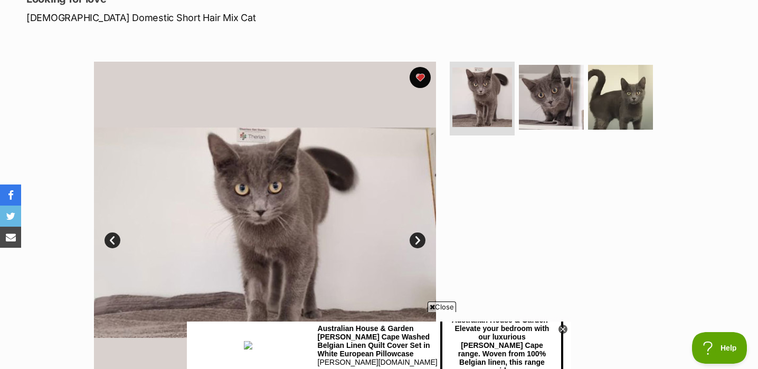
scroll to position [154, 0]
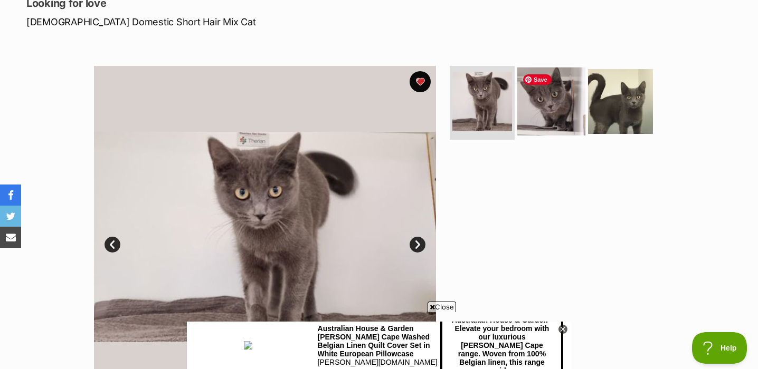
click at [553, 111] on img at bounding box center [551, 102] width 68 height 68
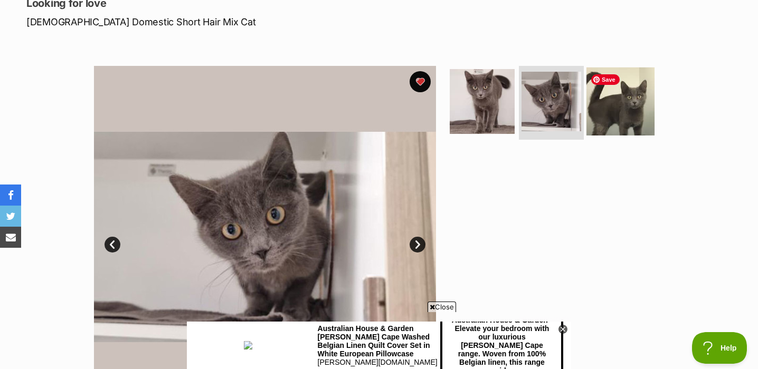
click at [618, 116] on img at bounding box center [620, 102] width 68 height 68
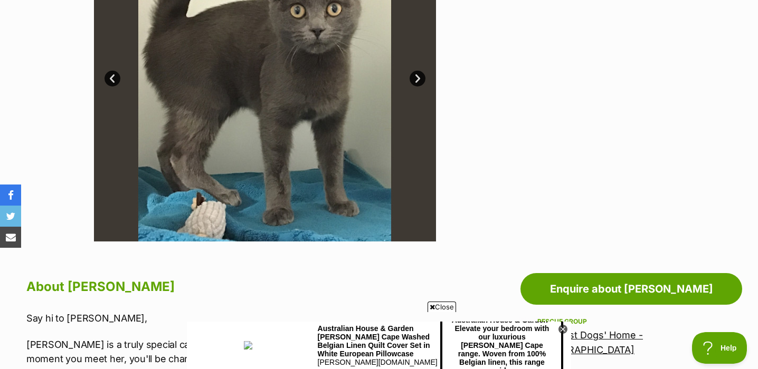
scroll to position [47, 0]
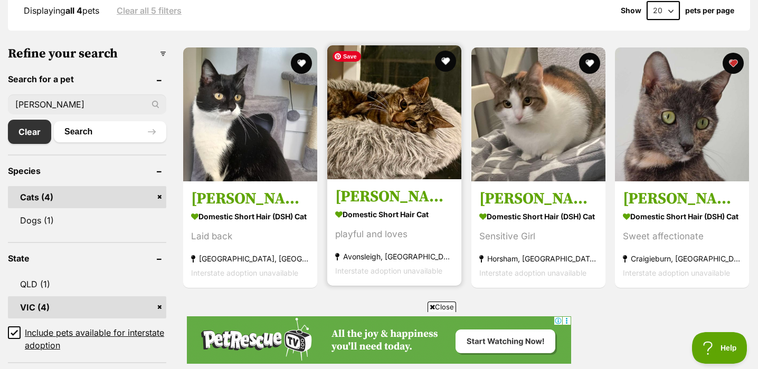
click at [403, 151] on img at bounding box center [394, 112] width 134 height 134
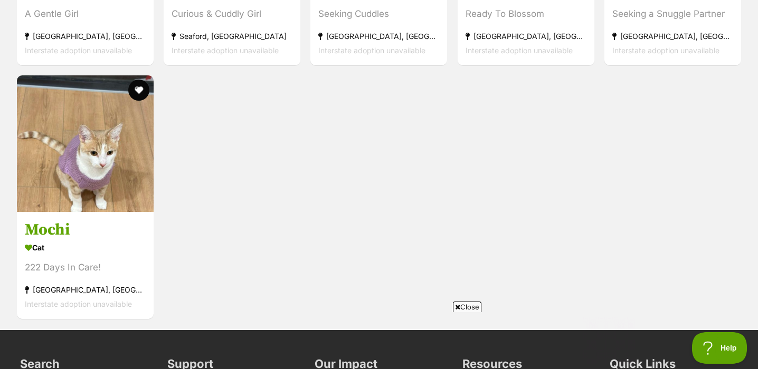
scroll to position [2921, 0]
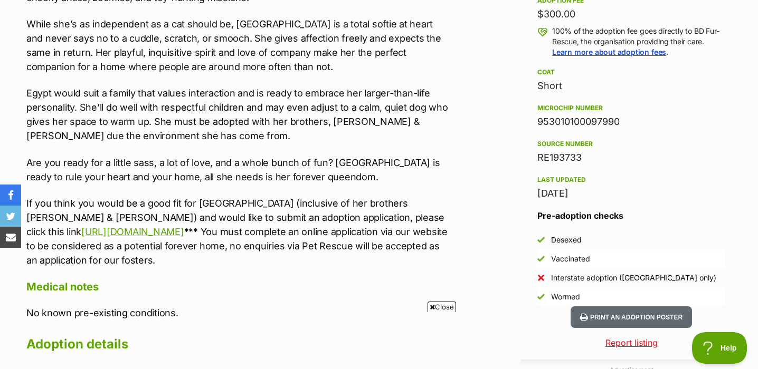
scroll to position [787, 0]
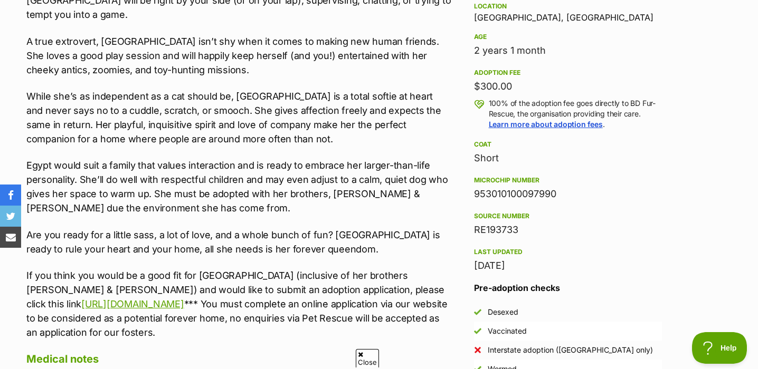
scroll to position [708, 0]
